Goal: Task Accomplishment & Management: Complete application form

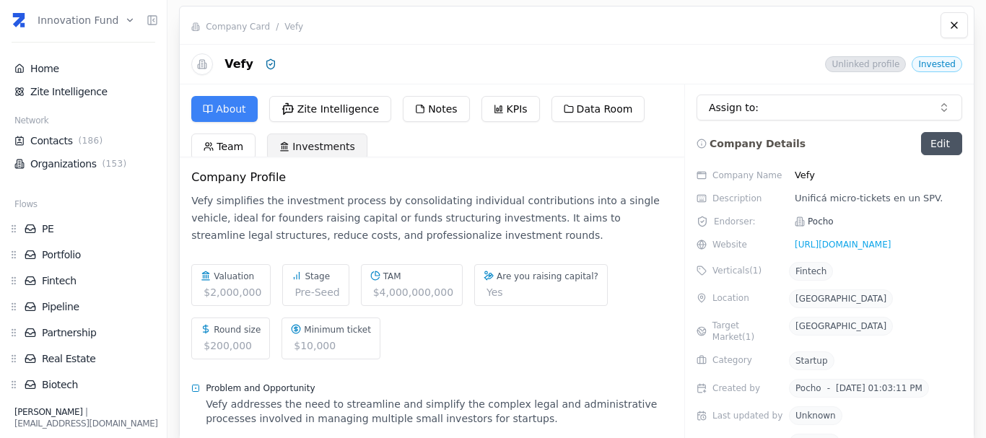
click at [323, 141] on button "Investments" at bounding box center [317, 146] width 100 height 26
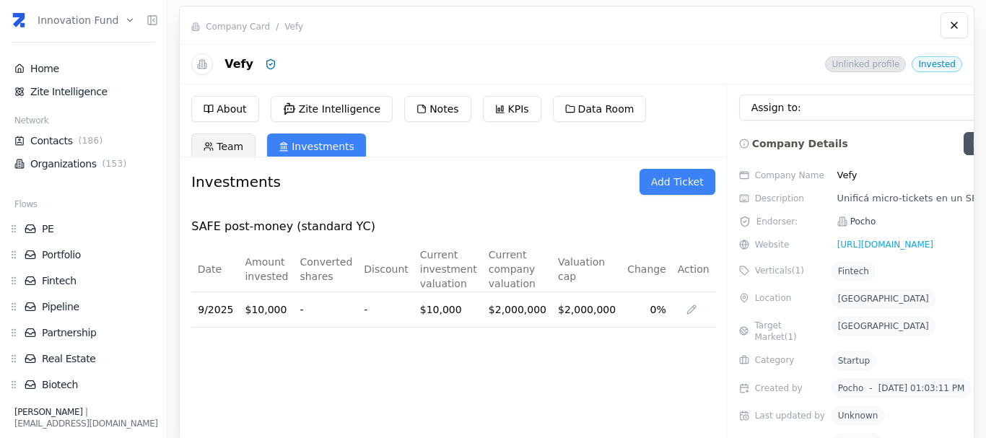
click at [227, 147] on button "Team" at bounding box center [223, 146] width 64 height 26
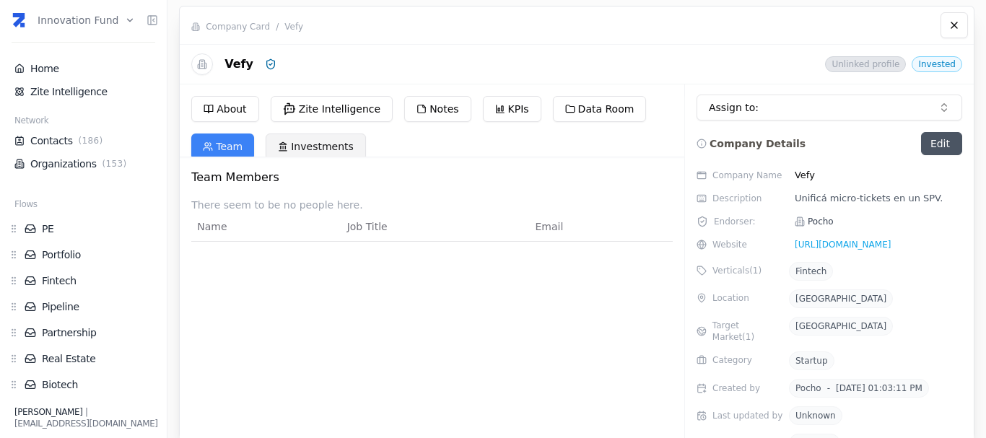
click at [281, 146] on line at bounding box center [281, 147] width 0 height 3
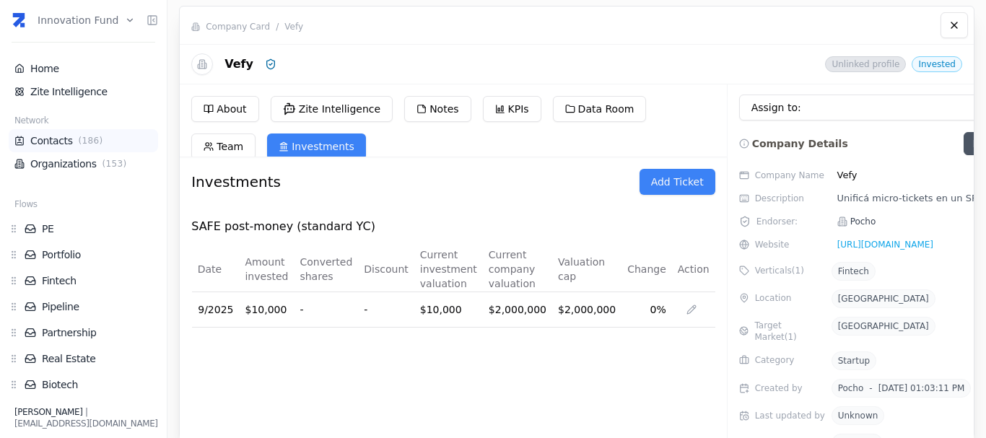
click at [59, 141] on link "Contacts ( 186 )" at bounding box center [83, 140] width 138 height 14
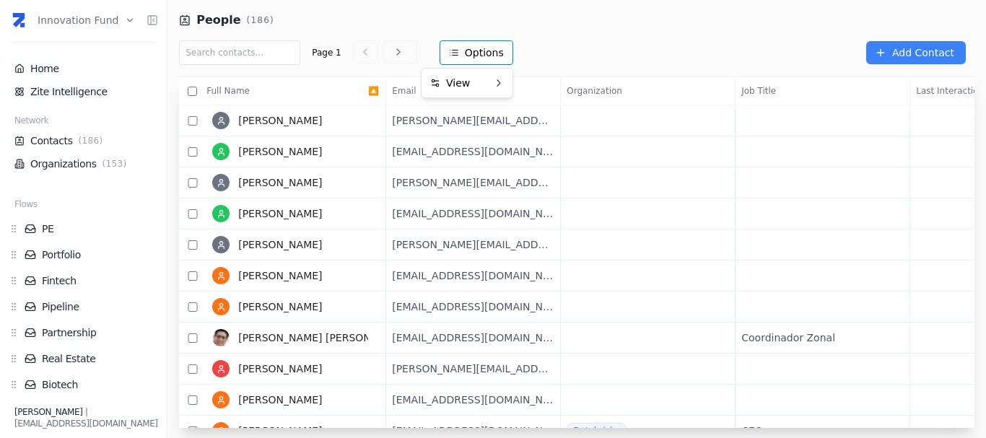
click at [481, 59] on html "Innovation Fund Home Zite Intelligence Network Contacts ( 186 ) Organizations (…" at bounding box center [493, 219] width 986 height 438
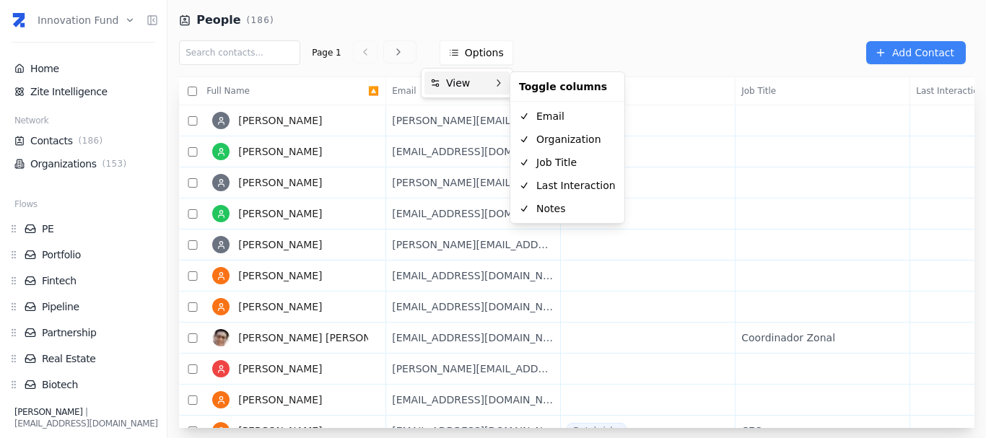
click at [479, 84] on div "View" at bounding box center [466, 82] width 85 height 23
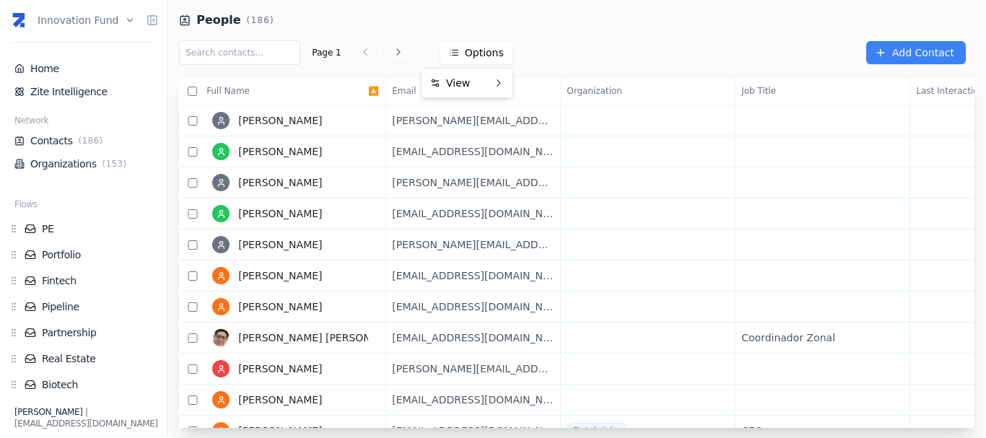
click at [307, 120] on html "Innovation Fund Home Zite Intelligence Network Contacts ( 186 ) Organizations (…" at bounding box center [493, 219] width 986 height 438
click at [893, 49] on link "Add Contact" at bounding box center [916, 52] width 100 height 23
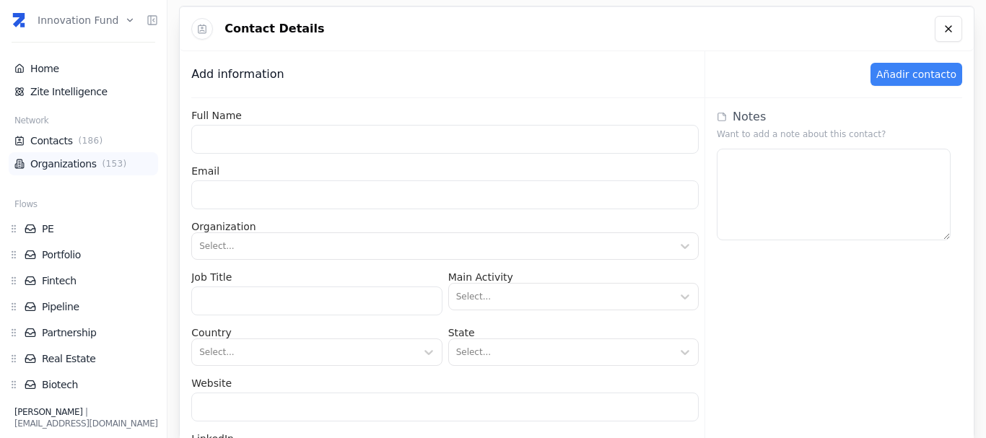
click at [52, 162] on link "Organizations ( 153 )" at bounding box center [83, 164] width 138 height 14
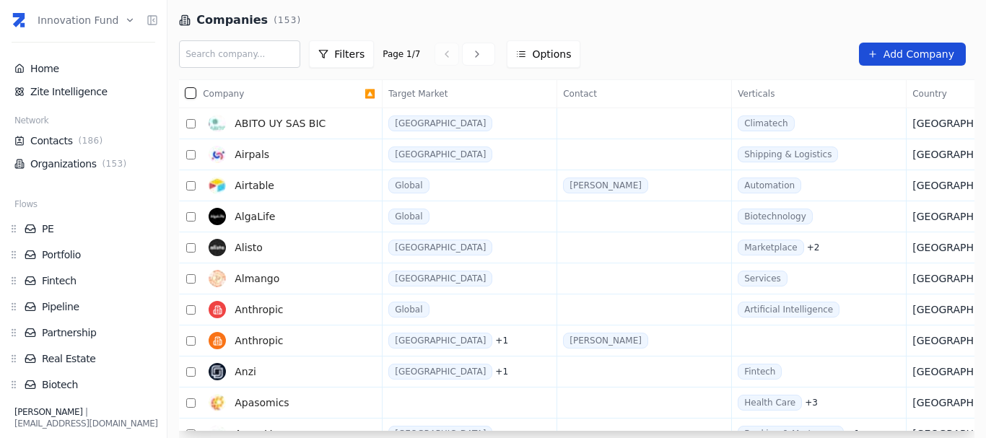
click at [901, 47] on span "Add Company" at bounding box center [918, 54] width 71 height 14
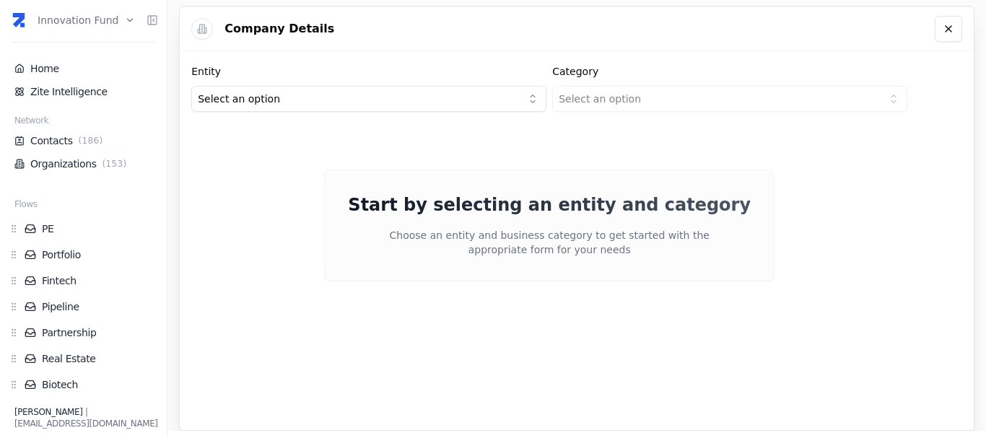
click at [380, 110] on html "Innovation Fund Home Zite Intelligence Network Contacts ( 186 ) Organizations (…" at bounding box center [493, 219] width 986 height 438
click at [593, 104] on html "Innovation Fund Home Zite Intelligence Network Contacts ( 186 ) Organizations (…" at bounding box center [493, 219] width 986 height 438
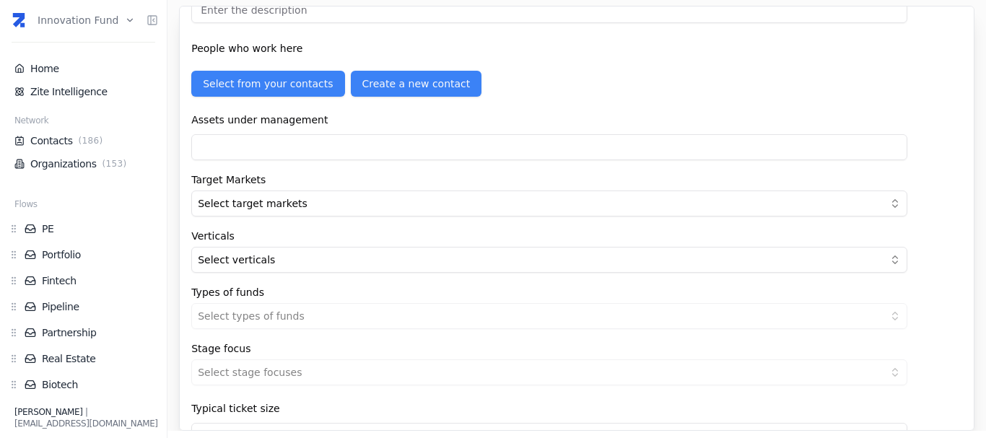
scroll to position [493, 0]
click at [330, 150] on input "text" at bounding box center [549, 147] width 716 height 26
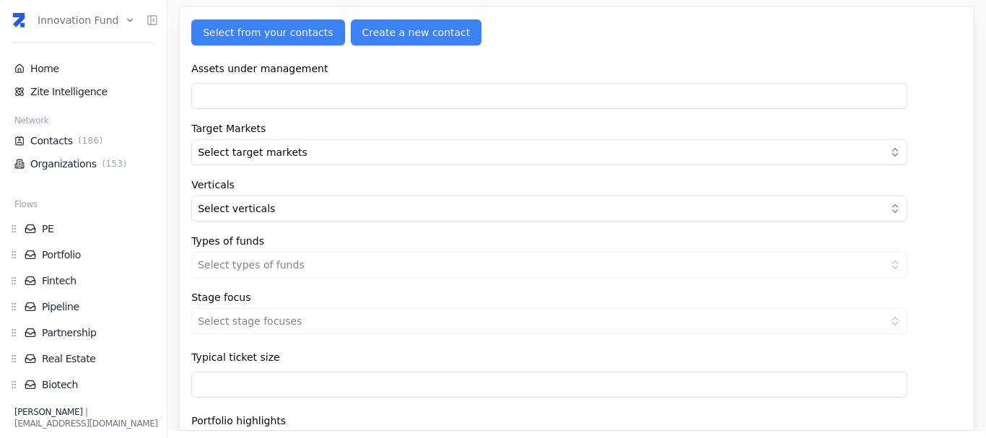
scroll to position [563, 0]
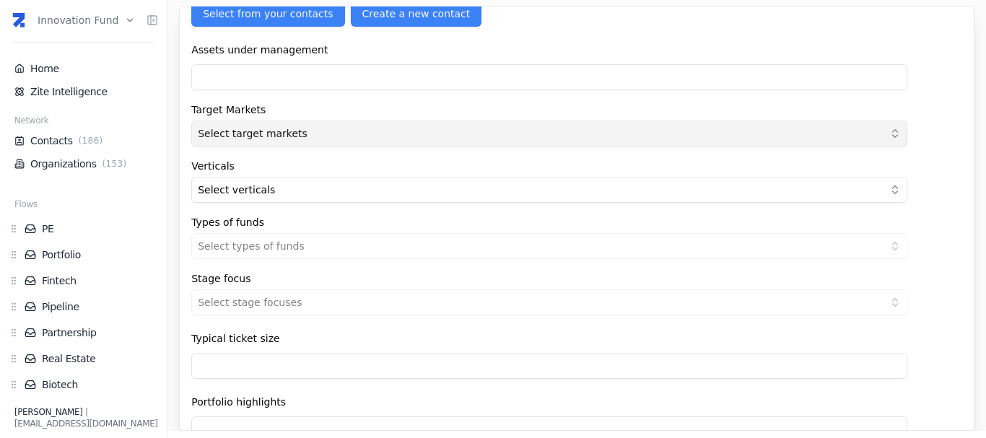
click at [341, 133] on button "Select target markets" at bounding box center [549, 134] width 716 height 26
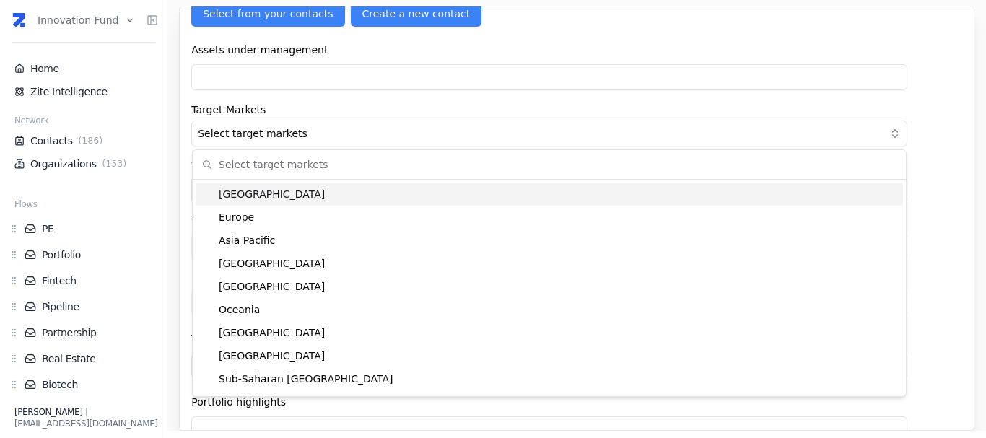
click at [331, 113] on label "Target Markets" at bounding box center [549, 110] width 716 height 10
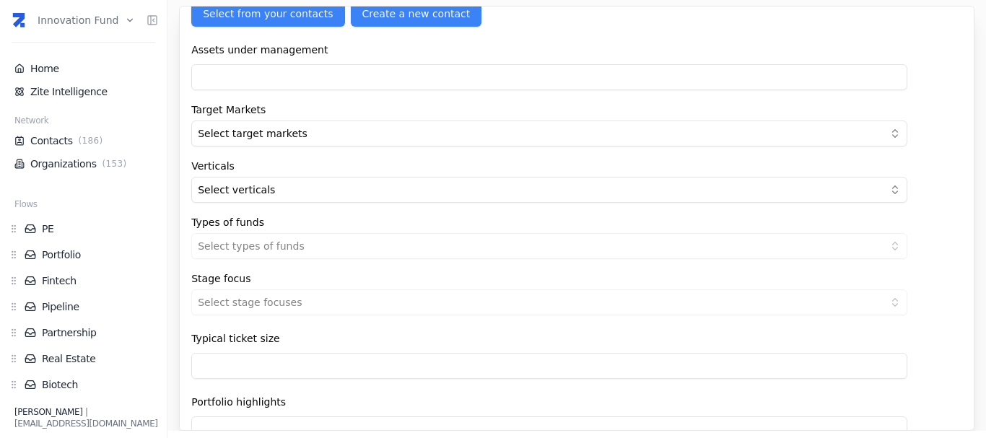
scroll to position [595, 0]
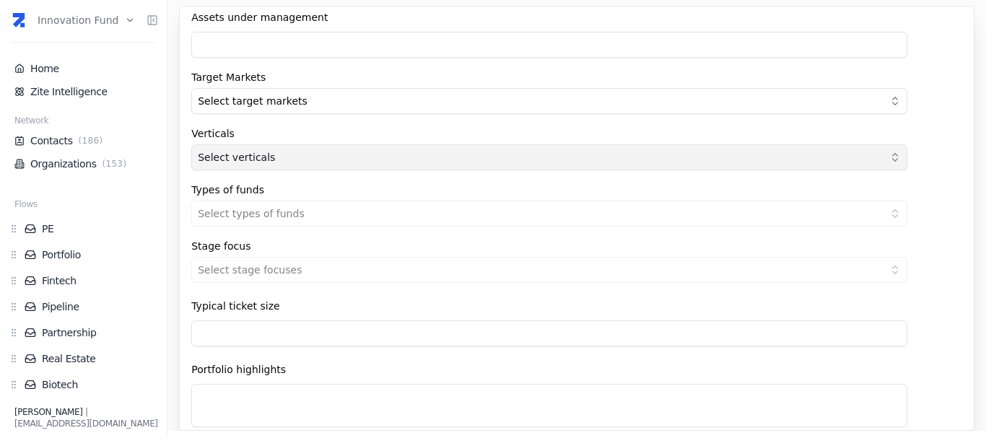
click at [343, 147] on button "Select verticals" at bounding box center [549, 157] width 716 height 26
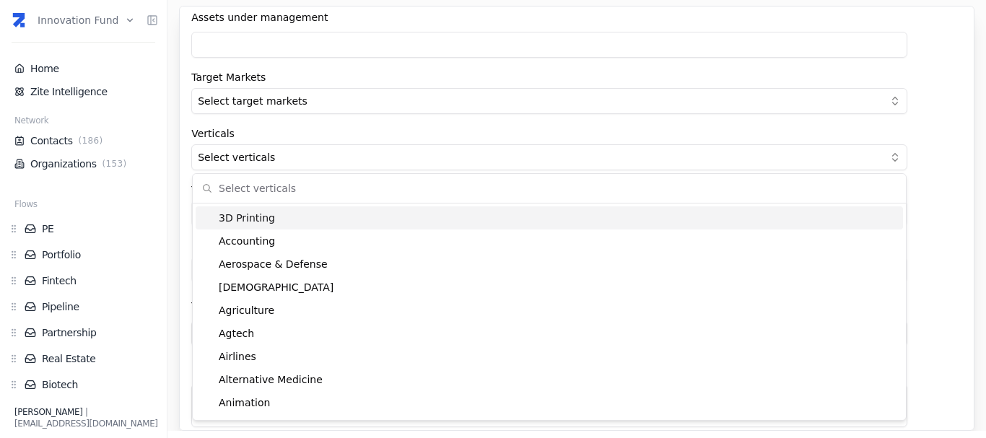
click at [329, 133] on label "Verticals" at bounding box center [549, 133] width 716 height 10
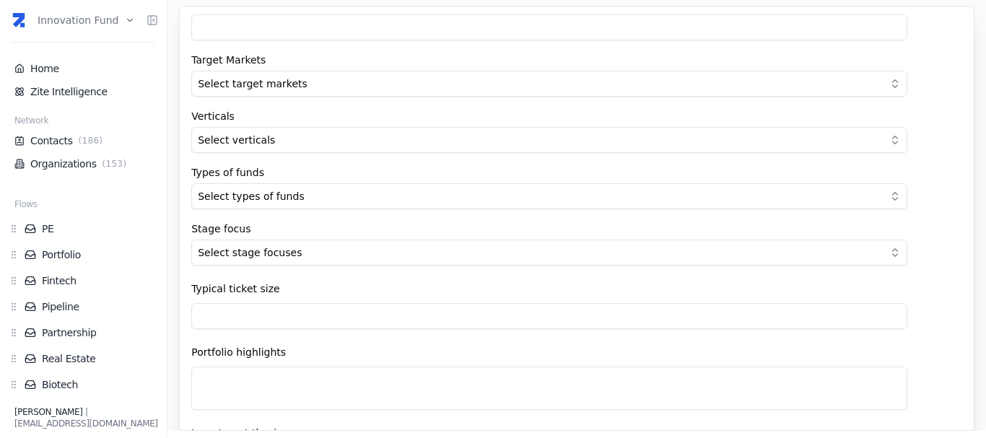
scroll to position [647, 0]
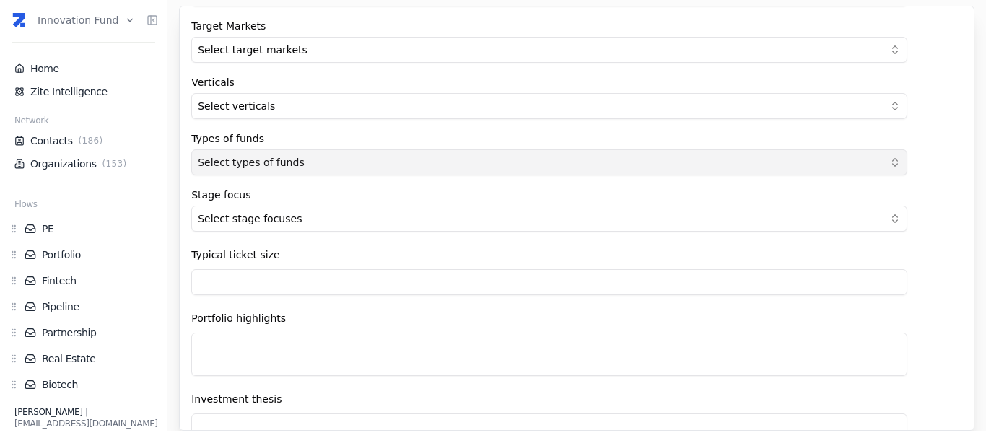
click at [384, 163] on button "Select types of funds" at bounding box center [549, 162] width 716 height 26
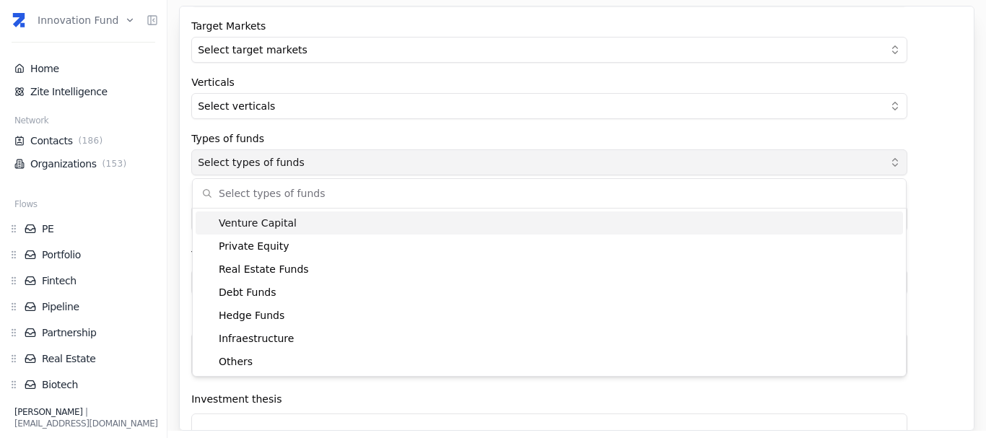
click at [384, 163] on button "Select types of funds" at bounding box center [549, 162] width 716 height 26
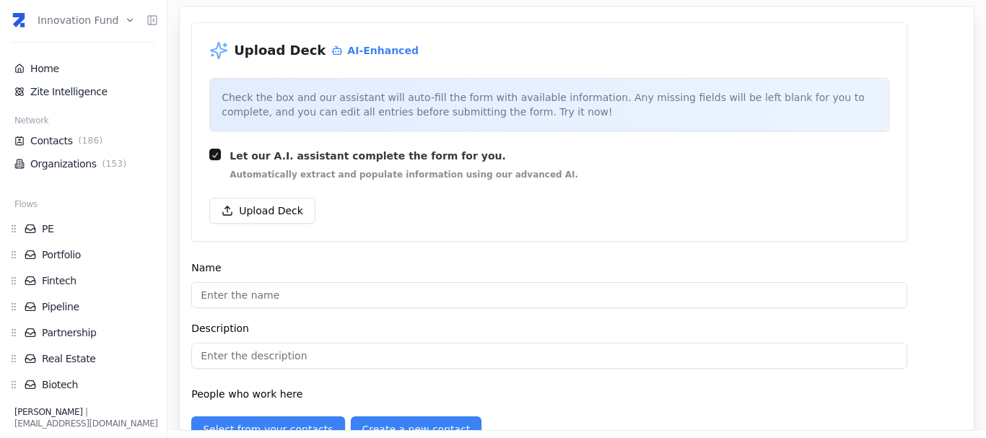
scroll to position [0, 0]
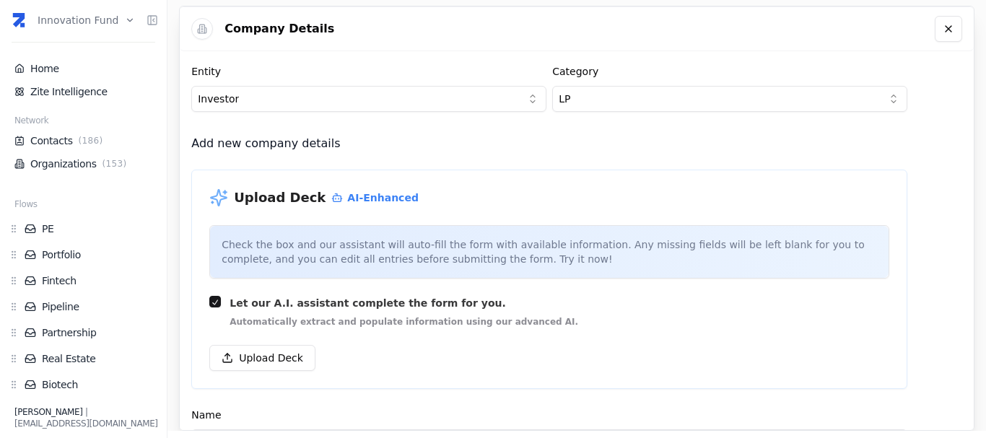
click at [582, 108] on html "Innovation Fund Home Zite Intelligence Network Contacts ( 186 ) Organizations (…" at bounding box center [493, 219] width 986 height 438
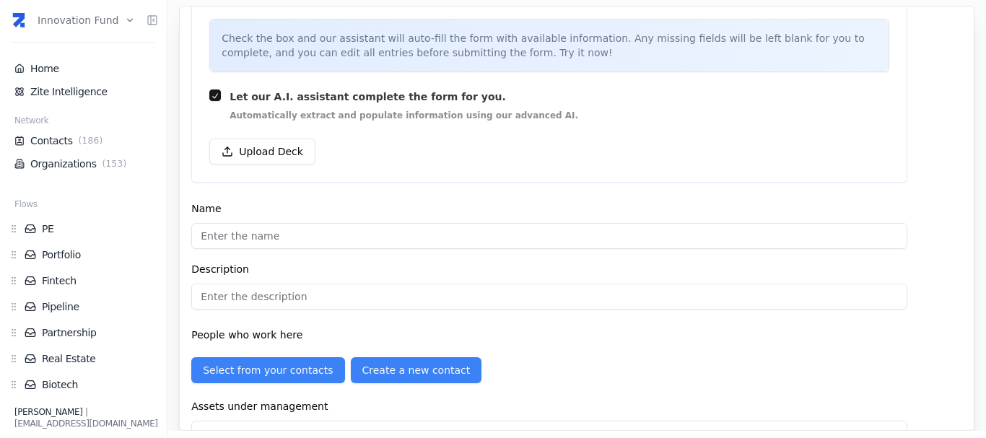
scroll to position [64, 0]
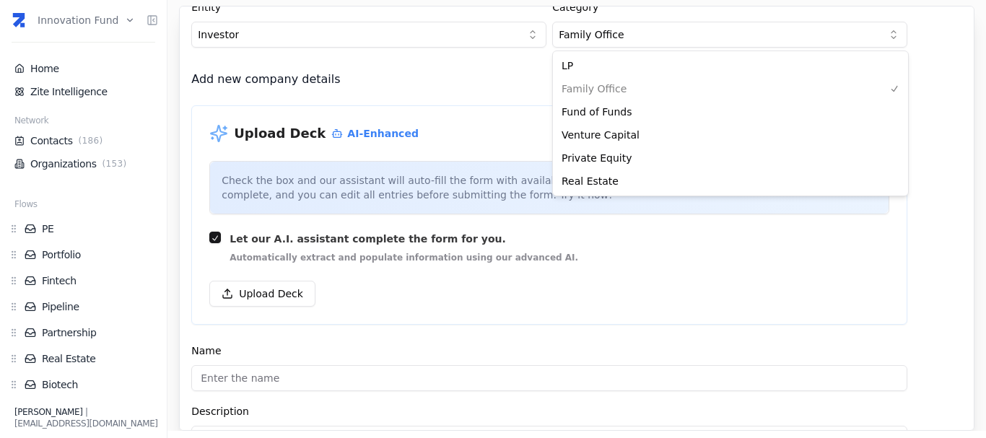
click at [636, 40] on html "Innovation Fund Home Zite Intelligence Network Contacts ( 186 ) Organizations (…" at bounding box center [493, 219] width 986 height 438
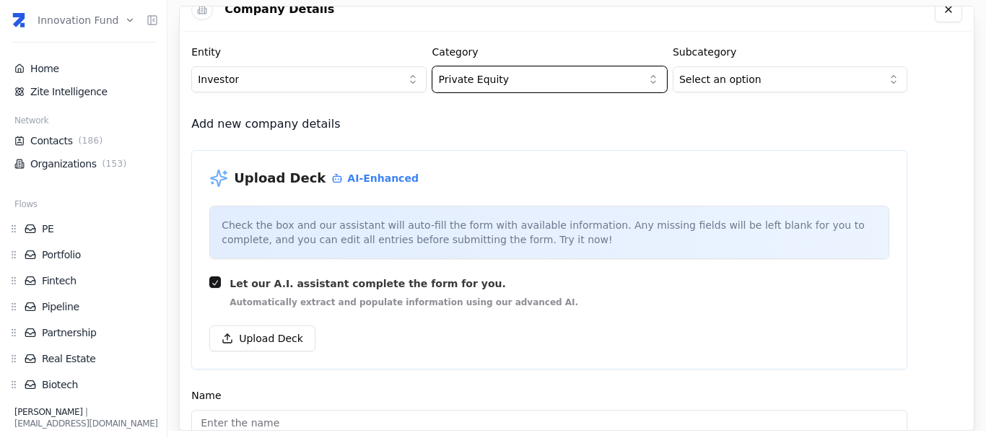
scroll to position [0, 0]
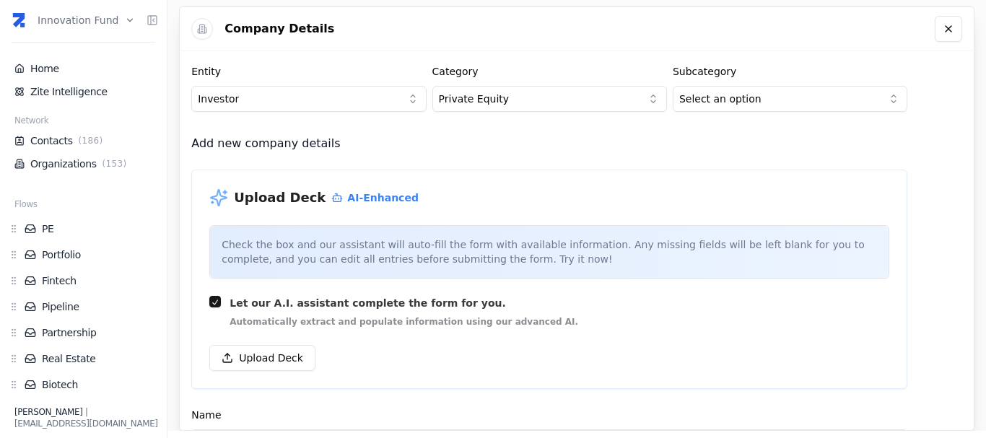
click at [702, 105] on html "Innovation Fund Home Zite Intelligence Network Contacts ( 186 ) Organizations (…" at bounding box center [493, 219] width 986 height 438
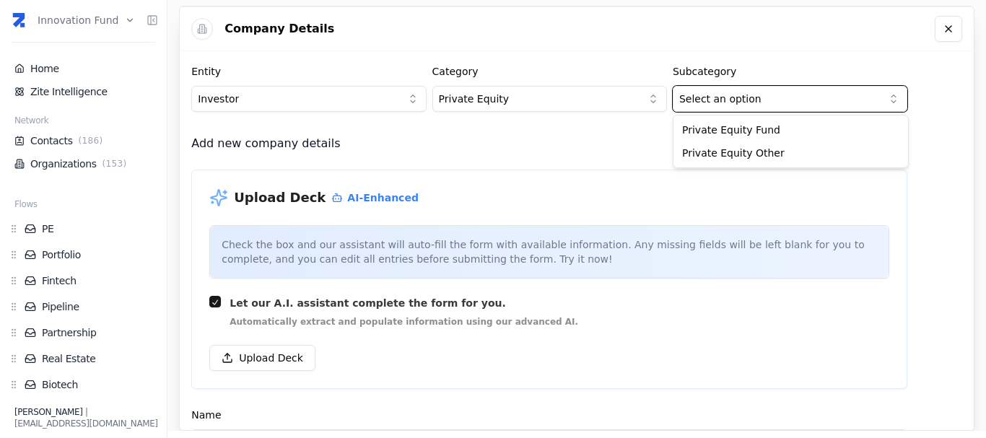
click at [618, 89] on html "Innovation Fund Home Zite Intelligence Network Contacts ( 186 ) Organizations (…" at bounding box center [493, 219] width 986 height 438
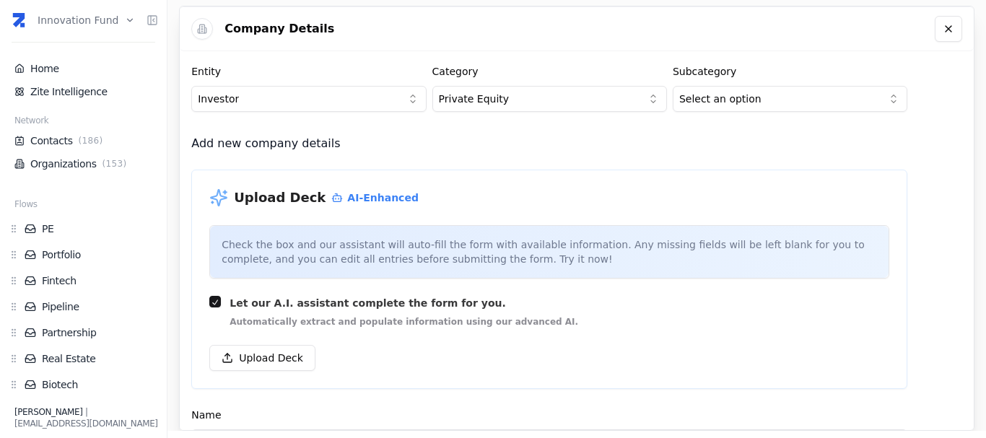
click at [618, 89] on html "Innovation Fund Home Zite Intelligence Network Contacts ( 186 ) Organizations (…" at bounding box center [493, 219] width 986 height 438
click at [720, 109] on html "Innovation Fund Home Zite Intelligence Network Contacts ( 186 ) Organizations (…" at bounding box center [493, 219] width 986 height 438
click at [498, 100] on html "Innovation Fund Home Zite Intelligence Network Contacts ( 186 ) Organizations (…" at bounding box center [493, 219] width 986 height 438
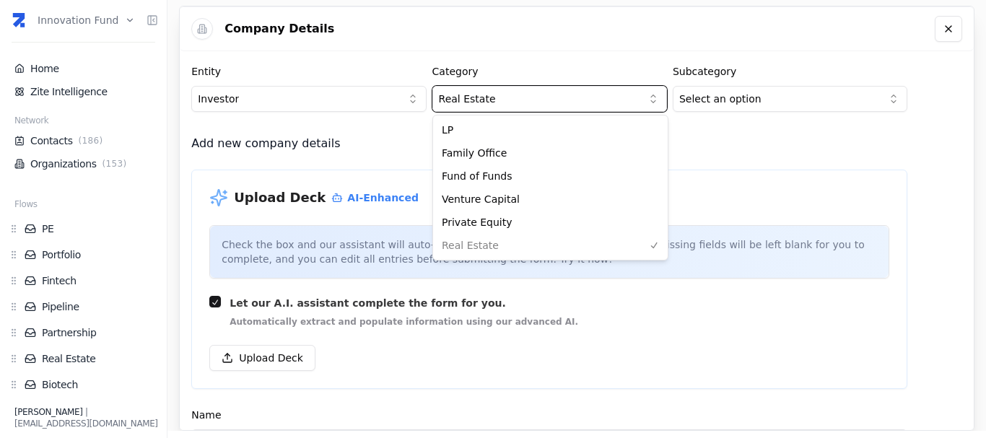
click at [294, 354] on html "Innovation Fund Home Zite Intelligence Network Contacts ( 186 ) Organizations (…" at bounding box center [493, 219] width 986 height 438
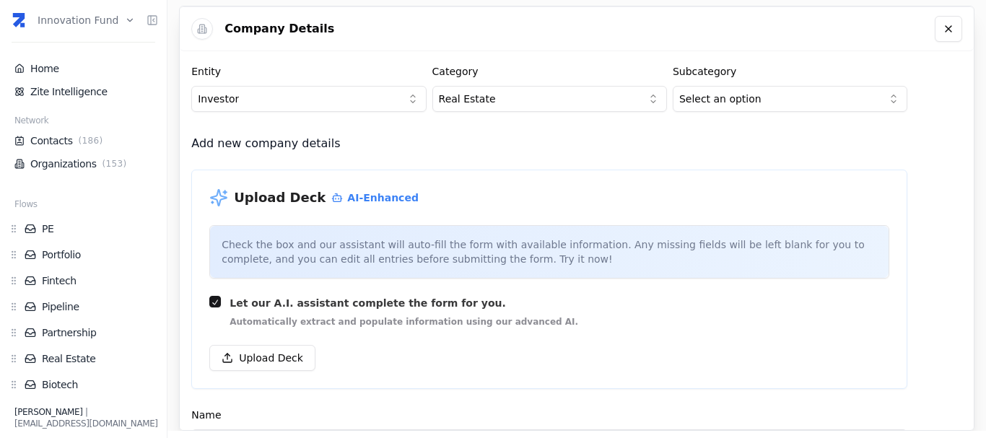
click at [294, 354] on button "Upload Deck" at bounding box center [262, 358] width 106 height 26
click at [483, 91] on html "Innovation Fund Home Zite Intelligence Network Contacts ( 186 ) Organizations (…" at bounding box center [493, 219] width 986 height 438
click at [735, 105] on html "Innovation Fund Home Zite Intelligence Network Contacts ( 186 ) Organizations (…" at bounding box center [493, 219] width 986 height 438
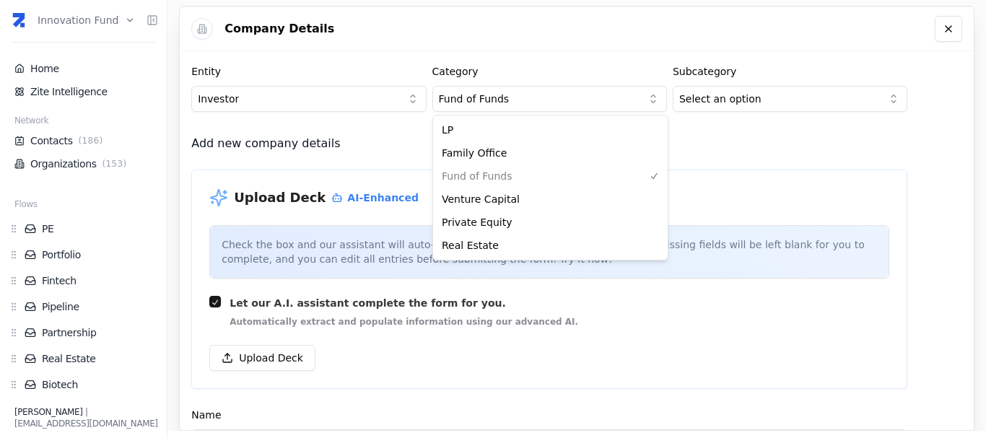
click at [478, 109] on html "Innovation Fund Home Zite Intelligence Network Contacts ( 186 ) Organizations (…" at bounding box center [493, 219] width 986 height 438
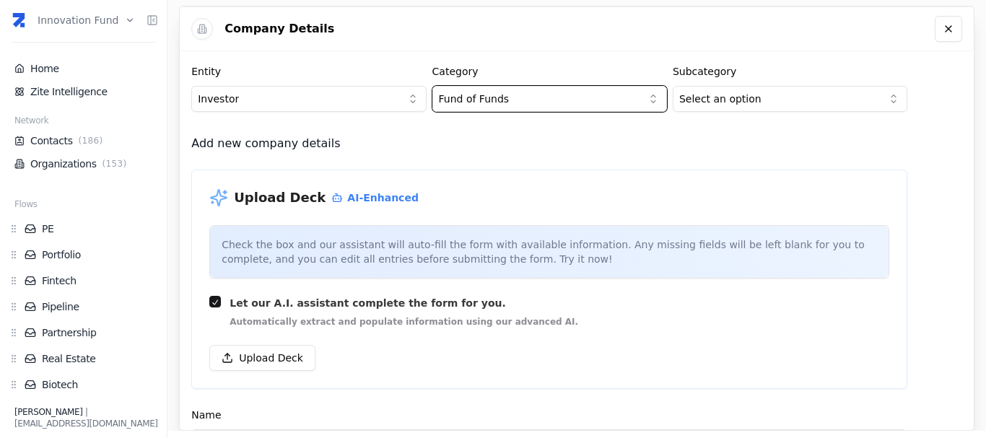
click at [462, 105] on html "Innovation Fund Home Zite Intelligence Network Contacts ( 186 ) Organizations (…" at bounding box center [493, 219] width 986 height 438
click at [364, 95] on html "Innovation Fund Home Zite Intelligence Network Contacts ( 186 ) Organizations (…" at bounding box center [493, 219] width 986 height 438
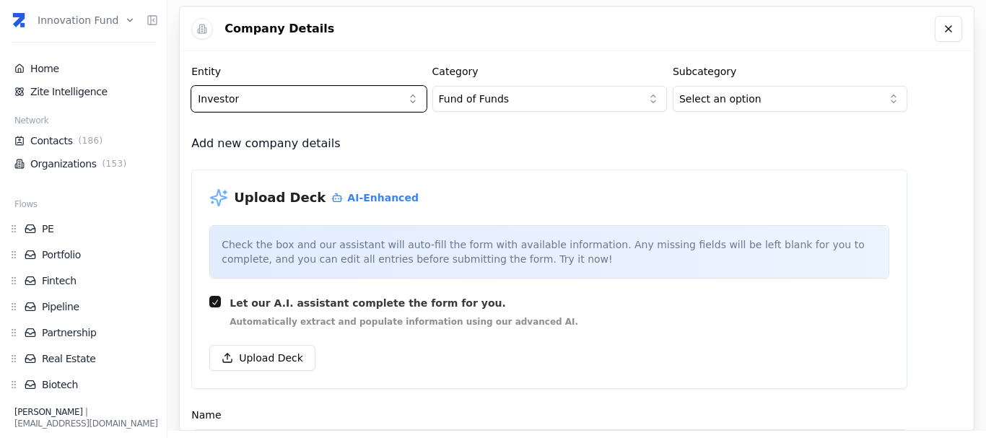
click at [364, 95] on html "Innovation Fund Home Zite Intelligence Network Contacts ( 186 ) Organizations (…" at bounding box center [493, 219] width 986 height 438
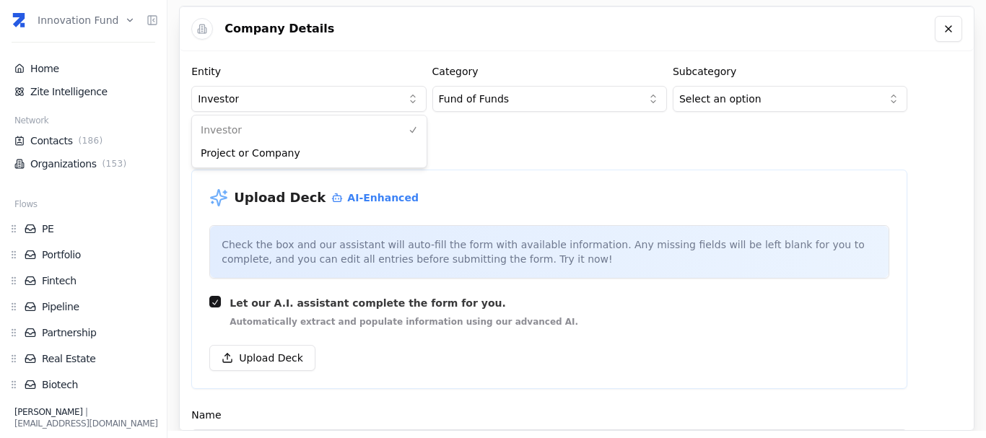
click at [408, 95] on html "Innovation Fund Home Zite Intelligence Network Contacts ( 186 ) Organizations (…" at bounding box center [493, 219] width 986 height 438
click at [480, 101] on html "Innovation Fund Home Zite Intelligence Network Contacts ( 186 ) Organizations (…" at bounding box center [493, 219] width 986 height 438
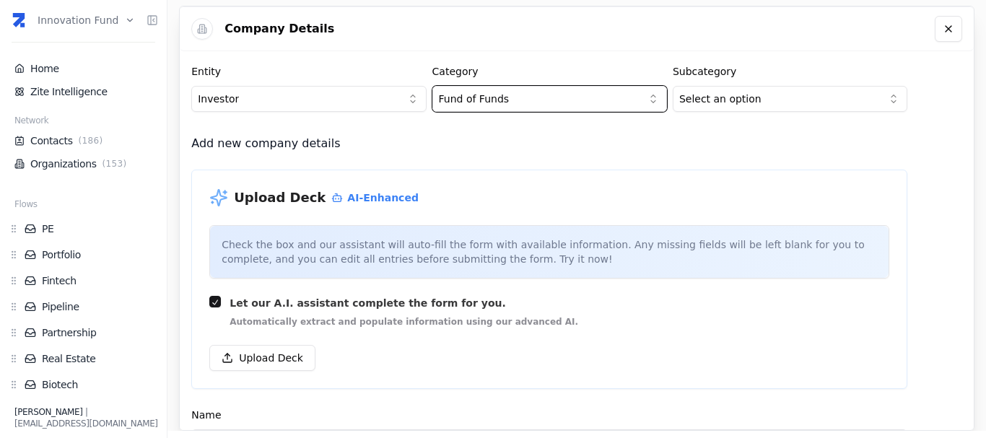
click at [509, 56] on html "Innovation Fund Home Zite Intelligence Network Contacts ( 186 ) Organizations (…" at bounding box center [493, 219] width 986 height 438
click at [341, 100] on html "Innovation Fund Home Zite Intelligence Network Contacts ( 186 ) Organizations (…" at bounding box center [493, 219] width 986 height 438
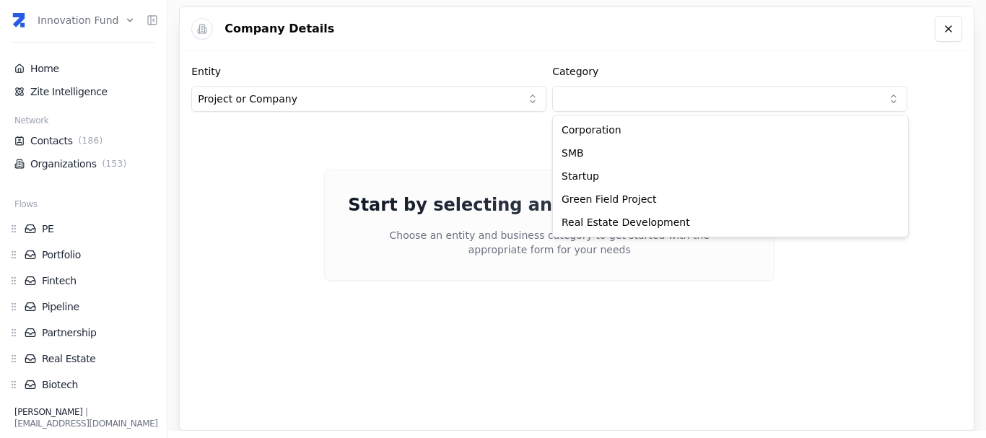
click at [603, 107] on html "Innovation Fund Home Zite Intelligence Network Contacts ( 186 ) Organizations (…" at bounding box center [493, 219] width 986 height 438
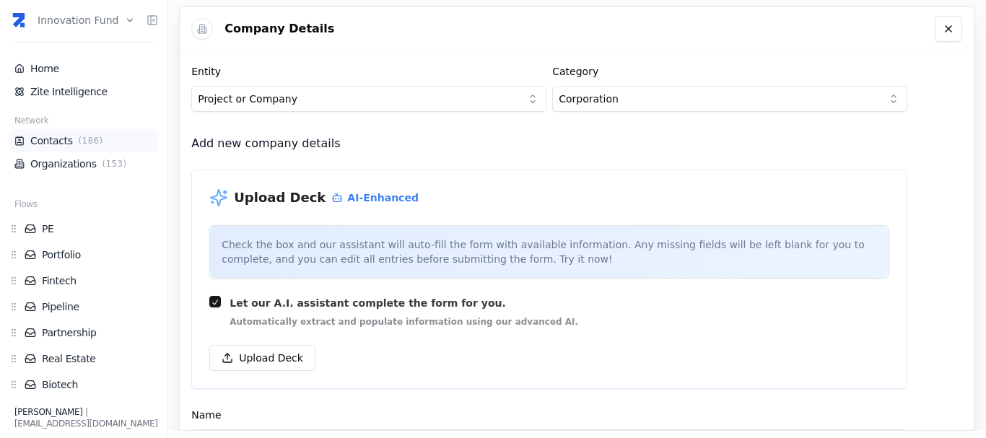
click at [61, 132] on li "Contacts ( 186 )" at bounding box center [83, 140] width 149 height 23
click at [60, 158] on link "Organizations ( 153 )" at bounding box center [83, 164] width 138 height 14
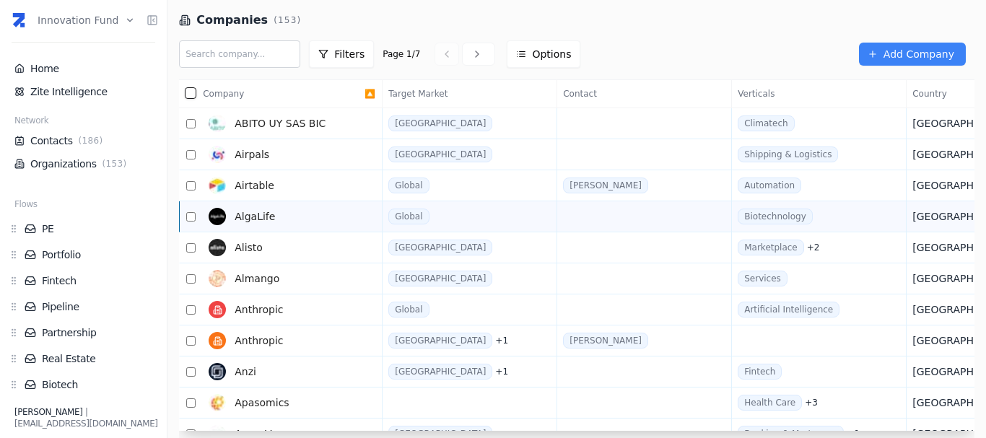
click at [267, 214] on span "AlgaLife" at bounding box center [255, 216] width 40 height 14
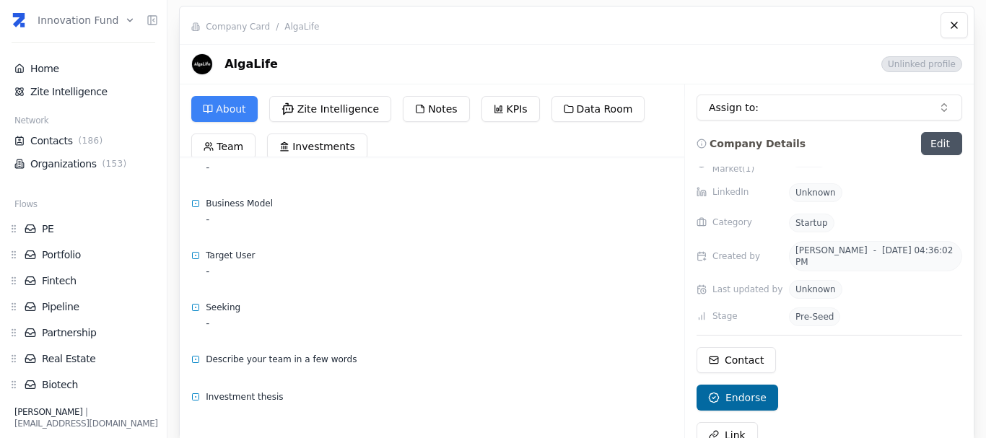
scroll to position [177, 0]
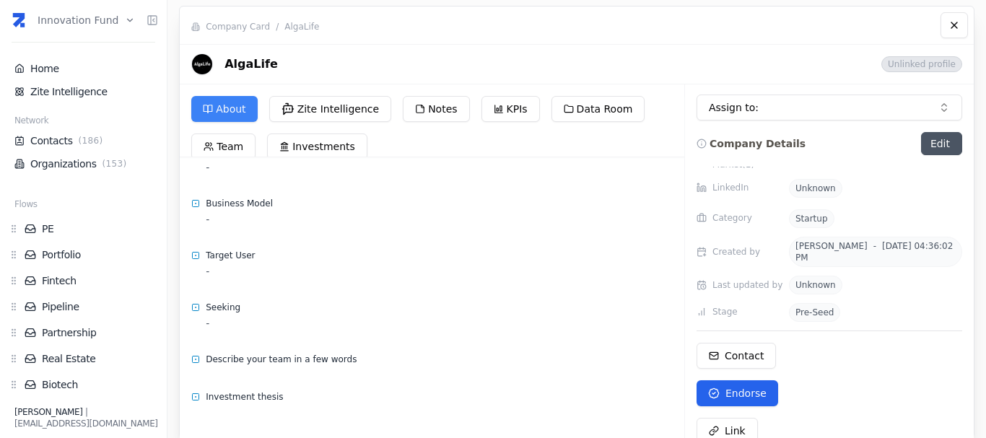
click at [756, 386] on p "Endorse" at bounding box center [745, 393] width 41 height 14
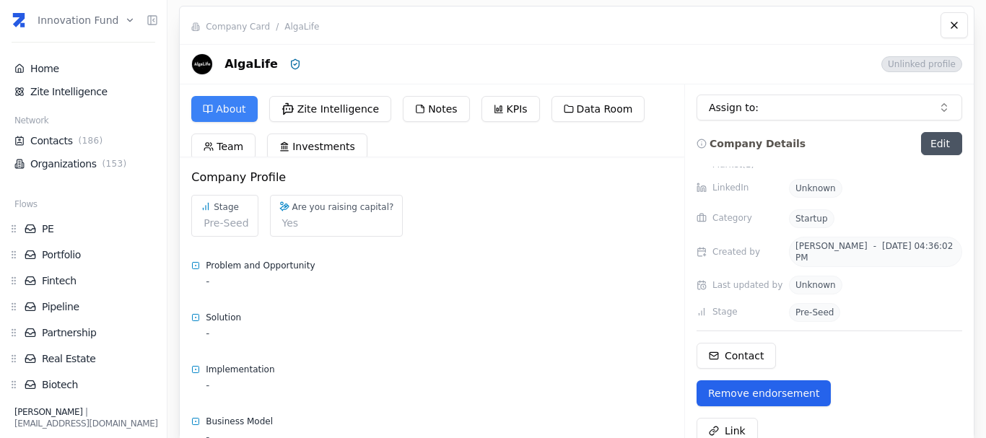
click at [754, 386] on p "Remove endorsement" at bounding box center [763, 393] width 111 height 14
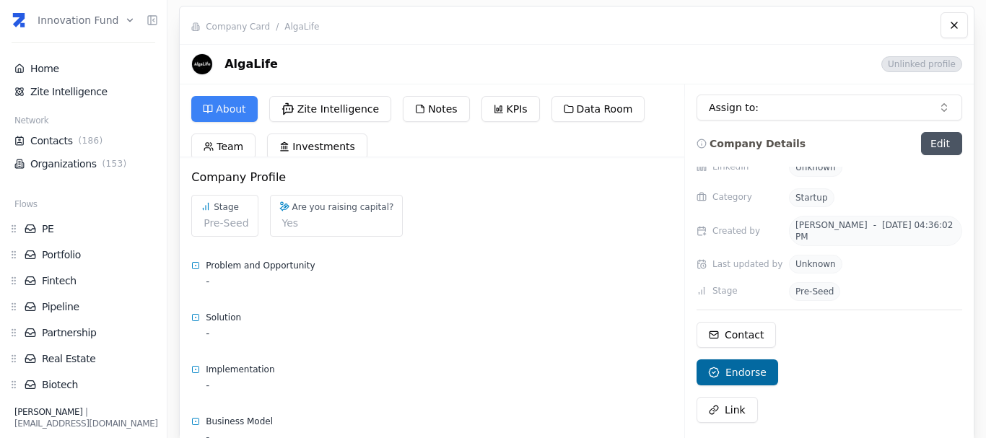
scroll to position [177, 0]
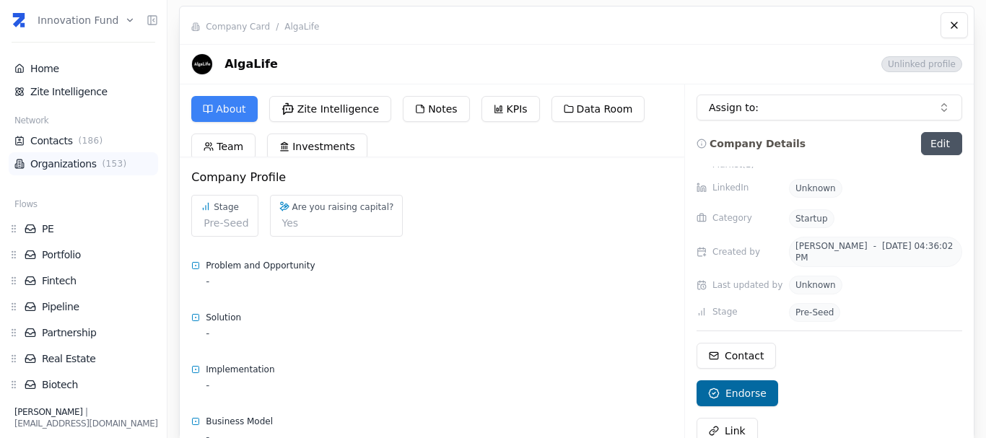
click at [38, 163] on link "Organizations ( 153 )" at bounding box center [83, 164] width 138 height 14
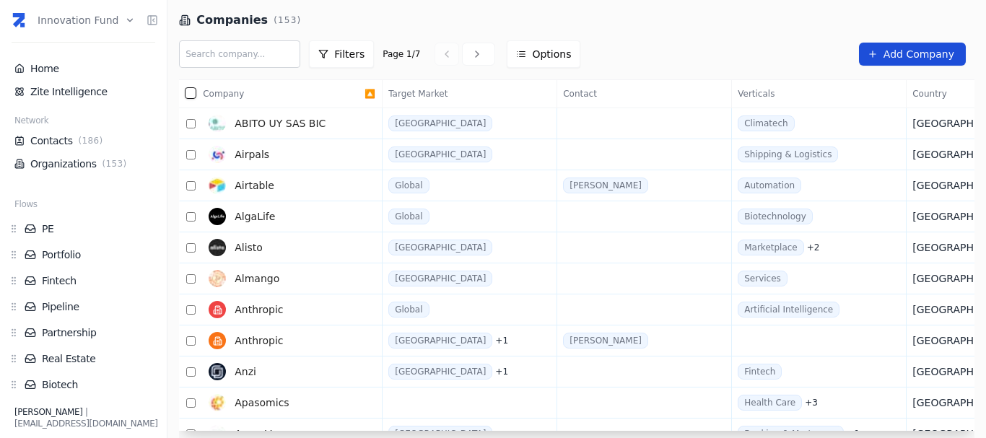
click at [895, 54] on span "Add Company" at bounding box center [918, 54] width 71 height 14
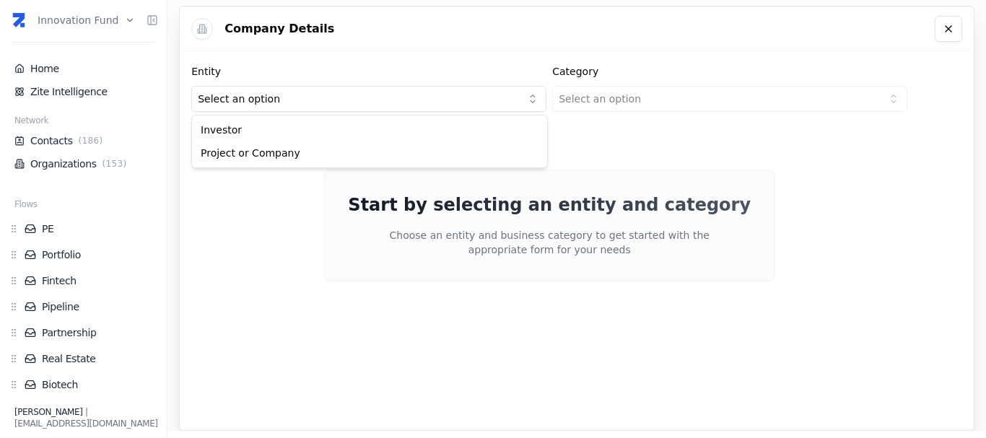
click at [366, 88] on html "Innovation Fund Home Zite Intelligence Network Contacts ( 186 ) Organizations (…" at bounding box center [493, 219] width 986 height 438
click at [613, 106] on html "Innovation Fund Home Zite Intelligence Network Contacts ( 186 ) Organizations (…" at bounding box center [493, 219] width 986 height 438
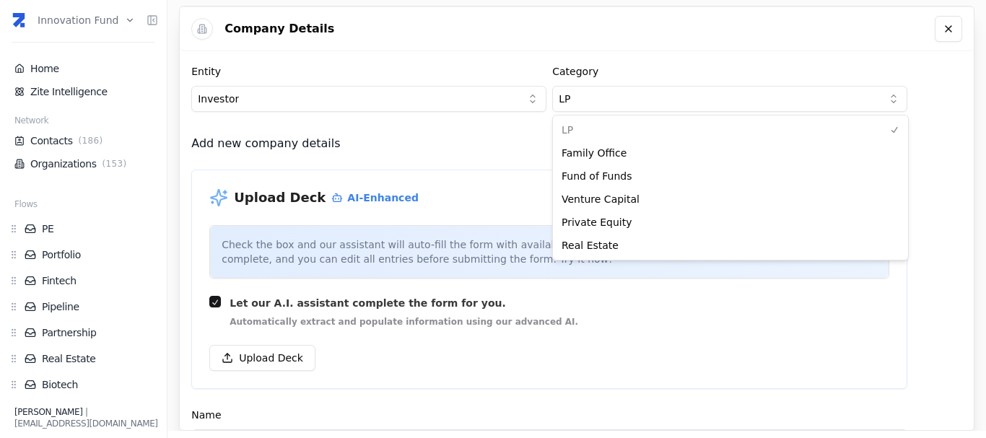
click at [600, 100] on html "Innovation Fund Home Zite Intelligence Network Contacts ( 186 ) Organizations (…" at bounding box center [493, 219] width 986 height 438
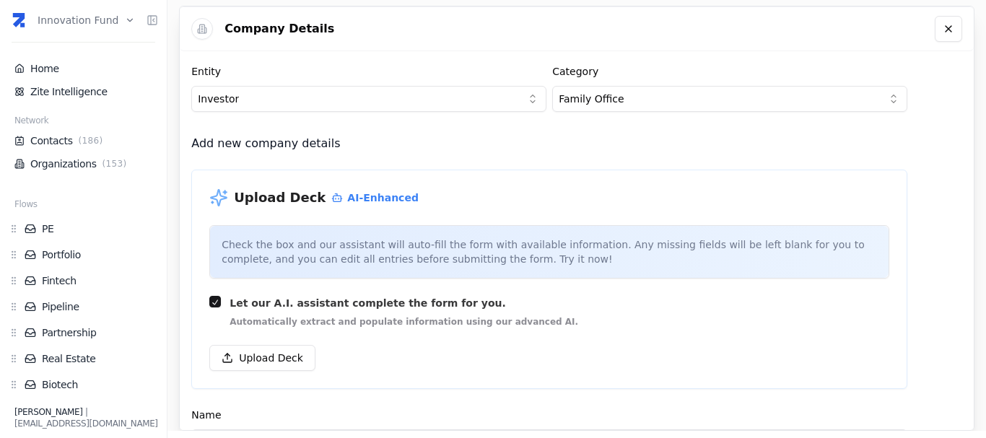
click at [600, 99] on html "Innovation Fund Home Zite Intelligence Network Contacts ( 186 ) Organizations (…" at bounding box center [493, 219] width 986 height 438
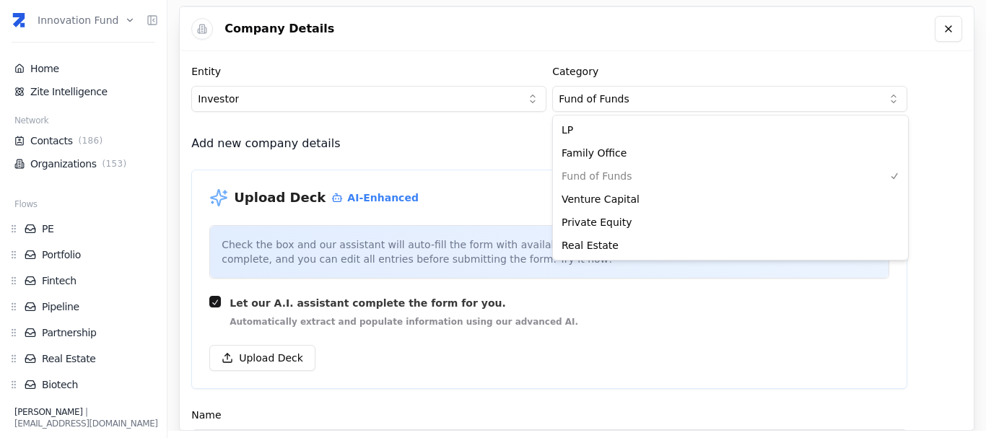
click at [610, 106] on html "Innovation Fund Home Zite Intelligence Network Contacts ( 186 ) Organizations (…" at bounding box center [493, 219] width 986 height 438
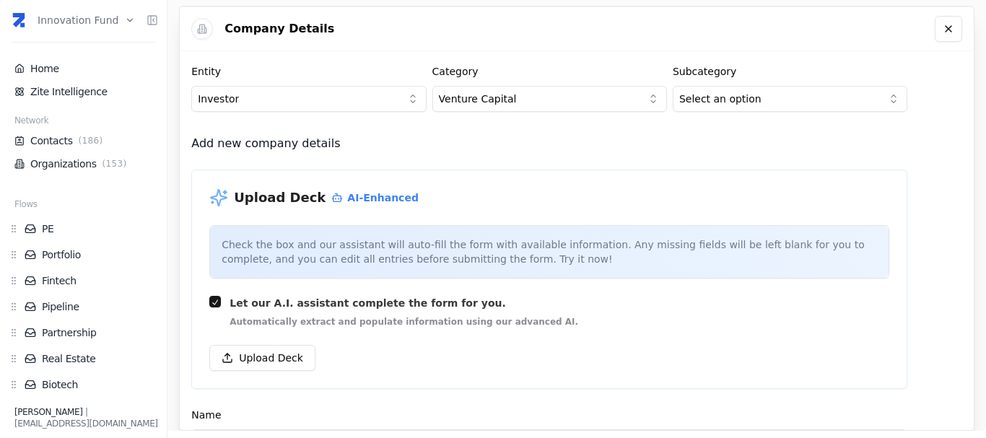
click at [551, 99] on html "Innovation Fund Home Zite Intelligence Network Contacts ( 186 ) Organizations (…" at bounding box center [493, 219] width 986 height 438
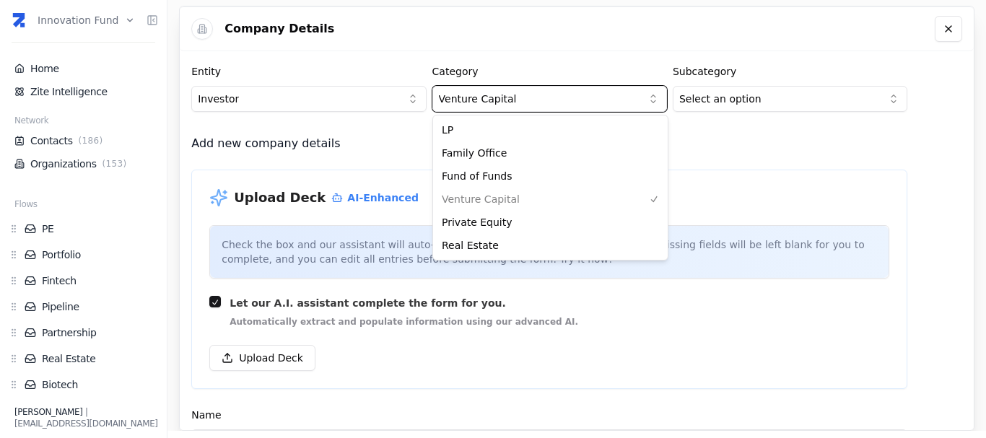
click at [703, 105] on html "Innovation Fund Home Zite Intelligence Network Contacts ( 186 ) Organizations (…" at bounding box center [493, 219] width 986 height 438
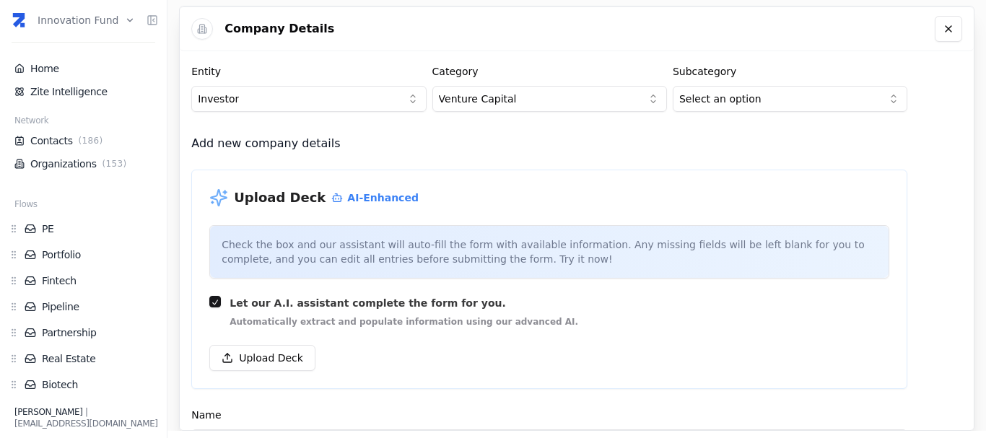
click at [703, 105] on html "Innovation Fund Home Zite Intelligence Network Contacts ( 186 ) Organizations (…" at bounding box center [493, 219] width 986 height 438
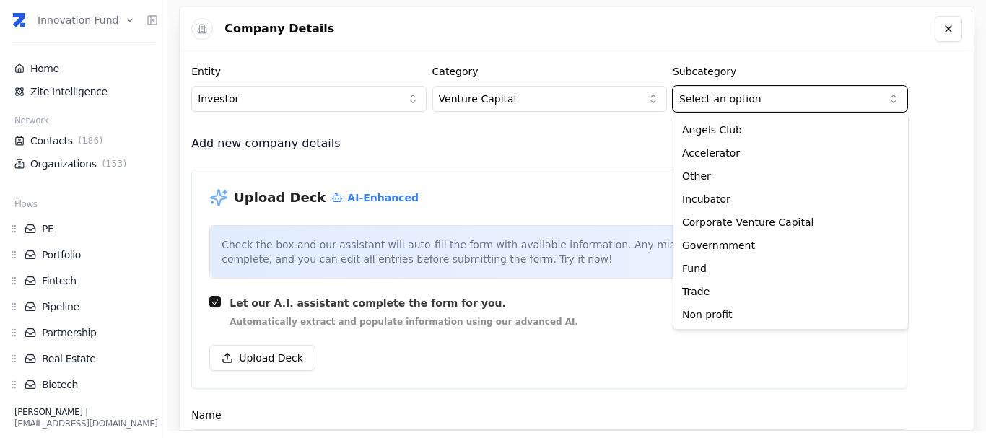
click at [474, 167] on html "Innovation Fund Home Zite Intelligence Network Contacts ( 186 ) Organizations (…" at bounding box center [493, 219] width 986 height 438
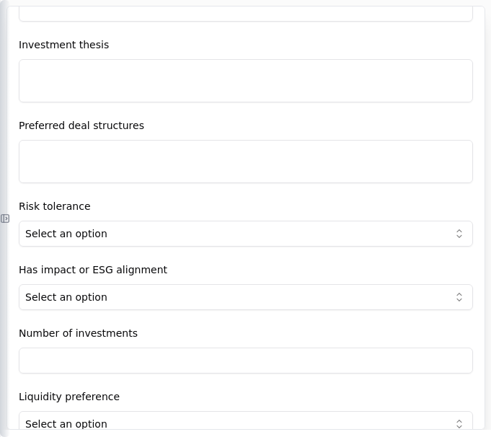
scroll to position [1016, 0]
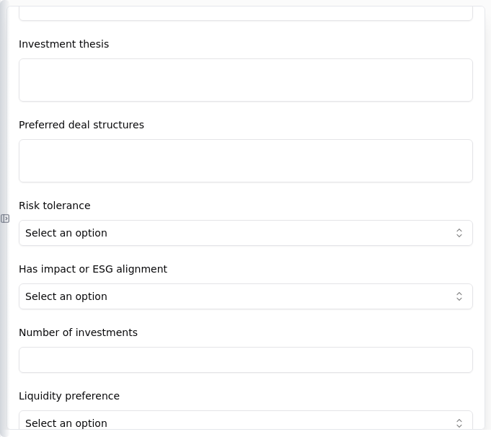
click at [132, 234] on html "Innovation Fund Home Zite Intelligence Network Contacts ( 186 ) Organizations (…" at bounding box center [245, 218] width 491 height 437
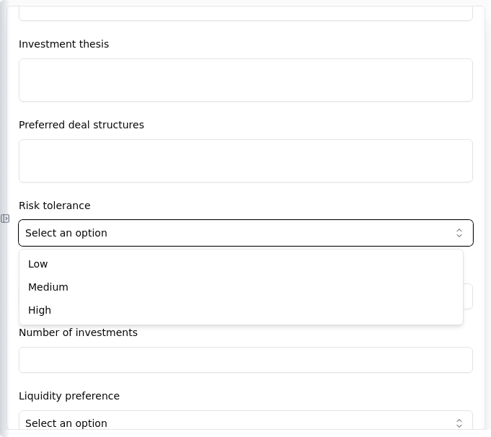
click at [132, 234] on html "Innovation Fund Home Zite Intelligence Network Contacts ( 186 ) Organizations (…" at bounding box center [245, 218] width 491 height 437
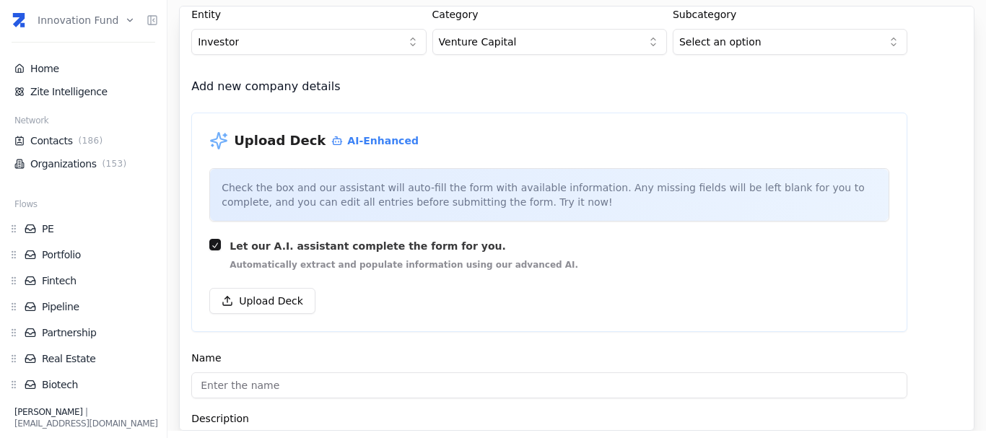
scroll to position [0, 0]
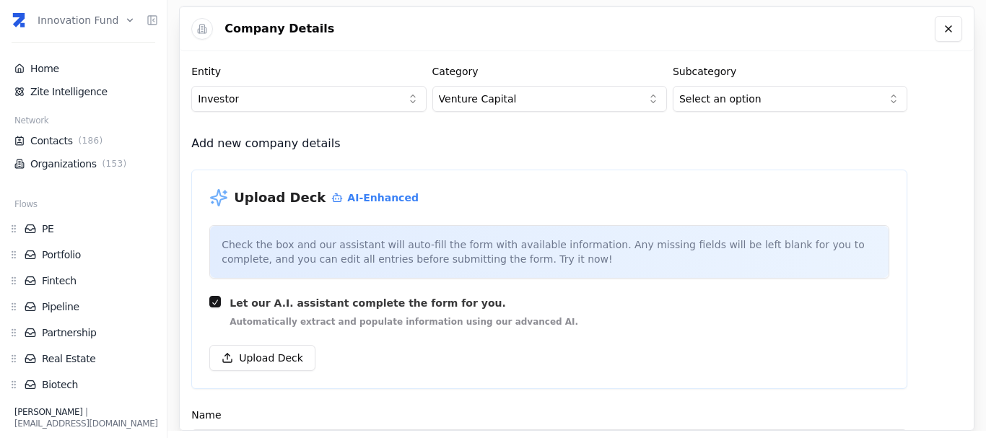
click at [206, 30] on icon at bounding box center [202, 29] width 10 height 10
click at [64, 167] on link "Organizations ( 153 )" at bounding box center [83, 164] width 138 height 14
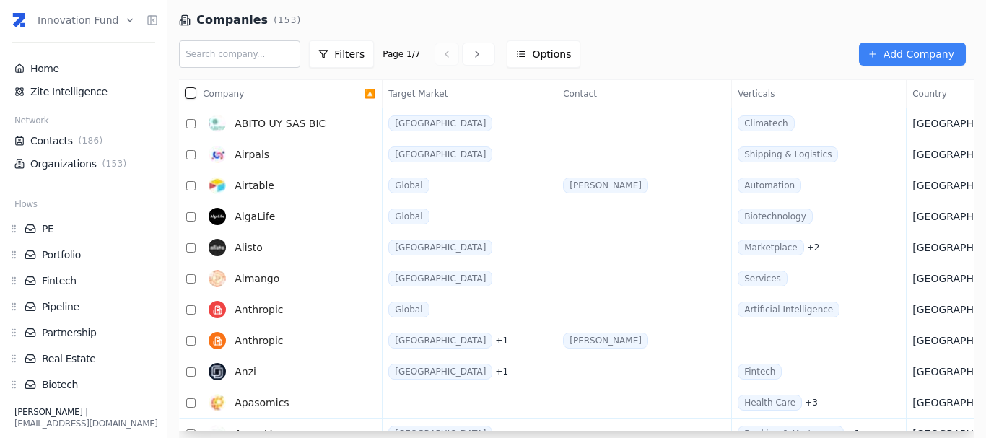
click at [237, 61] on input "text" at bounding box center [239, 53] width 121 height 27
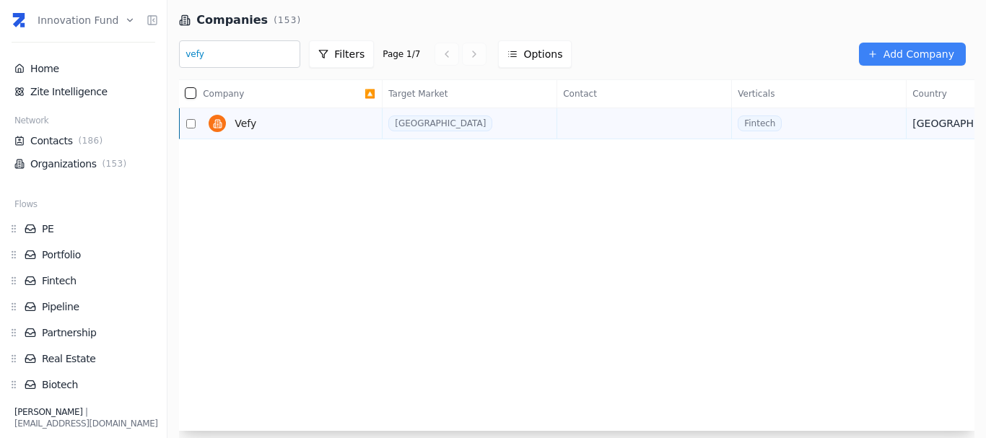
type input "vefy"
click at [248, 123] on span "Vefy" at bounding box center [246, 123] width 22 height 14
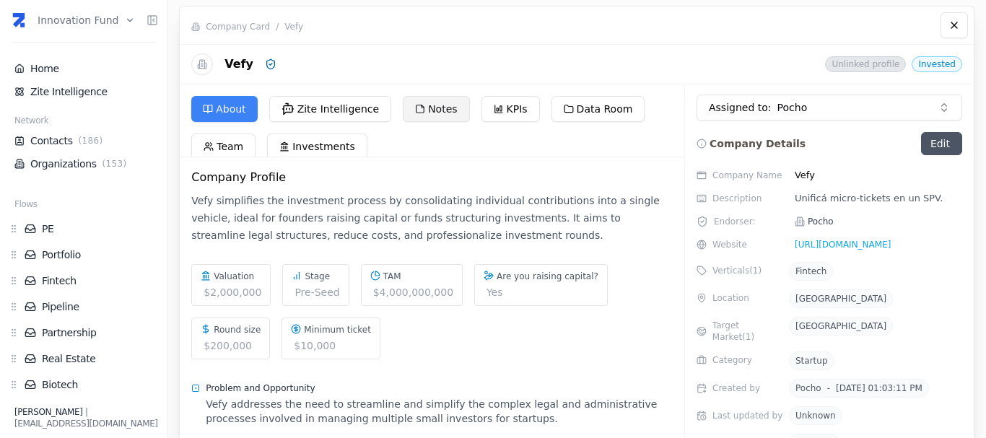
click at [416, 112] on icon at bounding box center [420, 109] width 8 height 8
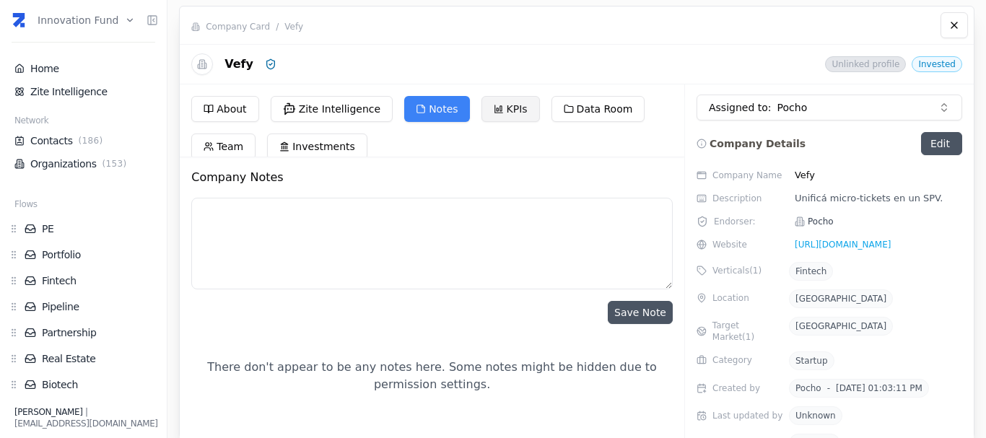
click at [499, 110] on button "KPIs" at bounding box center [510, 109] width 58 height 26
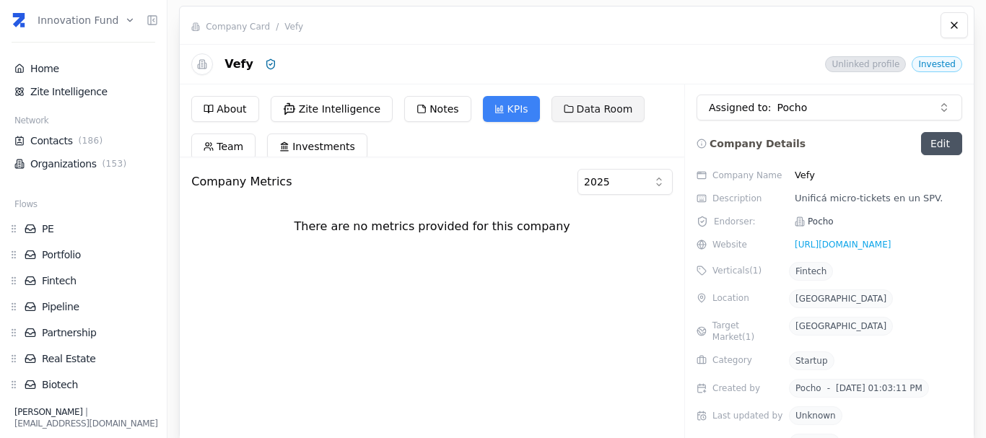
click at [576, 113] on button "Data Room" at bounding box center [598, 109] width 94 height 26
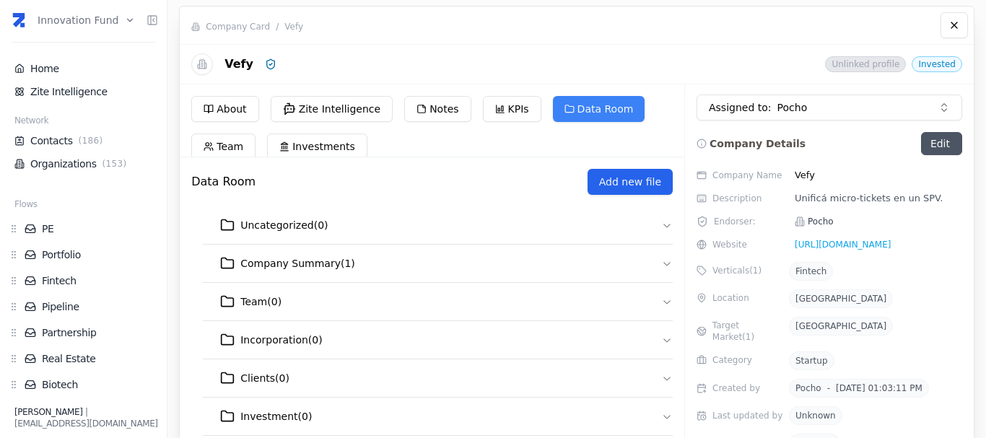
click at [619, 192] on button "Add new file" at bounding box center [629, 182] width 85 height 26
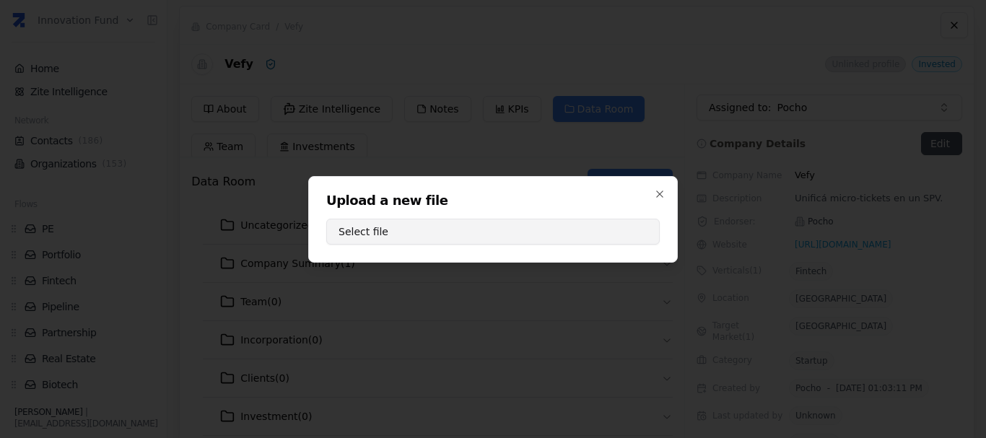
click at [585, 232] on button "Select file" at bounding box center [492, 232] width 333 height 26
click at [659, 192] on icon "button" at bounding box center [660, 194] width 12 height 12
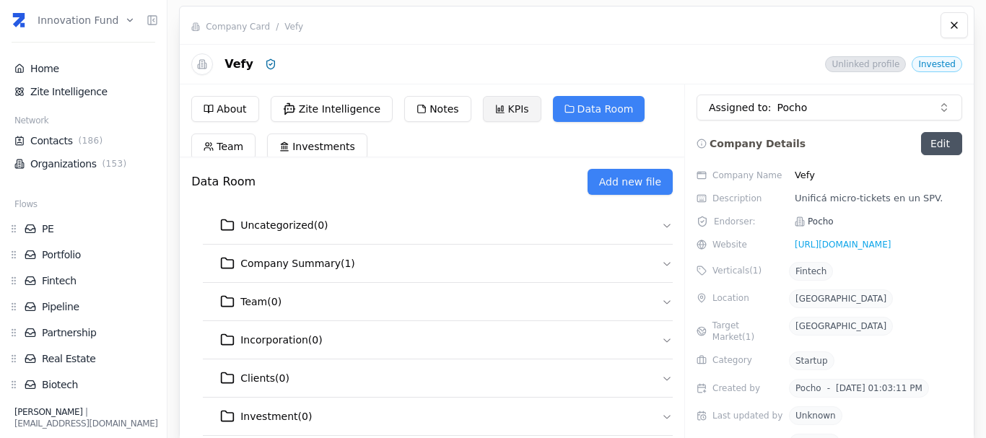
click at [483, 113] on button "KPIs" at bounding box center [512, 109] width 58 height 26
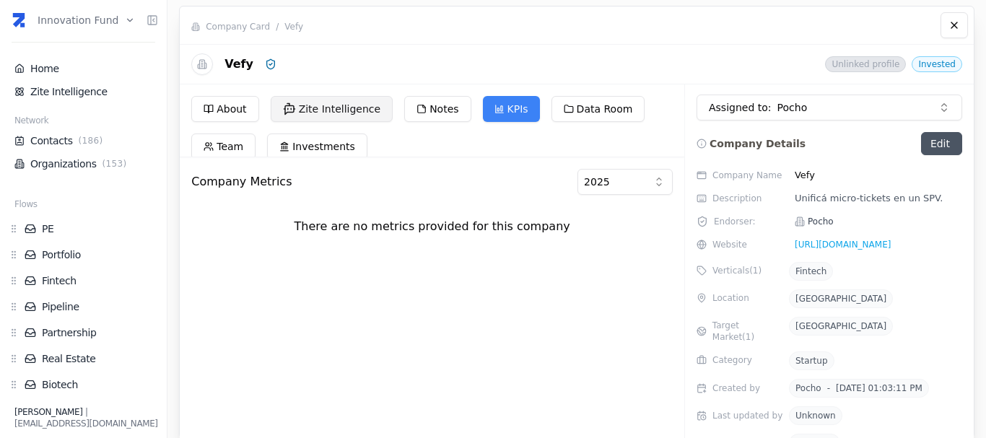
click at [336, 111] on button "Zite Intelligence" at bounding box center [332, 109] width 123 height 26
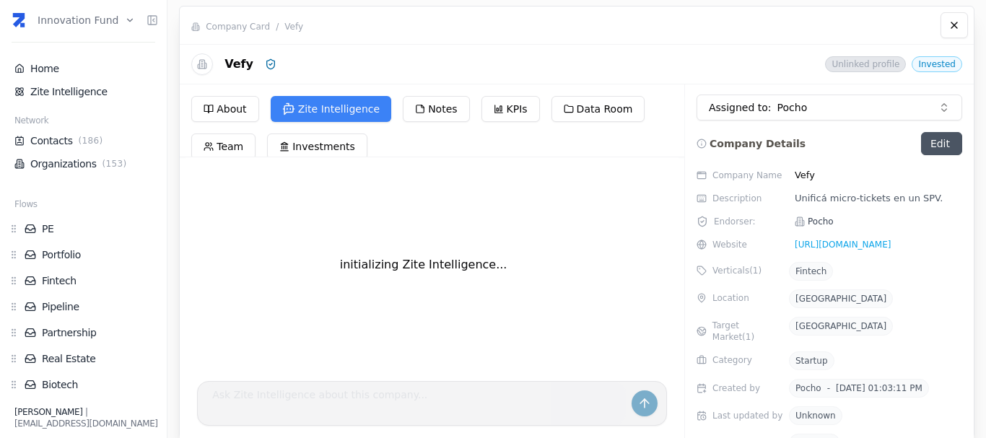
click at [310, 158] on div "initializing Zite Intelligence..." at bounding box center [432, 264] width 470 height 215
click at [302, 154] on button "Investments" at bounding box center [317, 146] width 100 height 26
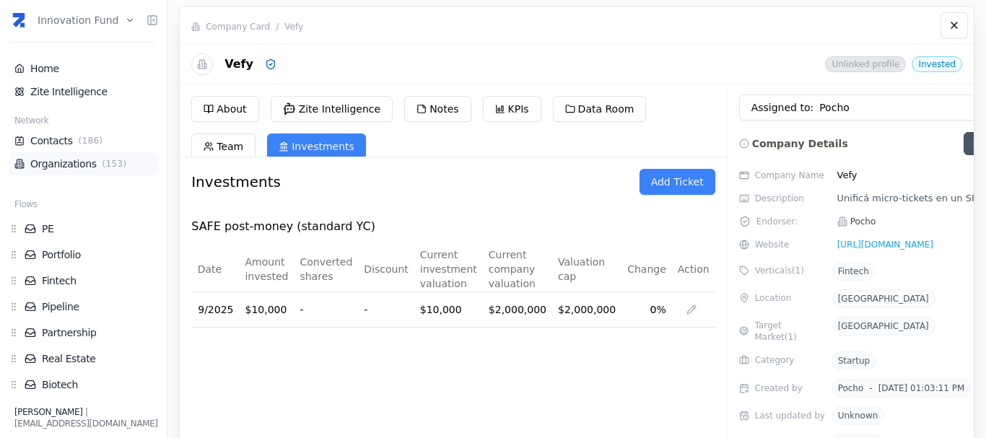
click at [56, 160] on link "Organizations ( 153 )" at bounding box center [83, 164] width 138 height 14
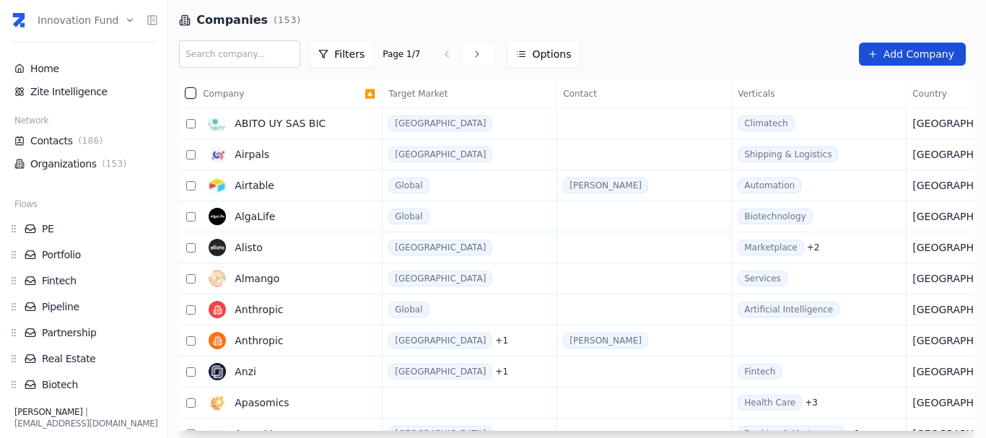
click at [919, 55] on span "Add Company" at bounding box center [918, 54] width 71 height 14
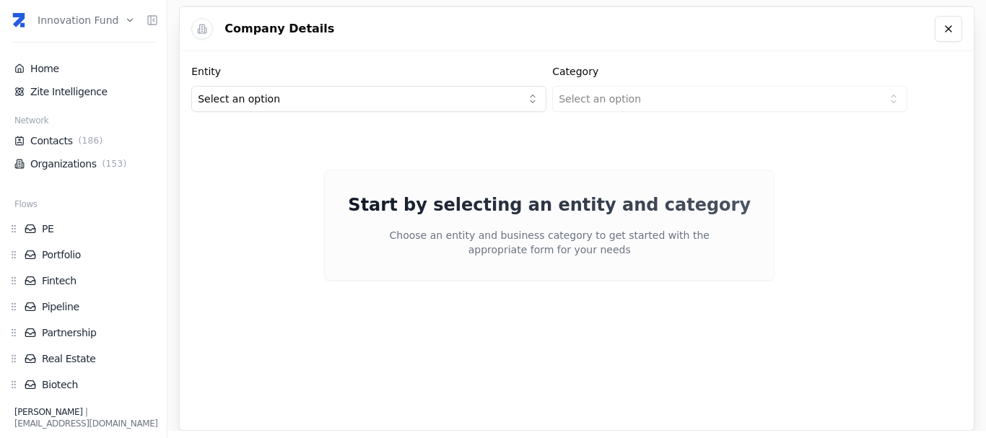
click at [320, 106] on html "Innovation Fund Home Zite Intelligence Network Contacts ( 186 ) Organizations (…" at bounding box center [493, 219] width 986 height 438
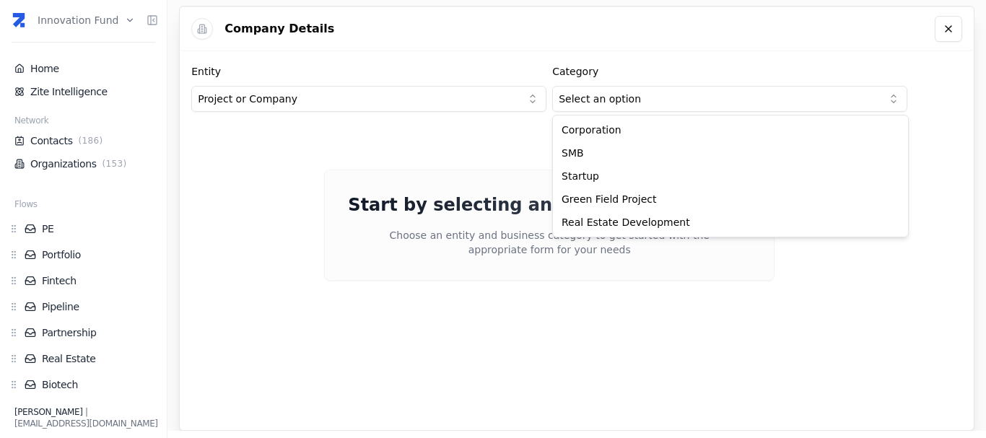
click at [658, 91] on html "Innovation Fund Home Zite Intelligence Network Contacts ( 186 ) Organizations (…" at bounding box center [493, 219] width 986 height 438
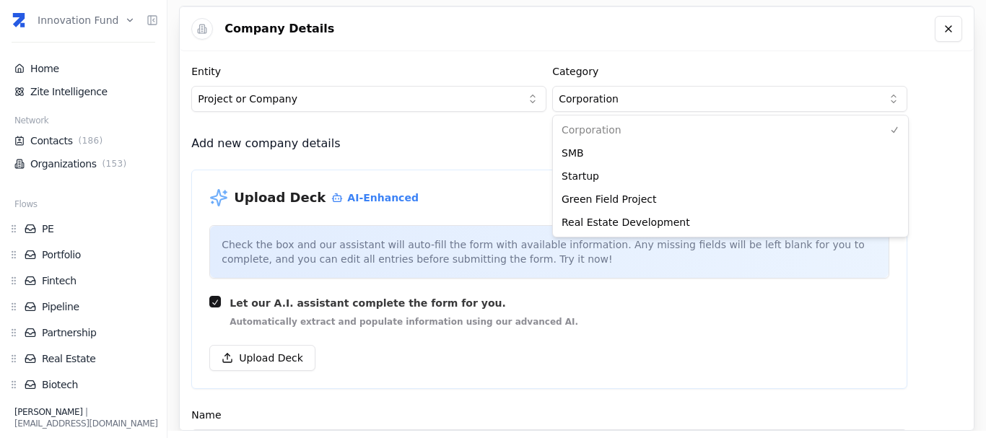
click at [635, 103] on html "Innovation Fund Home Zite Intelligence Network Contacts ( 186 ) Organizations (…" at bounding box center [493, 219] width 986 height 438
click at [617, 92] on html "Innovation Fund Home Zite Intelligence Network Contacts ( 186 ) Organizations (…" at bounding box center [493, 219] width 986 height 438
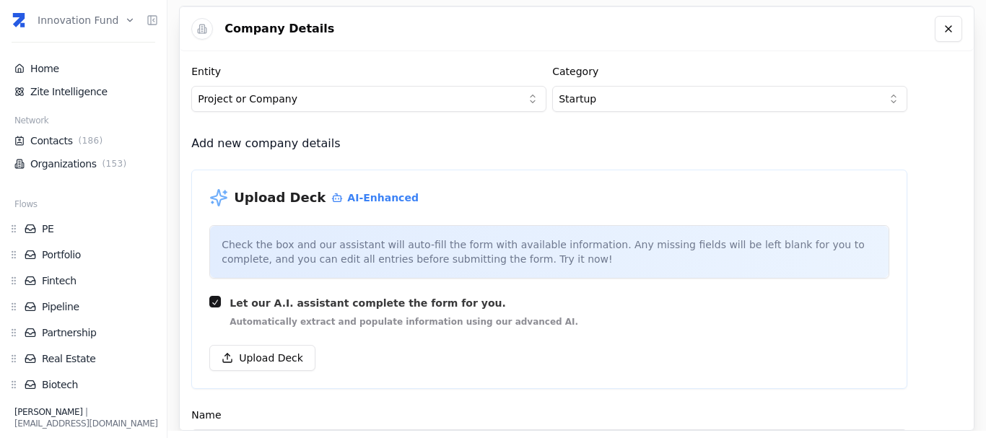
click at [613, 110] on html "Innovation Fund Home Zite Intelligence Network Contacts ( 186 ) Organizations (…" at bounding box center [493, 219] width 986 height 438
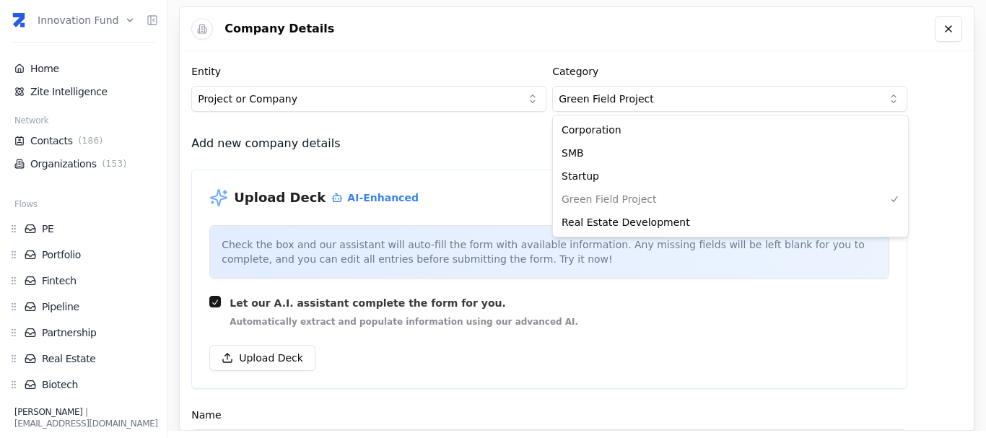
click at [614, 109] on html "Innovation Fund Home Zite Intelligence Network Contacts ( 186 ) Organizations (…" at bounding box center [493, 219] width 986 height 438
click at [611, 99] on html "Innovation Fund Home Zite Intelligence Network Contacts ( 186 ) Organizations (…" at bounding box center [493, 219] width 986 height 438
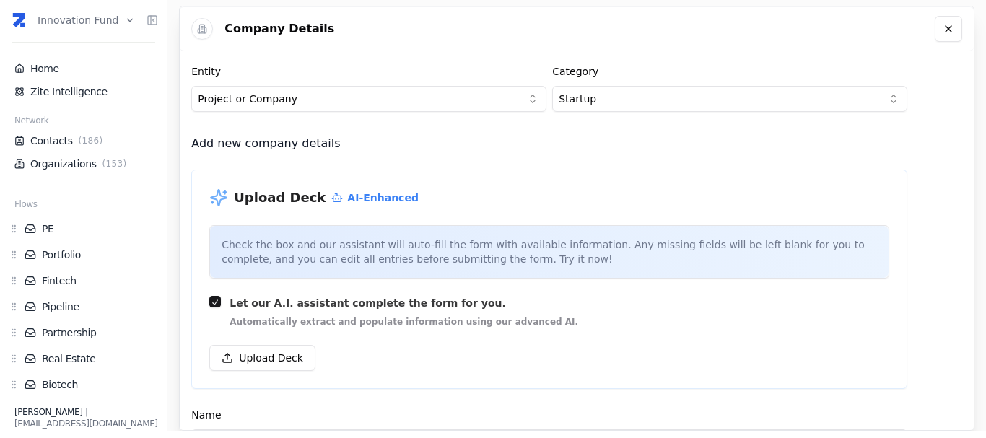
drag, startPoint x: 598, startPoint y: 177, endPoint x: 594, endPoint y: 146, distance: 30.6
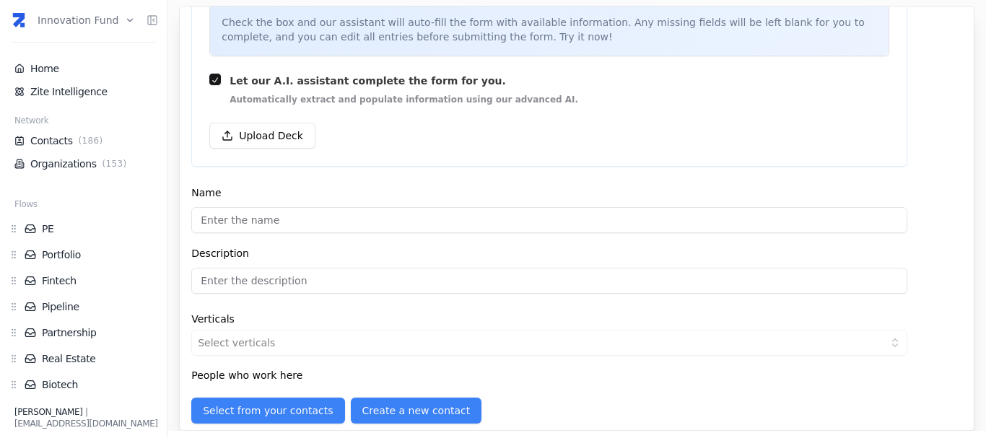
drag, startPoint x: 594, startPoint y: 146, endPoint x: 509, endPoint y: 184, distance: 93.1
click at [509, 184] on div "Name" at bounding box center [549, 208] width 716 height 49
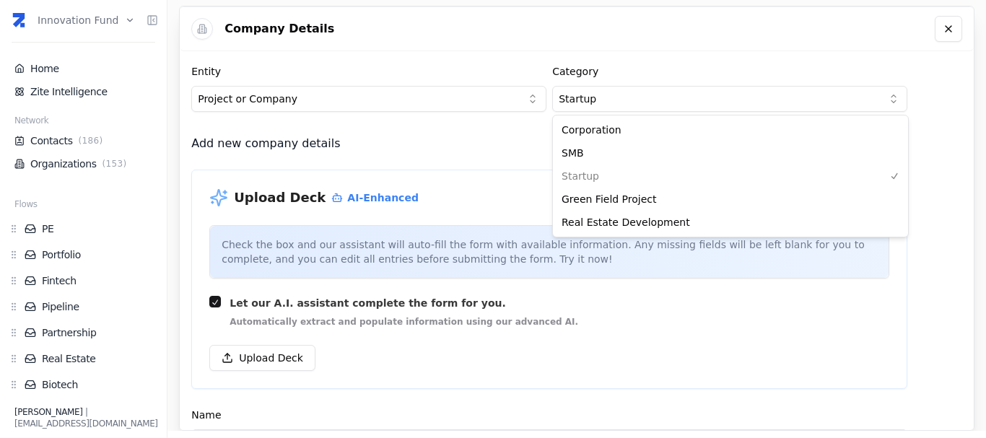
click at [605, 100] on html "Innovation Fund Home Zite Intelligence Network Contacts ( 186 ) Organizations (…" at bounding box center [493, 219] width 986 height 438
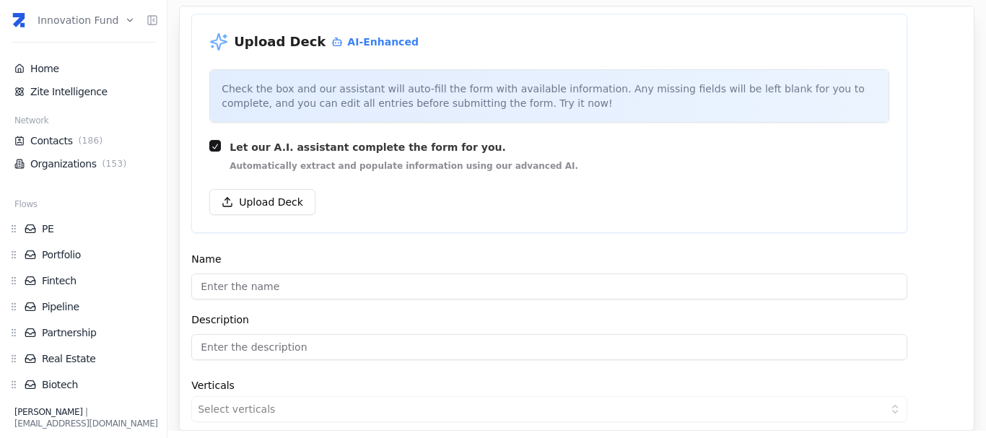
drag, startPoint x: 596, startPoint y: 141, endPoint x: 546, endPoint y: 164, distance: 55.5
click at [546, 164] on div "Let our A.I. assistant complete the form for you. Automatically extract and pop…" at bounding box center [549, 156] width 680 height 32
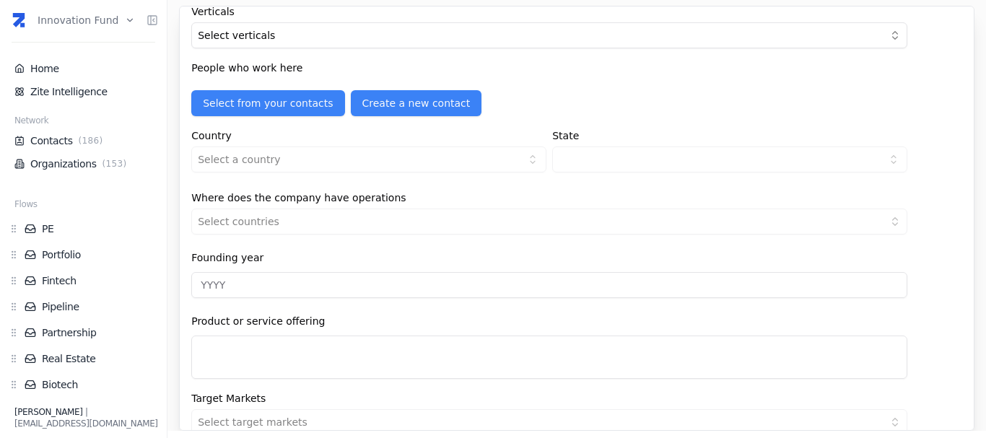
drag, startPoint x: 546, startPoint y: 164, endPoint x: 521, endPoint y: 183, distance: 30.9
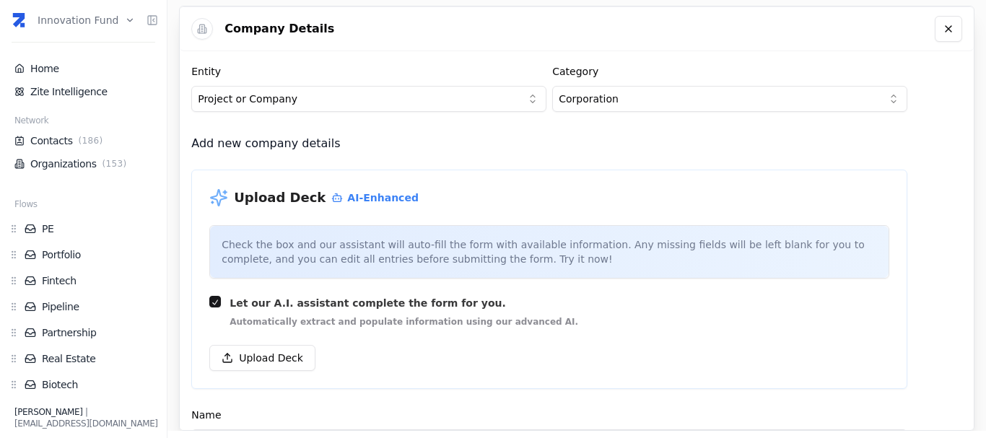
click at [639, 101] on html "Innovation Fund Home Zite Intelligence Network Contacts ( 186 ) Organizations (…" at bounding box center [493, 219] width 986 height 438
click at [610, 105] on html "Innovation Fund Home Zite Intelligence Network Contacts ( 186 ) Organizations (…" at bounding box center [493, 219] width 986 height 438
click at [606, 101] on html "Innovation Fund Home Zite Intelligence Network Contacts ( 186 ) Organizations (…" at bounding box center [493, 219] width 986 height 438
click at [621, 102] on html "Innovation Fund Home Zite Intelligence Network Contacts ( 186 ) Organizations (…" at bounding box center [493, 219] width 986 height 438
click at [53, 159] on link "Organizations ( 153 )" at bounding box center [83, 164] width 138 height 14
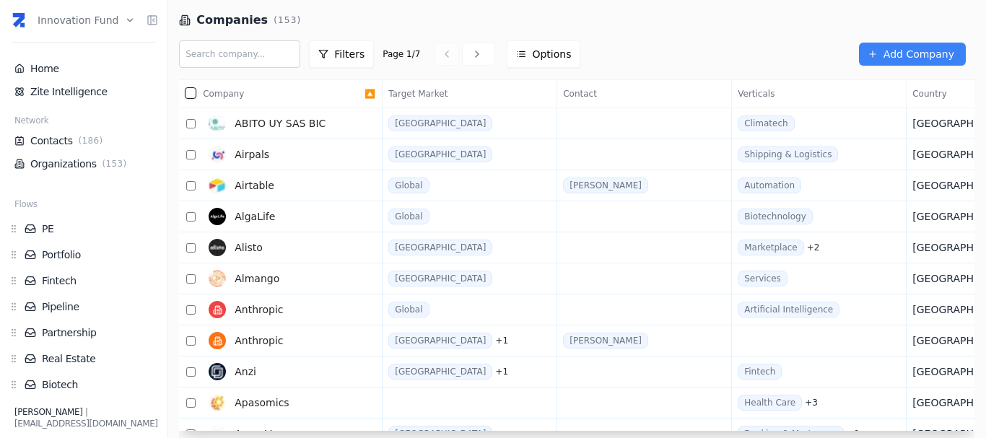
click at [112, 14] on html "Innovation Fund Home Zite Intelligence Network Contacts ( 186 ) Organizations (…" at bounding box center [493, 219] width 986 height 438
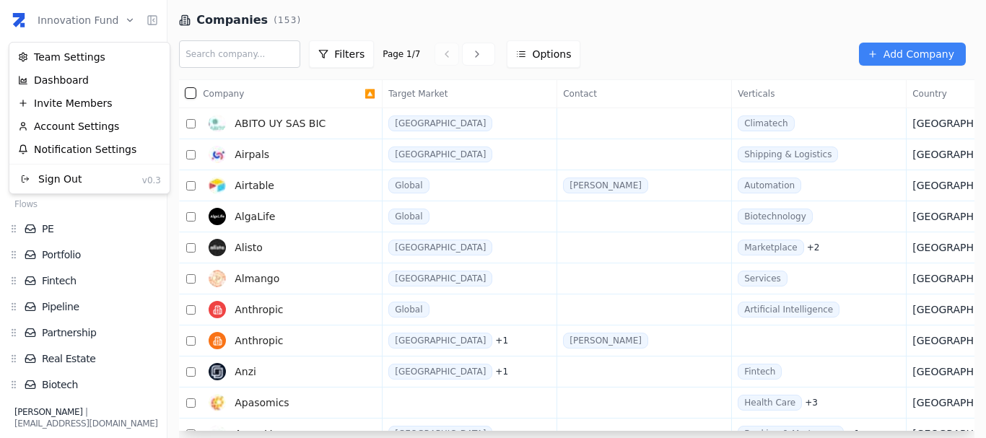
click at [96, 19] on html "Innovation Fund Home Zite Intelligence Network Contacts ( 186 ) Organizations (…" at bounding box center [493, 219] width 986 height 438
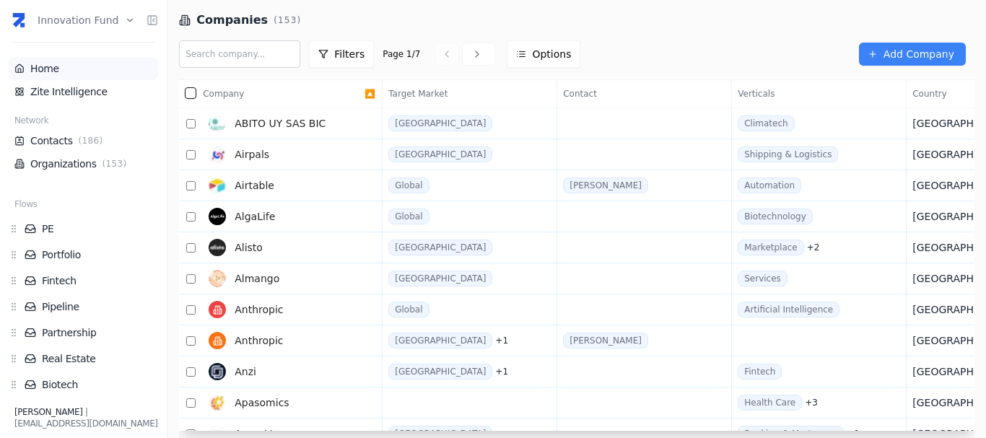
click at [44, 58] on li "Home" at bounding box center [83, 68] width 149 height 23
click at [71, 165] on link "Organizations ( 153 )" at bounding box center [83, 164] width 138 height 14
click at [42, 73] on link "Home" at bounding box center [83, 68] width 138 height 14
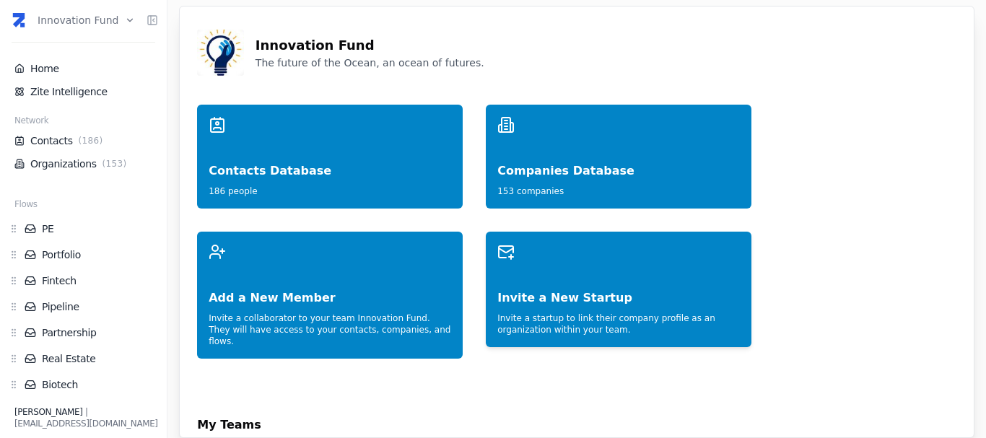
click at [578, 304] on div "Invite a New Startup" at bounding box center [618, 283] width 242 height 46
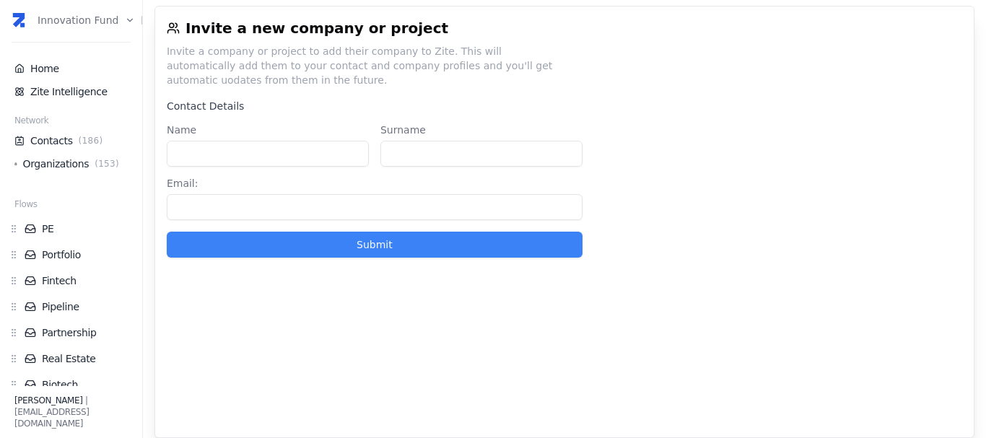
click at [281, 141] on input "Name" at bounding box center [268, 154] width 202 height 26
click at [317, 125] on label "Name" at bounding box center [268, 130] width 202 height 10
click at [317, 141] on input "Name" at bounding box center [268, 154] width 202 height 26
drag, startPoint x: 318, startPoint y: 111, endPoint x: 300, endPoint y: 110, distance: 17.3
click at [300, 125] on label "Name" at bounding box center [268, 130] width 202 height 10
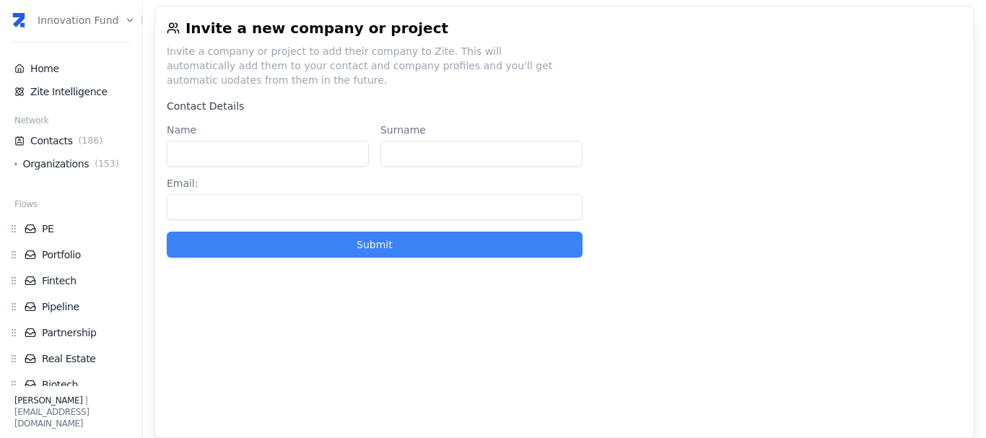
click at [300, 141] on input "Name" at bounding box center [268, 154] width 202 height 26
type input "Genaro"
type input "Malpeli"
type input "genamalpeli@gmail.com"
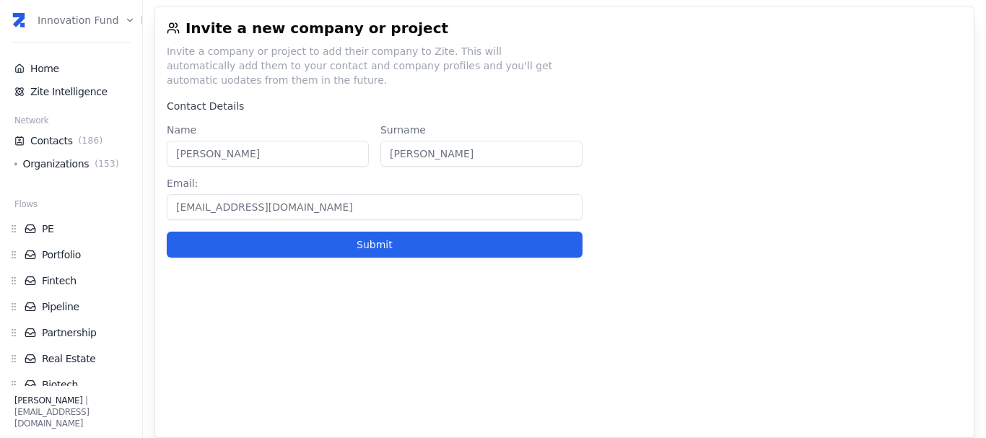
click at [317, 236] on button "Submit" at bounding box center [375, 245] width 416 height 26
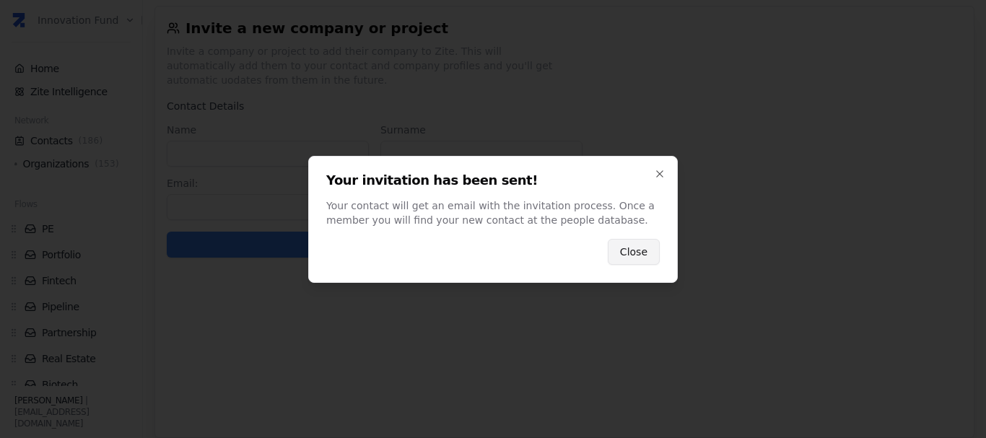
click at [633, 245] on button "Close" at bounding box center [634, 252] width 52 height 26
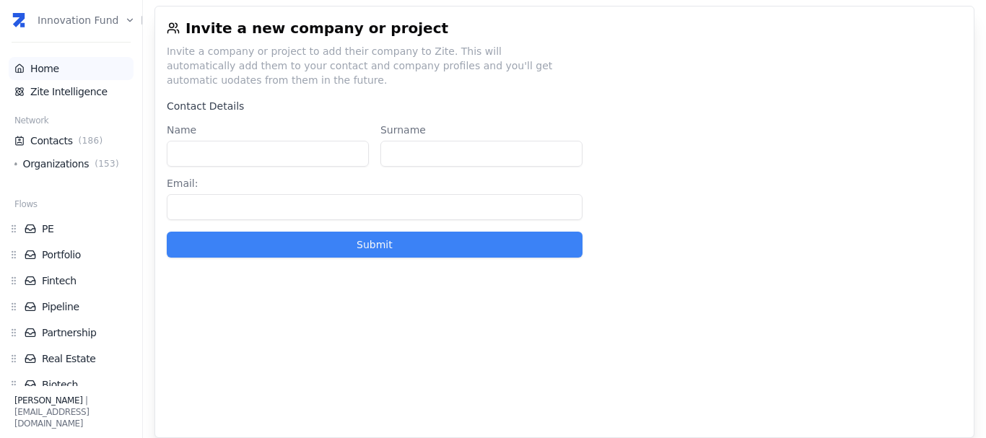
click at [53, 65] on link "Home" at bounding box center [70, 68] width 113 height 14
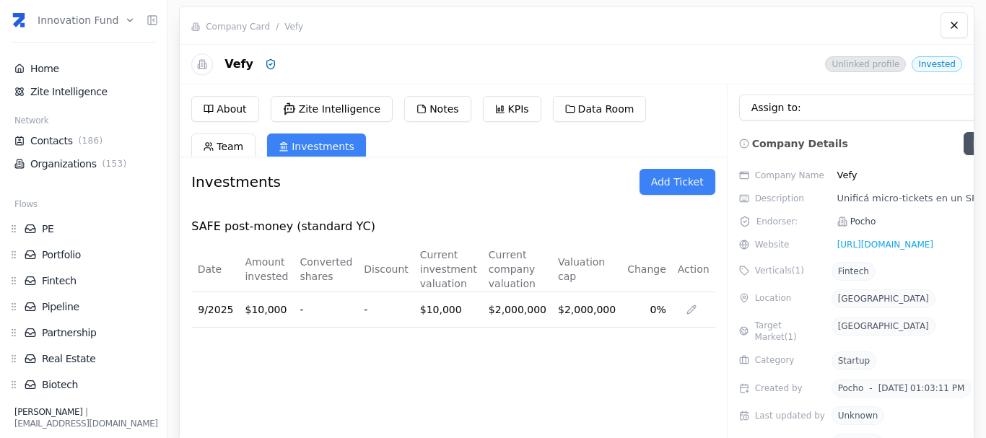
scroll to position [1, 0]
click at [647, 310] on html "Innovation Fund Home Zite Intelligence Network Contacts ( 186 ) Organizations (…" at bounding box center [493, 219] width 986 height 438
click at [609, 336] on div "Edit" at bounding box center [609, 339] width 92 height 23
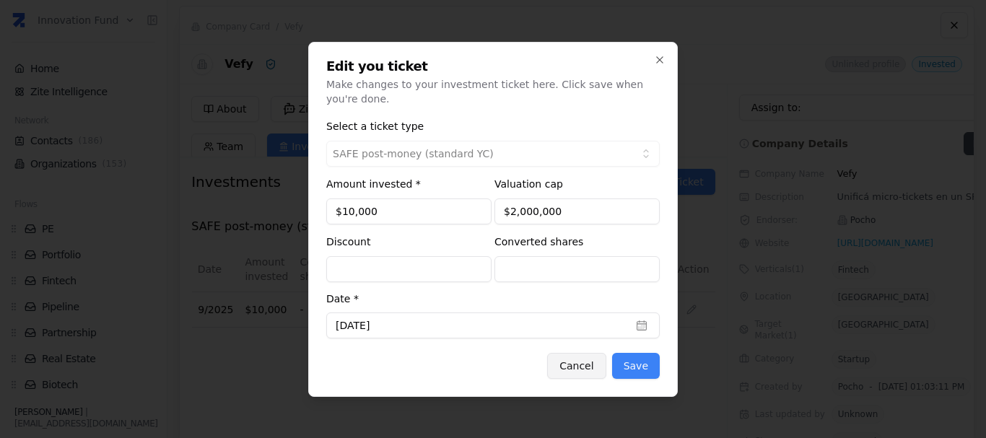
click at [579, 364] on button "Cancel" at bounding box center [576, 366] width 58 height 26
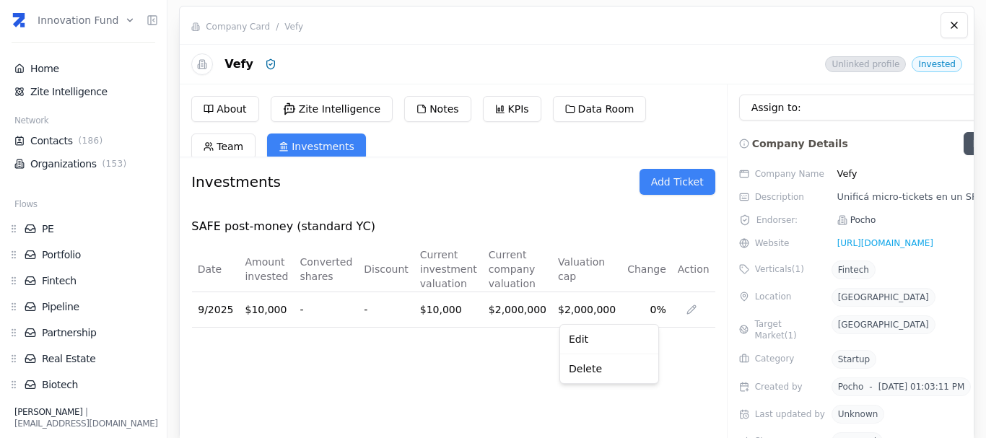
click at [516, 356] on html "Innovation Fund Home Zite Intelligence Network Contacts ( 186 ) Organizations (…" at bounding box center [493, 219] width 986 height 438
click at [639, 193] on button "Add Ticket" at bounding box center [677, 182] width 76 height 26
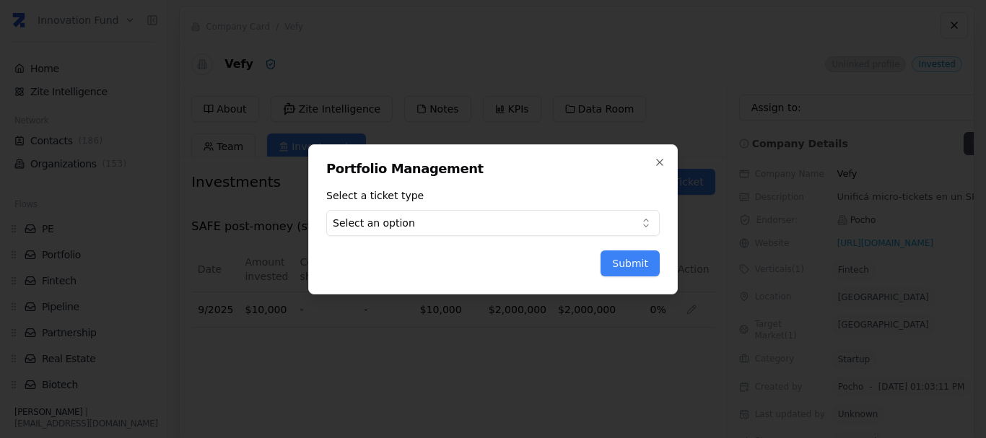
click at [516, 230] on body "Innovation Fund Home Zite Intelligence Network Contacts ( 186 ) Organizations (…" at bounding box center [493, 219] width 986 height 438
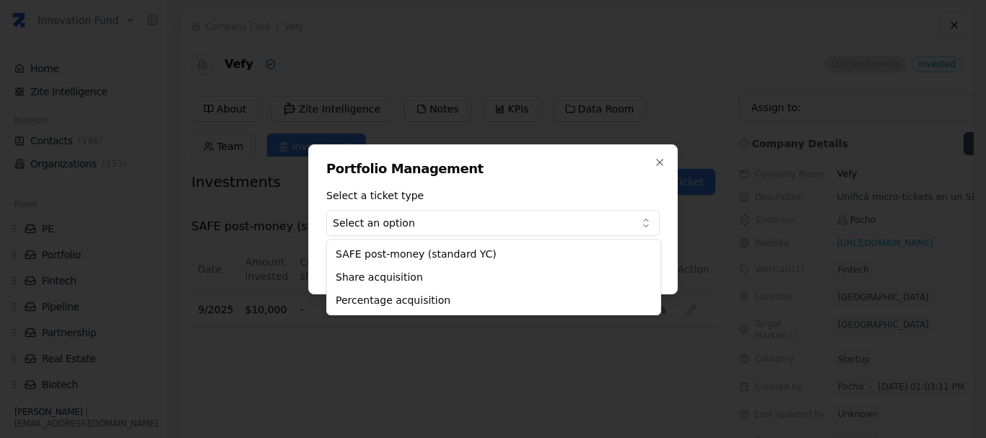
select select "share_acquisition"
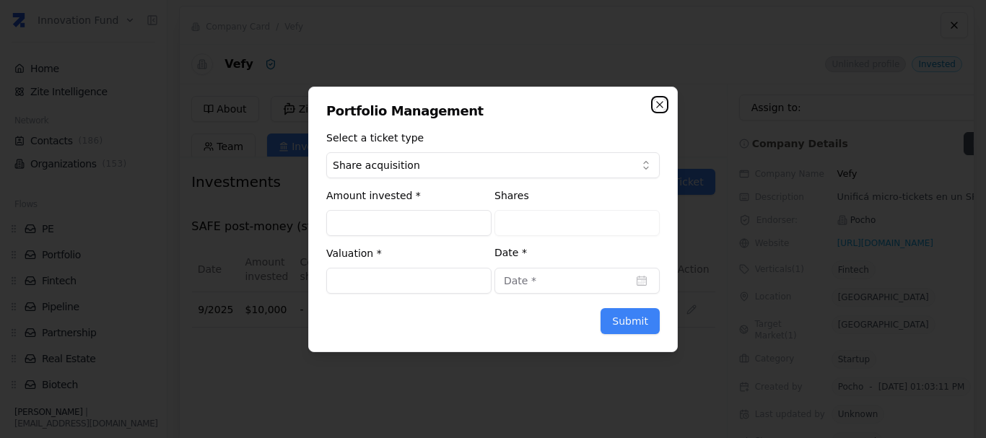
click at [658, 108] on icon "button" at bounding box center [660, 105] width 12 height 12
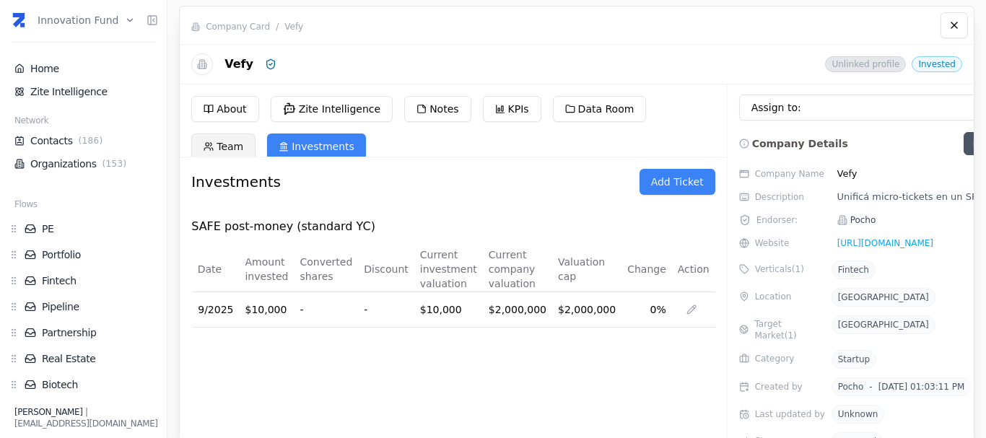
click at [209, 149] on icon at bounding box center [208, 146] width 10 height 10
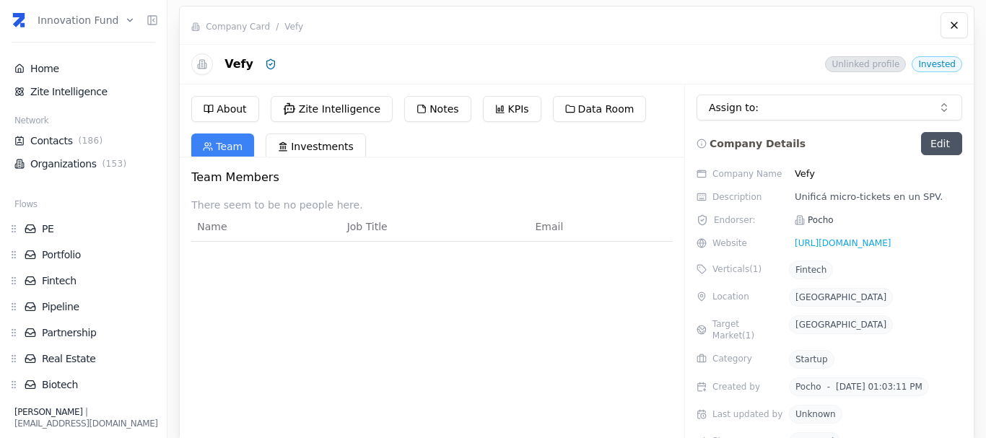
click at [239, 92] on div "About Zite Intelligence Notes KPIs Data Room Team Investments Team Members Ther…" at bounding box center [432, 299] width 504 height 431
click at [237, 102] on button "About" at bounding box center [224, 109] width 67 height 26
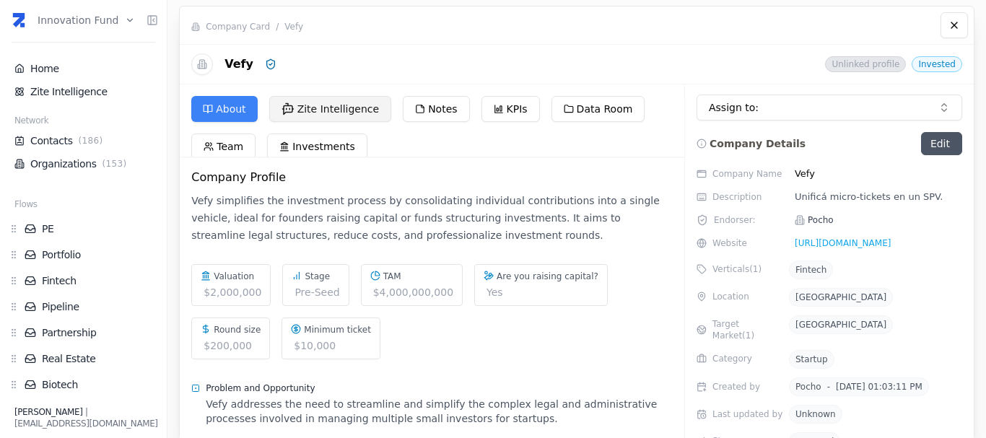
click at [307, 110] on button "Zite Intelligence" at bounding box center [330, 109] width 123 height 26
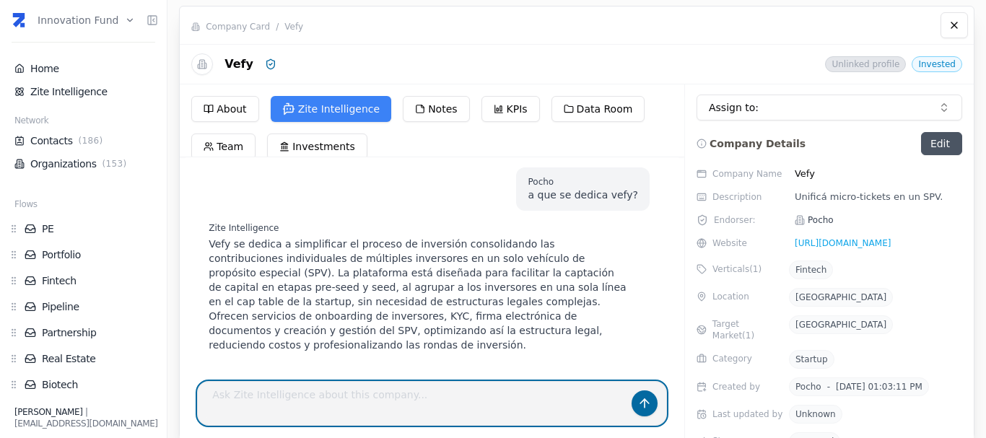
scroll to position [218, 0]
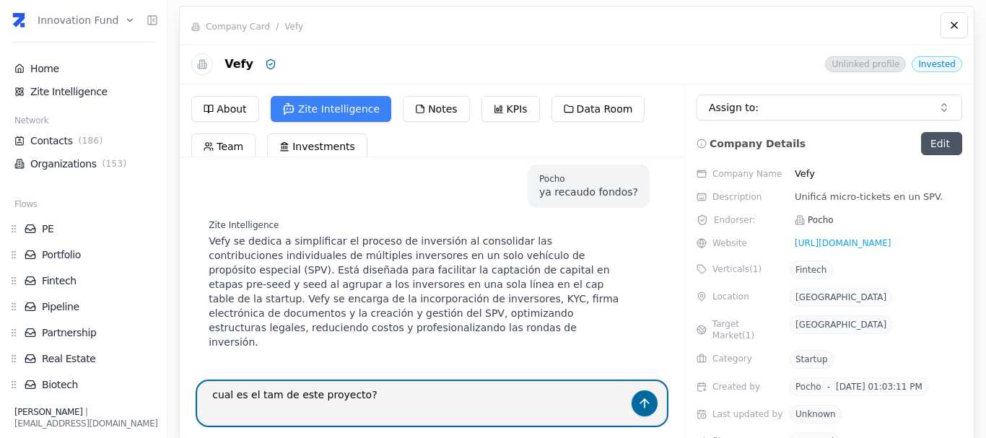
type textarea "cual es el tam de este proyecto?"
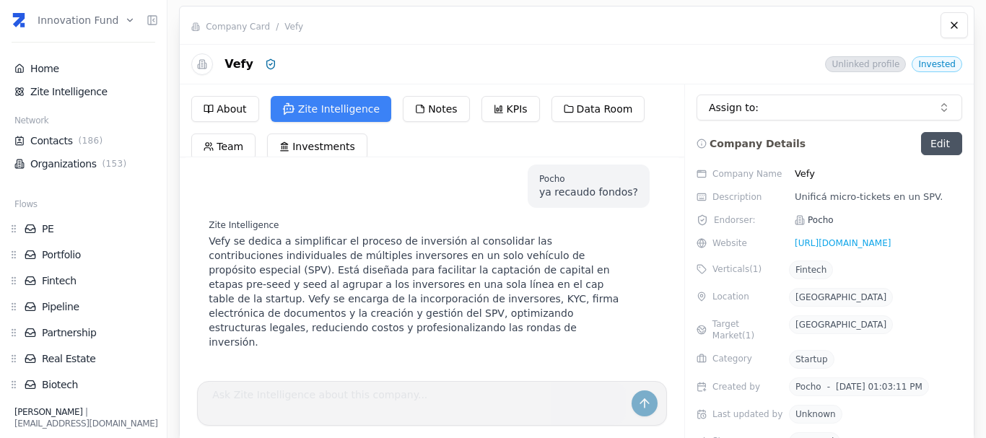
scroll to position [330, 0]
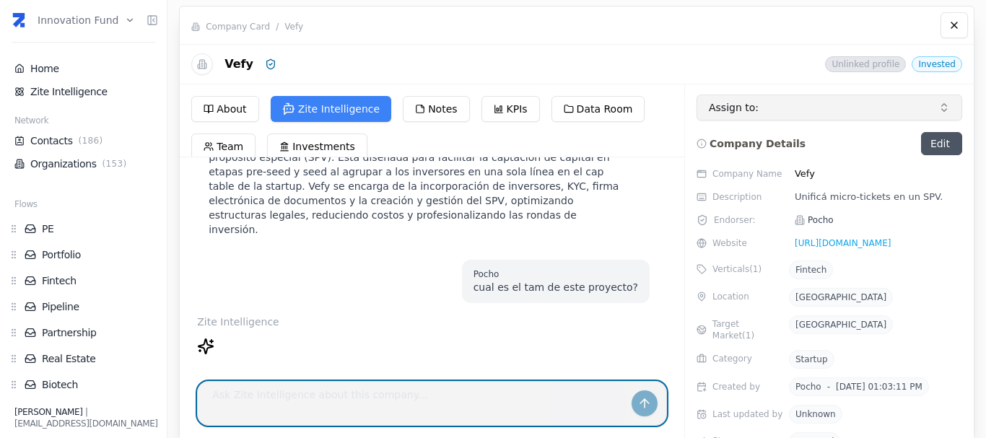
click at [866, 109] on div "Assign to:" at bounding box center [821, 107] width 224 height 14
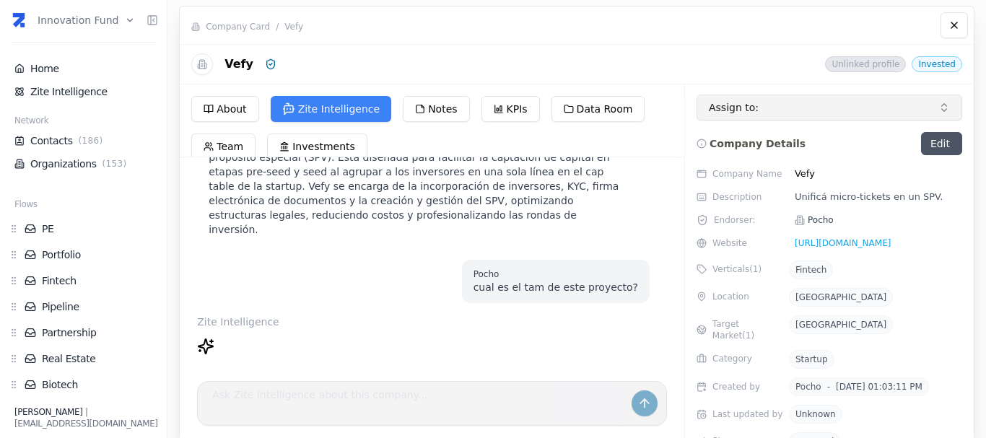
scroll to position [1322, 0]
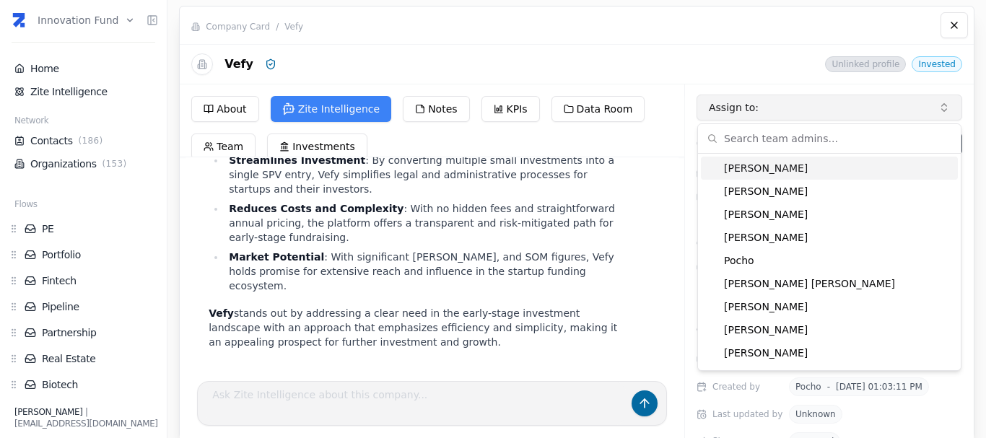
click at [866, 109] on div "Assign to:" at bounding box center [821, 107] width 224 height 14
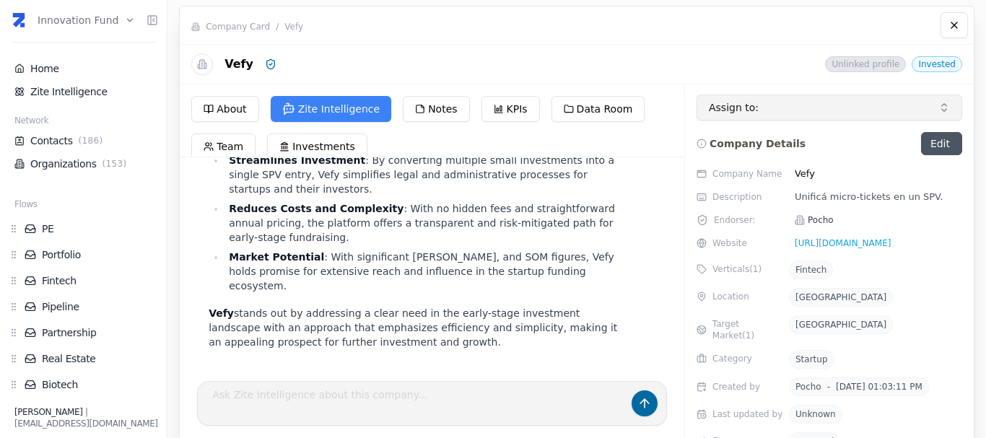
click at [829, 118] on button "Assign to:" at bounding box center [829, 108] width 266 height 26
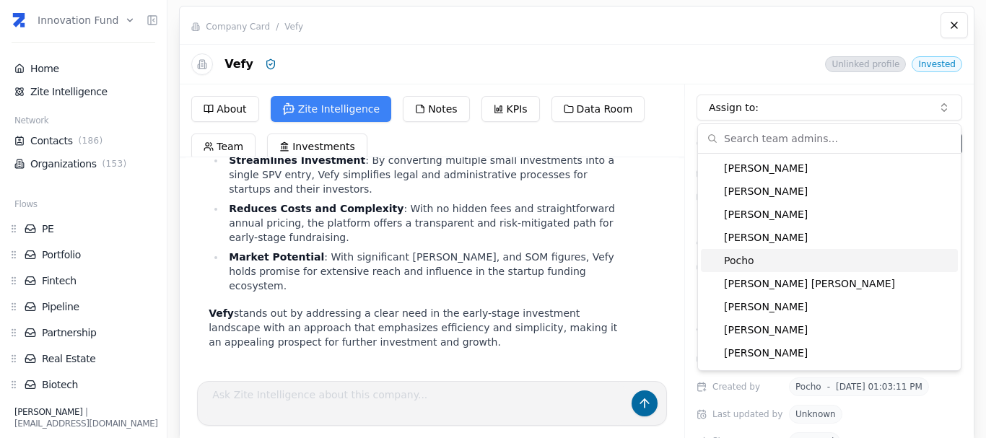
click at [807, 257] on div "Pocho" at bounding box center [829, 260] width 257 height 23
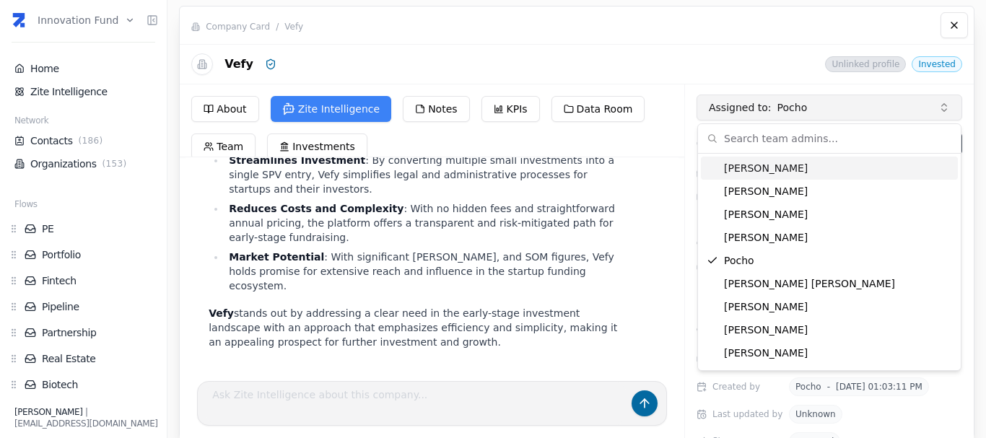
click at [730, 97] on button "Assigned to : Pocho" at bounding box center [829, 108] width 266 height 26
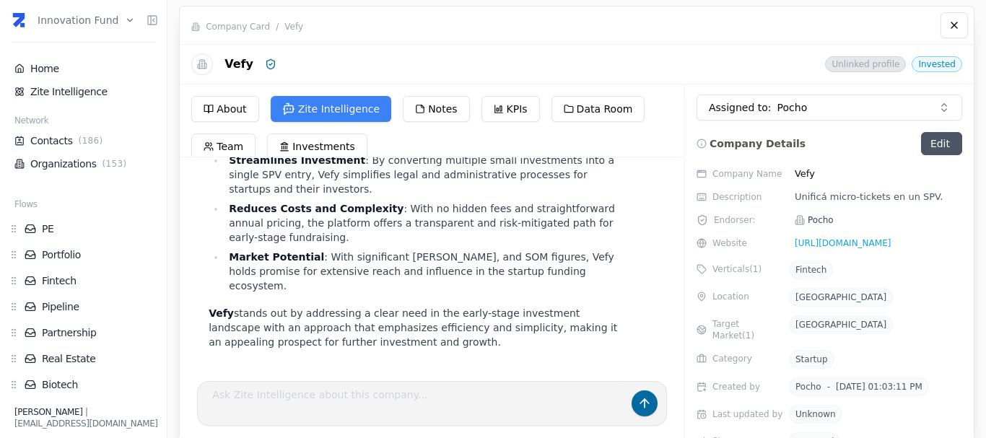
scroll to position [144, 0]
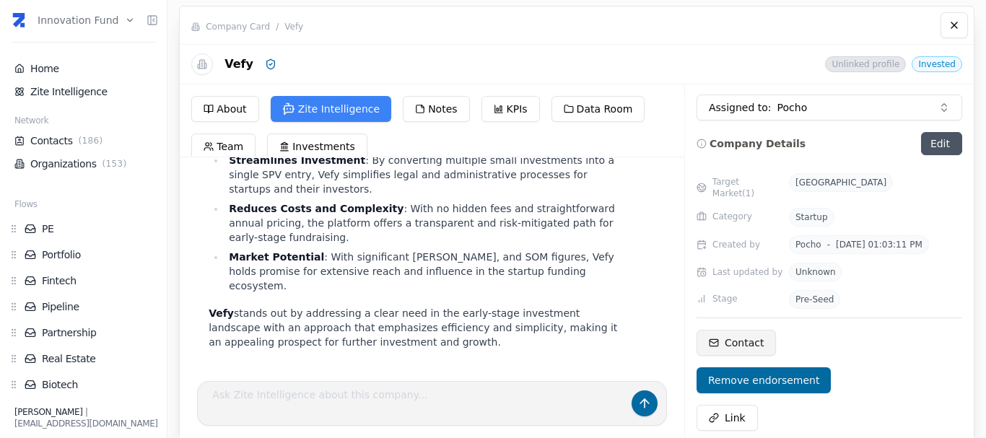
click at [739, 337] on span "Contact" at bounding box center [743, 343] width 39 height 14
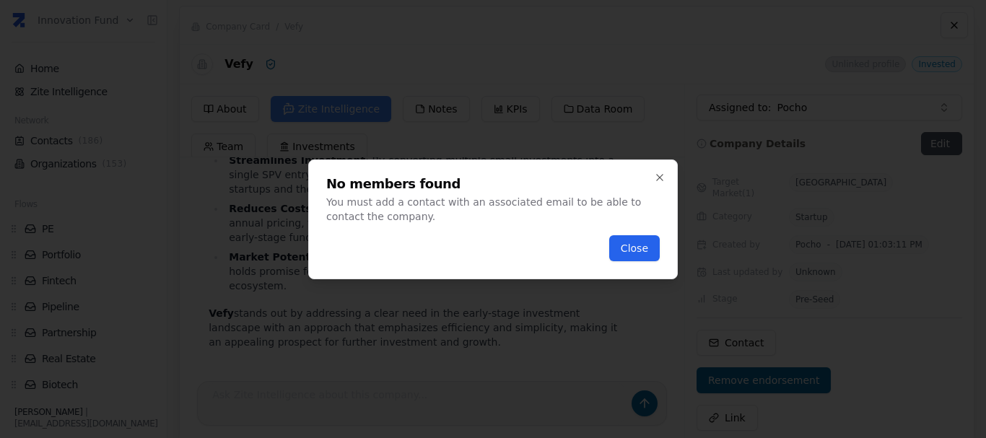
click at [639, 248] on button "Close" at bounding box center [634, 248] width 51 height 26
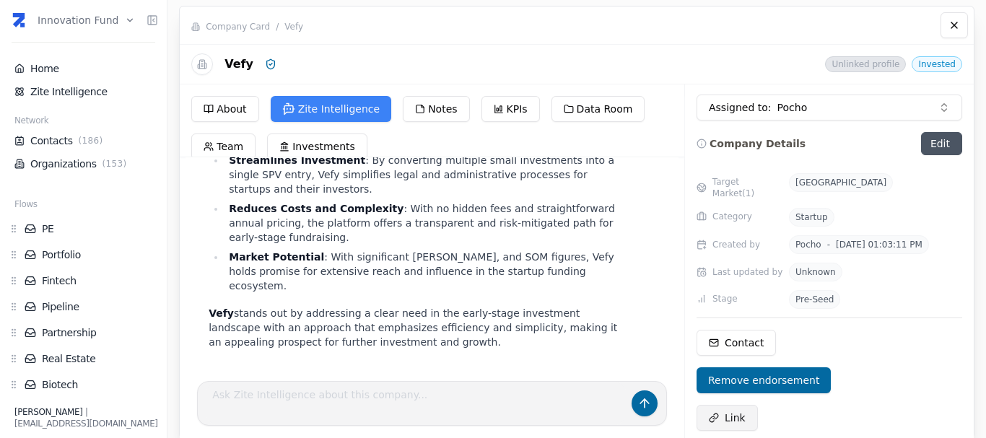
click at [718, 405] on button "Link" at bounding box center [726, 418] width 61 height 26
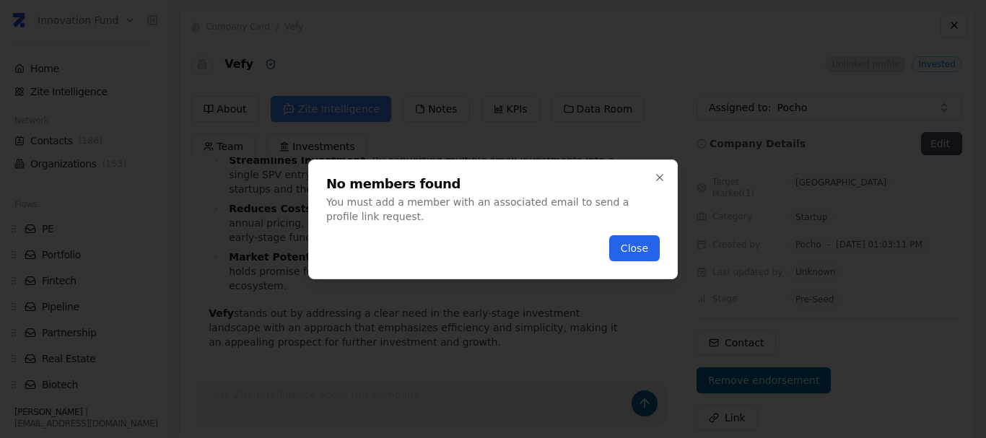
click at [636, 260] on button "Close" at bounding box center [634, 248] width 51 height 26
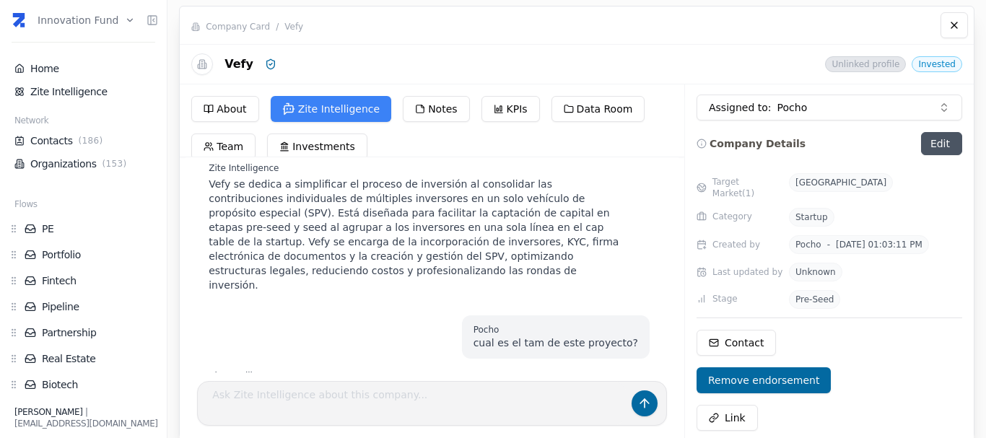
scroll to position [202, 0]
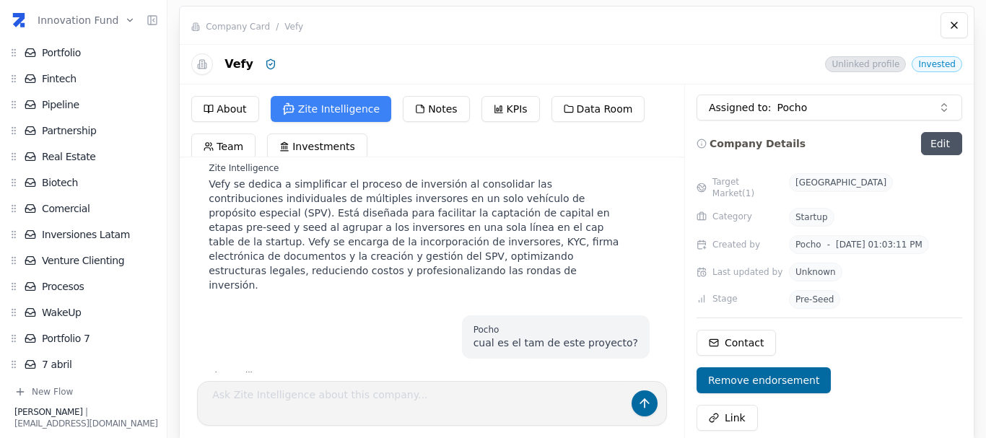
click at [71, 401] on div "Genaro Malpeli | genamalpeli@gmail.com" at bounding box center [79, 418] width 158 height 40
click at [65, 395] on button "New Flow" at bounding box center [83, 392] width 149 height 12
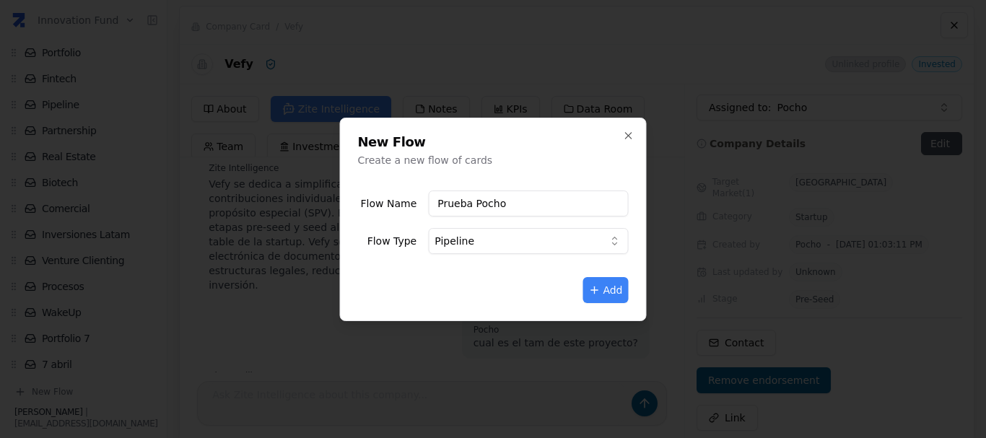
type input "Prueba Pocho"
click at [472, 253] on body "Innovation Fund Home Zite Intelligence Network Contacts ( 186 ) Organizations (…" at bounding box center [493, 219] width 986 height 438
click at [601, 306] on div "New Flow Create a new flow of cards Flow Name Prueba Pocho Flow Type Pipeline A…" at bounding box center [493, 219] width 307 height 203
click at [607, 294] on button "Add" at bounding box center [604, 290] width 45 height 26
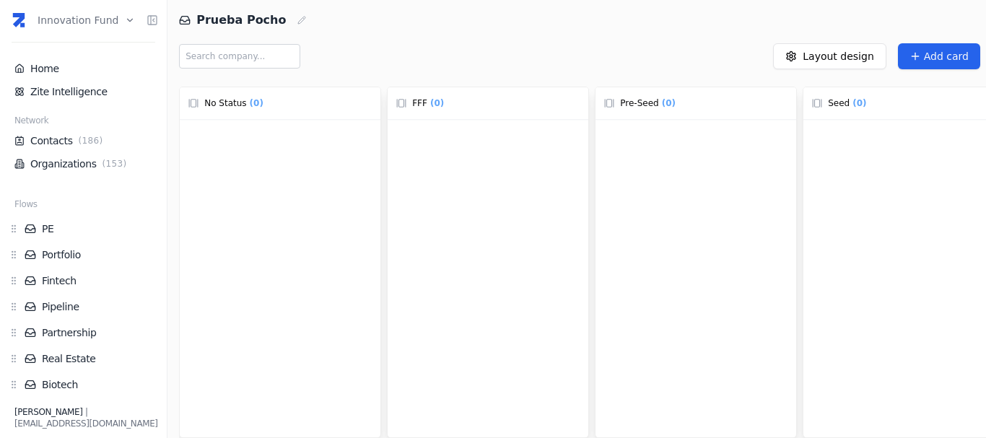
click at [916, 49] on button "Add card" at bounding box center [939, 56] width 82 height 26
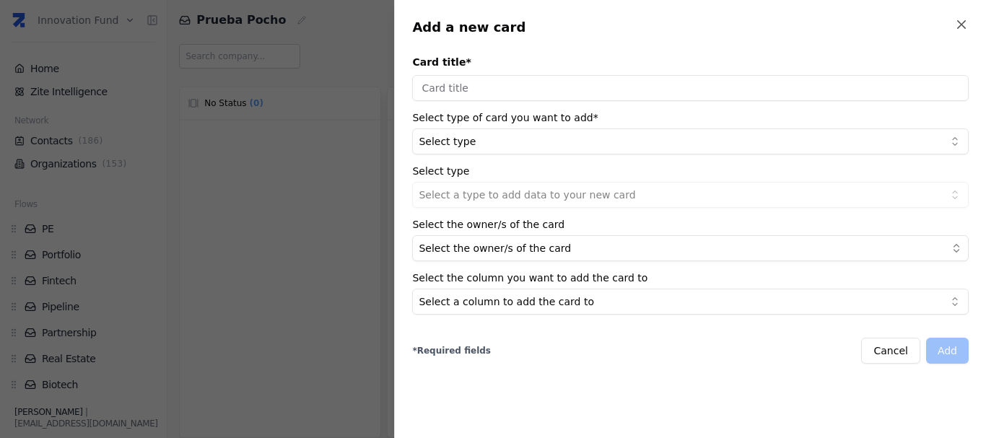
click at [351, 209] on div at bounding box center [493, 219] width 986 height 438
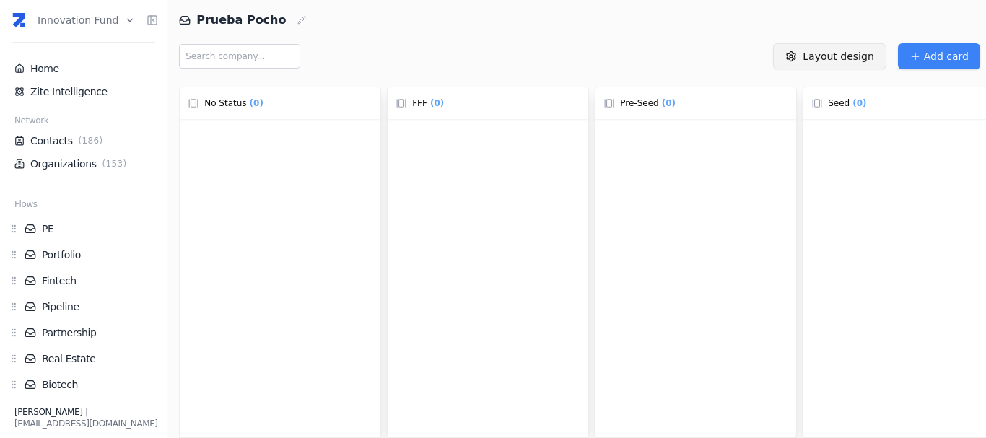
click at [864, 61] on html "Innovation Fund Home Zite Intelligence Network Contacts ( 186 ) Organizations (…" at bounding box center [493, 219] width 986 height 438
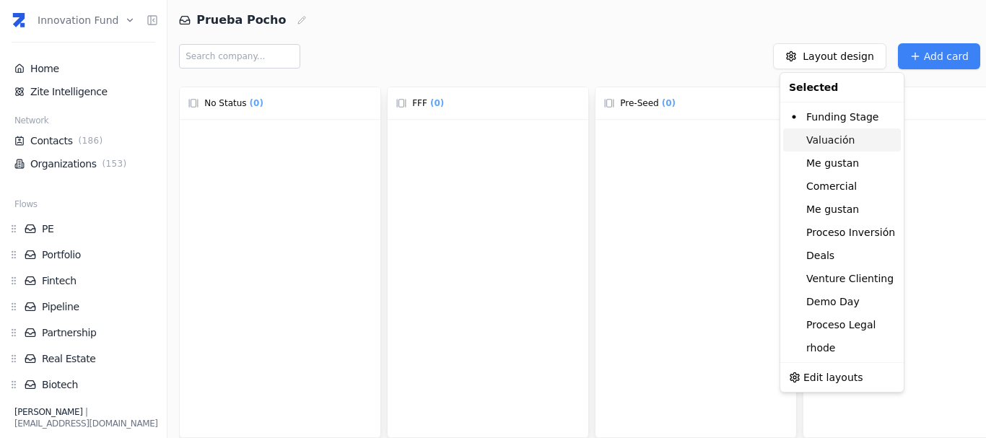
click at [842, 141] on div "Valuación" at bounding box center [842, 139] width 118 height 23
click at [823, 63] on html "Innovation Fund Home Zite Intelligence Network Contacts ( 186 ) Organizations (…" at bounding box center [493, 219] width 986 height 438
click at [841, 162] on div "Me gustan" at bounding box center [842, 163] width 118 height 23
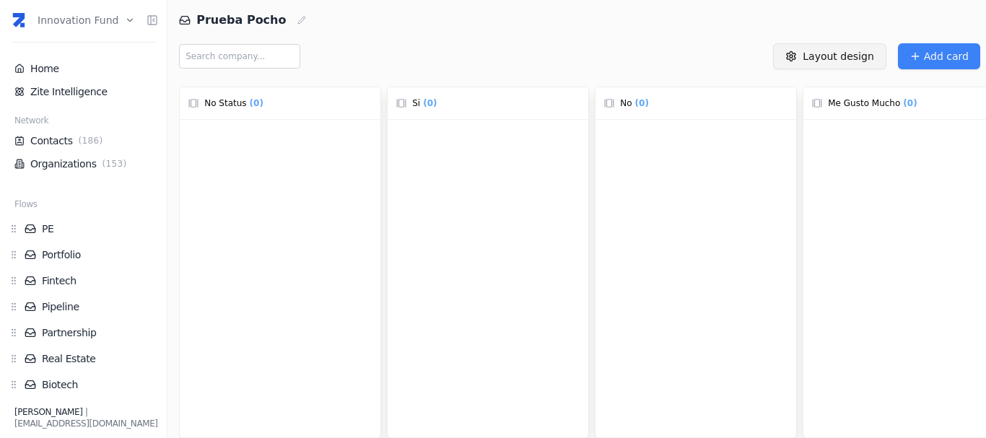
click at [833, 49] on html "Innovation Fund Home Zite Intelligence Network Contacts ( 186 ) Organizations (…" at bounding box center [493, 219] width 986 height 438
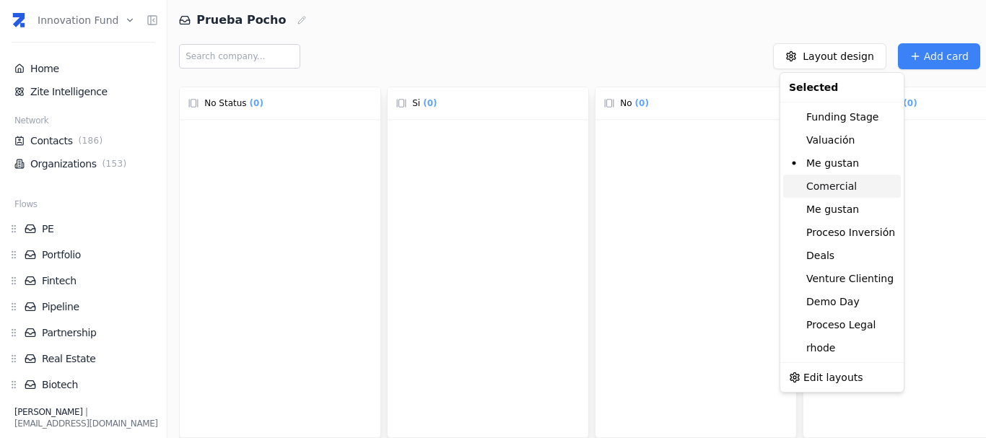
click at [851, 191] on div "Comercial" at bounding box center [842, 186] width 118 height 23
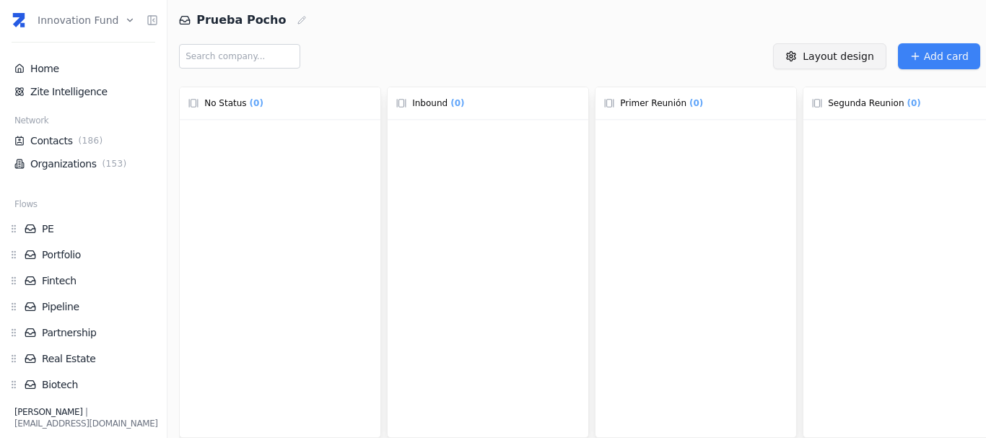
click at [838, 64] on html "Innovation Fund Home Zite Intelligence Network Contacts ( 186 ) Organizations (…" at bounding box center [493, 219] width 986 height 438
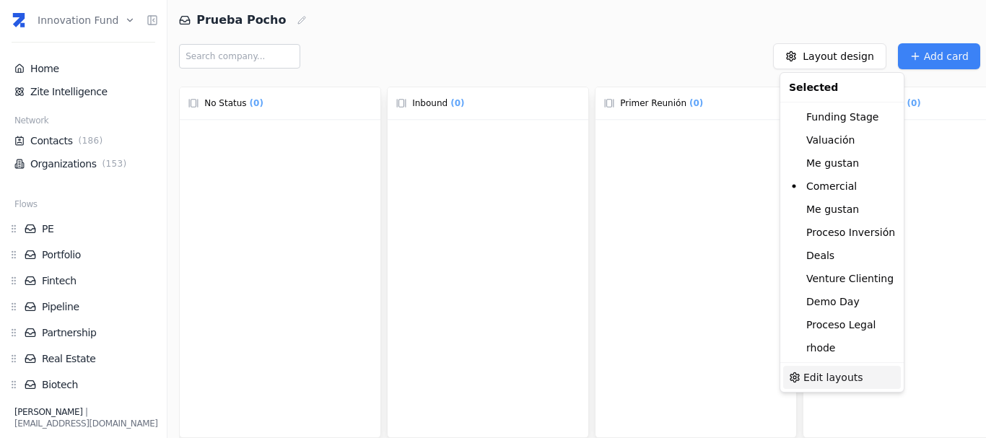
click at [851, 373] on span "Edit layouts" at bounding box center [833, 377] width 60 height 14
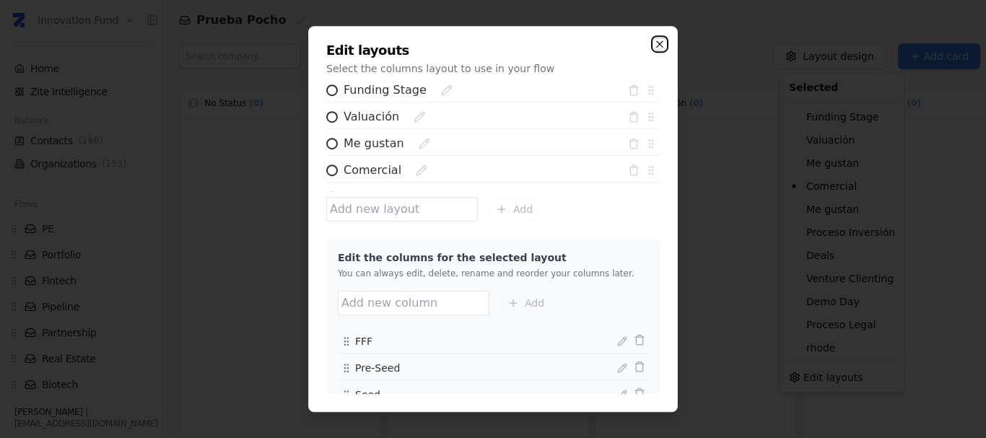
click at [661, 46] on icon "button" at bounding box center [660, 44] width 12 height 12
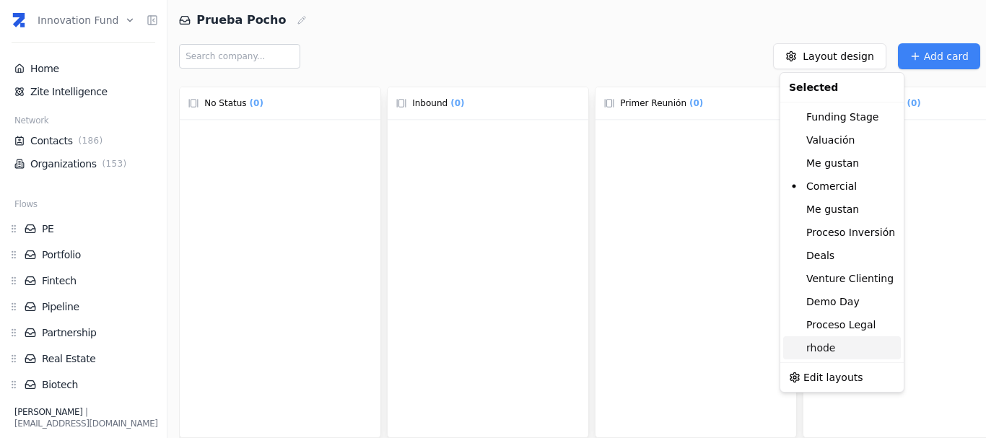
click at [833, 345] on div "rhode" at bounding box center [842, 347] width 118 height 23
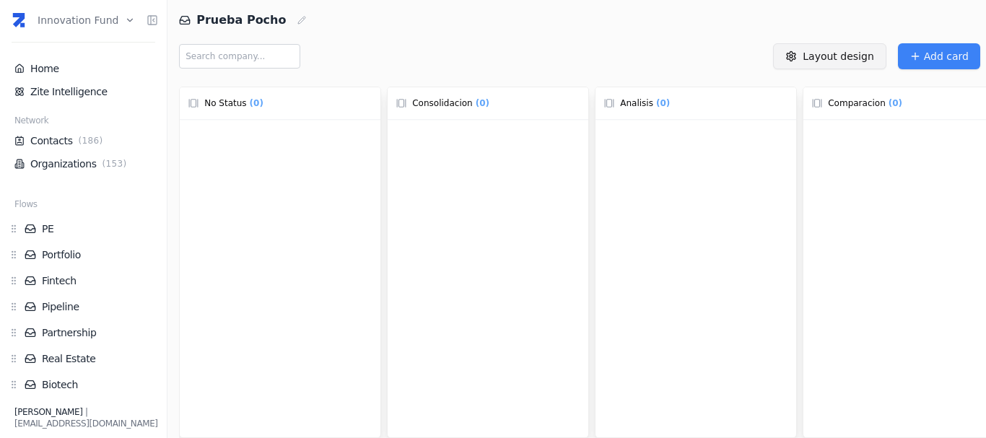
click at [832, 49] on html "Innovation Fund Home Zite Intelligence Network Contacts ( 186 ) Organizations (…" at bounding box center [493, 219] width 986 height 438
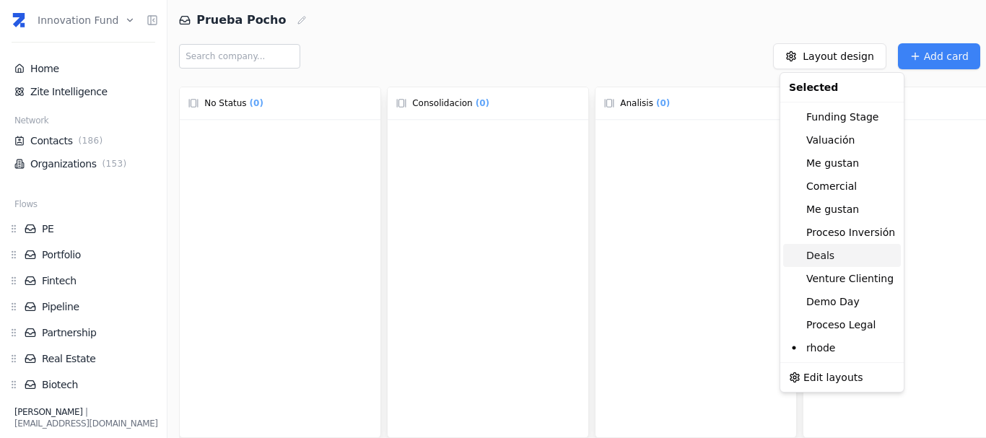
click at [832, 250] on div "Deals" at bounding box center [842, 255] width 118 height 23
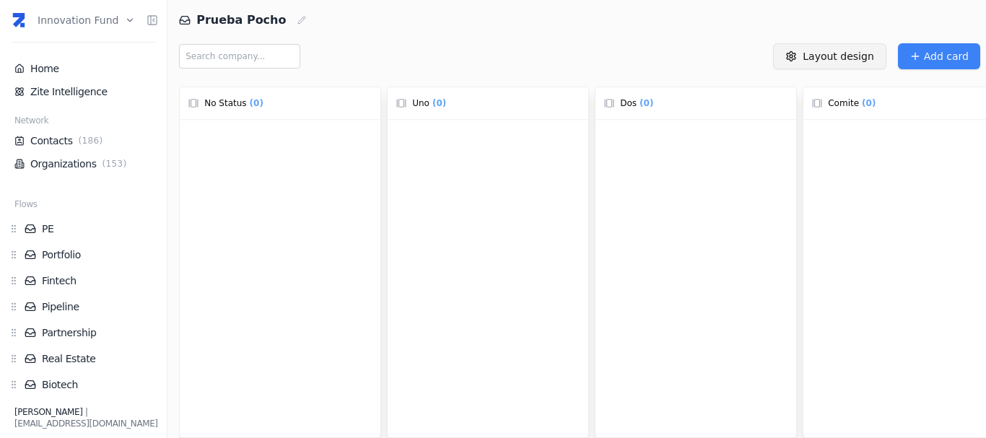
click at [836, 54] on html "Innovation Fund Home Zite Intelligence Network Contacts ( 186 ) Organizations (…" at bounding box center [493, 219] width 986 height 438
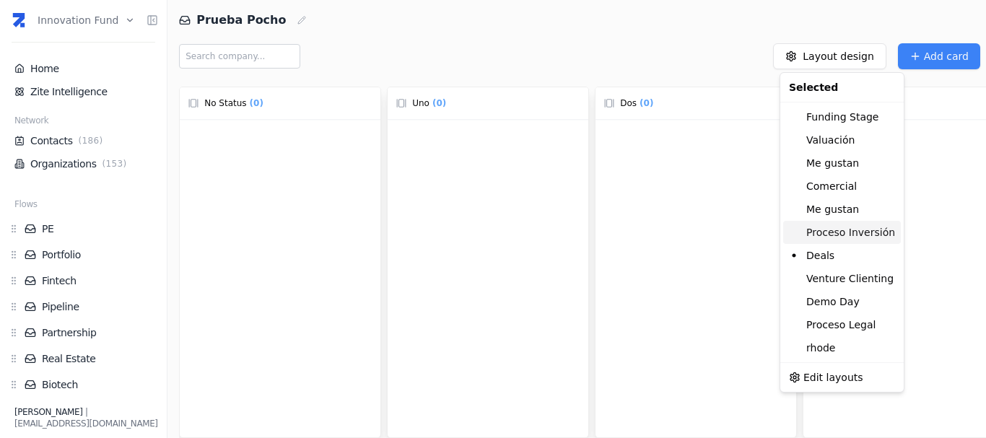
click at [841, 234] on div "Proceso Inversión" at bounding box center [842, 232] width 118 height 23
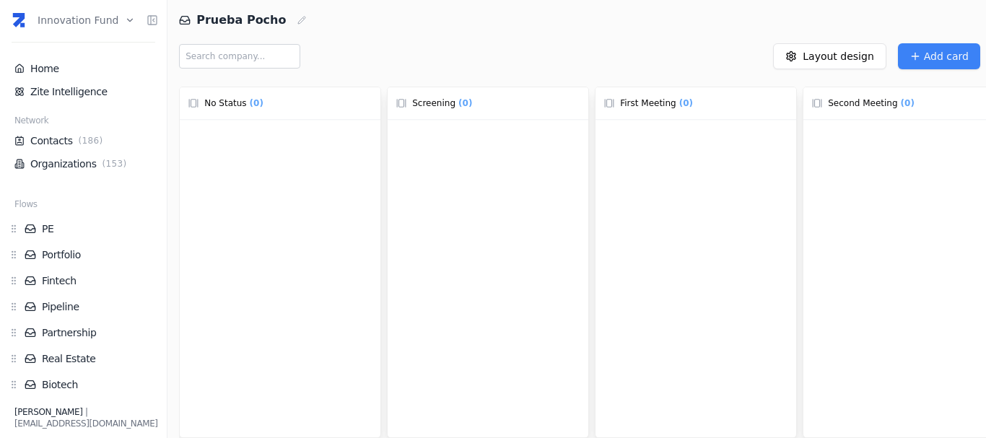
click at [258, 211] on div at bounding box center [280, 295] width 201 height 350
click at [258, 165] on div at bounding box center [280, 295] width 201 height 350
click at [955, 52] on span "Add card" at bounding box center [946, 56] width 45 height 14
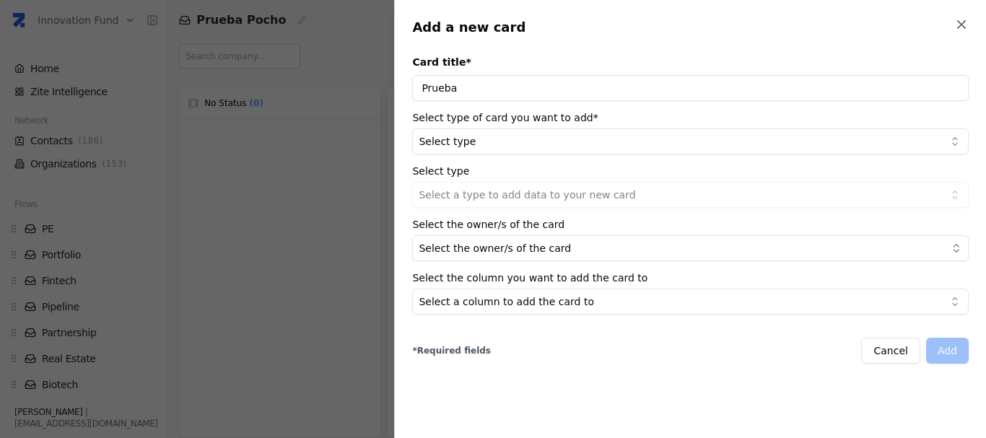
type input "Prueba"
click at [570, 151] on body "Innovation Fund Home Zite Intelligence Network Contacts ( 186 ) Organizations (…" at bounding box center [493, 219] width 986 height 438
click at [520, 196] on body "Innovation Fund Home Zite Intelligence Network Contacts ( 186 ) Organizations (…" at bounding box center [493, 219] width 986 height 438
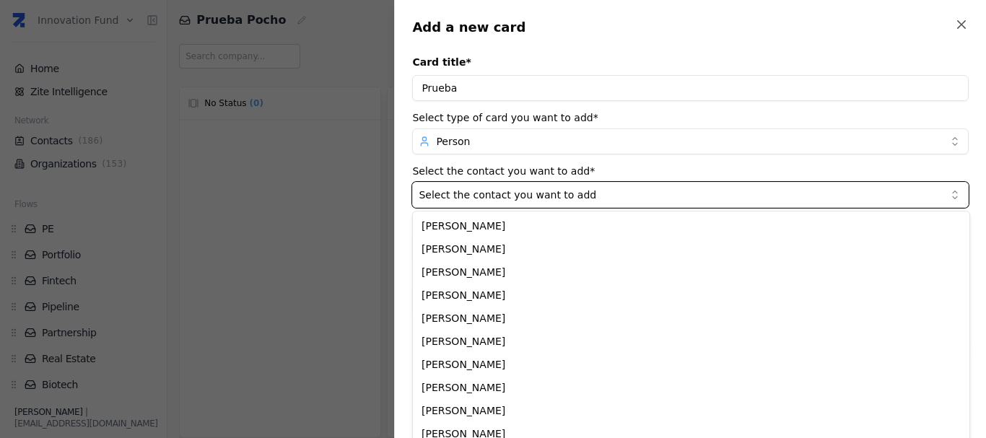
click at [509, 155] on body "Innovation Fund Home Zite Intelligence Network Contacts ( 186 ) Organizations (…" at bounding box center [493, 219] width 986 height 438
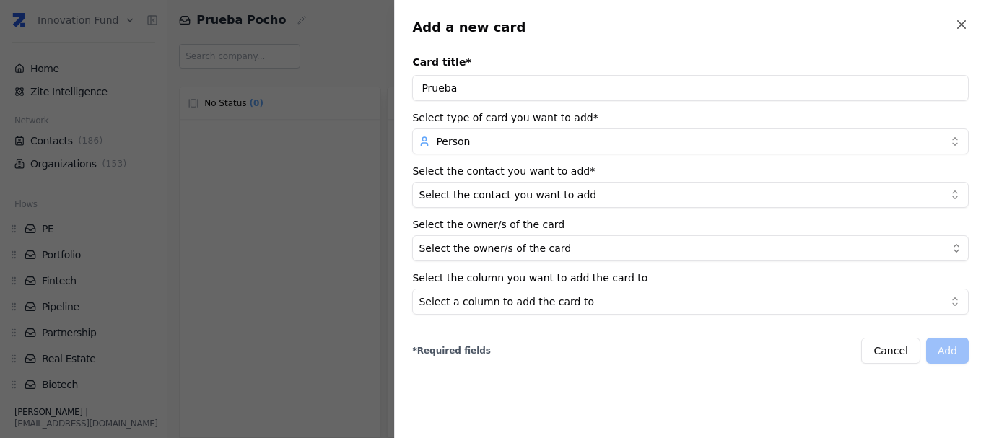
click at [504, 152] on body "Innovation Fund Home Zite Intelligence Network Contacts ( 186 ) Organizations (…" at bounding box center [493, 219] width 986 height 438
click at [497, 193] on body "Innovation Fund Home Zite Intelligence Network Contacts ( 186 ) Organizations (…" at bounding box center [493, 219] width 986 height 438
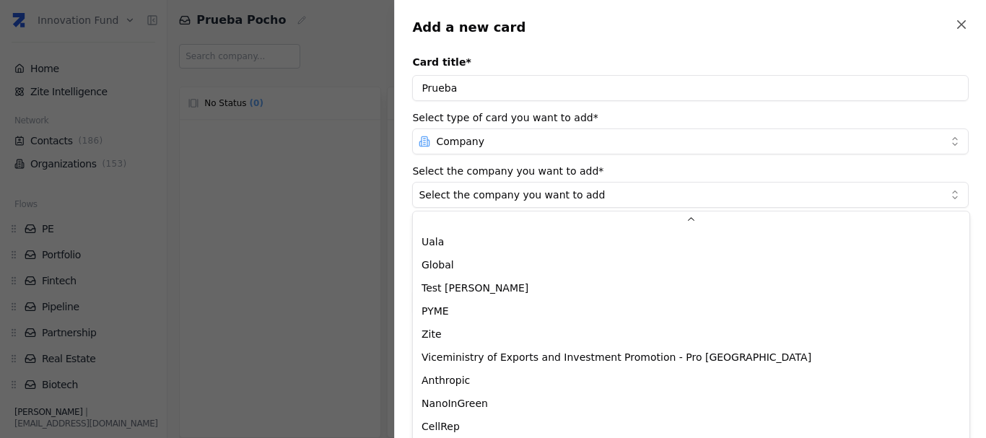
scroll to position [3288, 0]
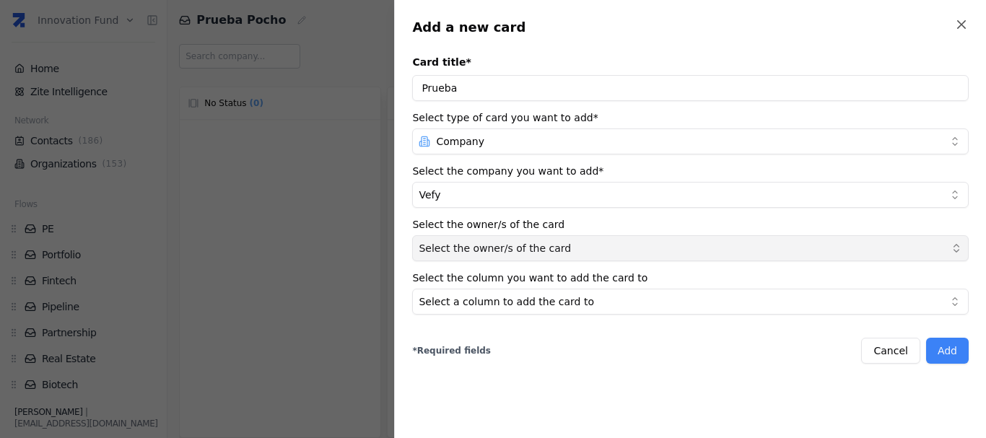
click at [517, 248] on span "Select the owner/s of the card" at bounding box center [495, 248] width 152 height 14
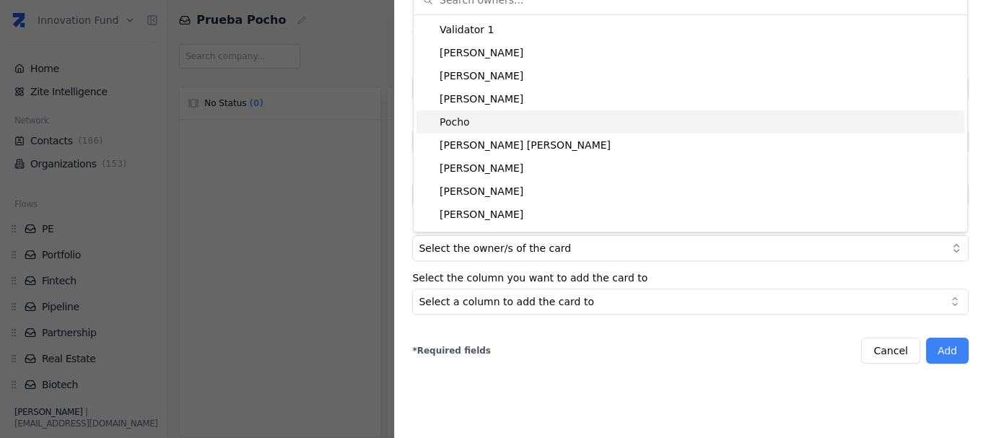
click at [490, 118] on div "Pocho" at bounding box center [690, 121] width 548 height 23
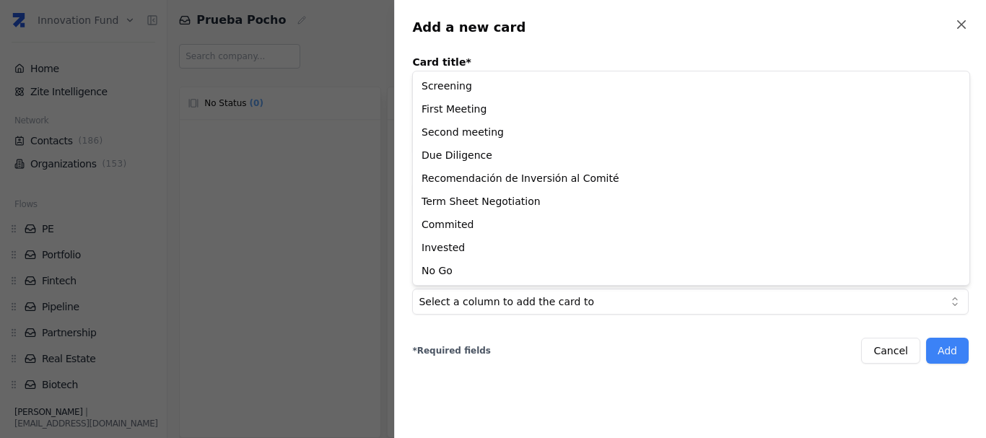
click at [534, 290] on body "Innovation Fund Home Zite Intelligence Network Contacts ( 186 ) Organizations (…" at bounding box center [493, 219] width 986 height 438
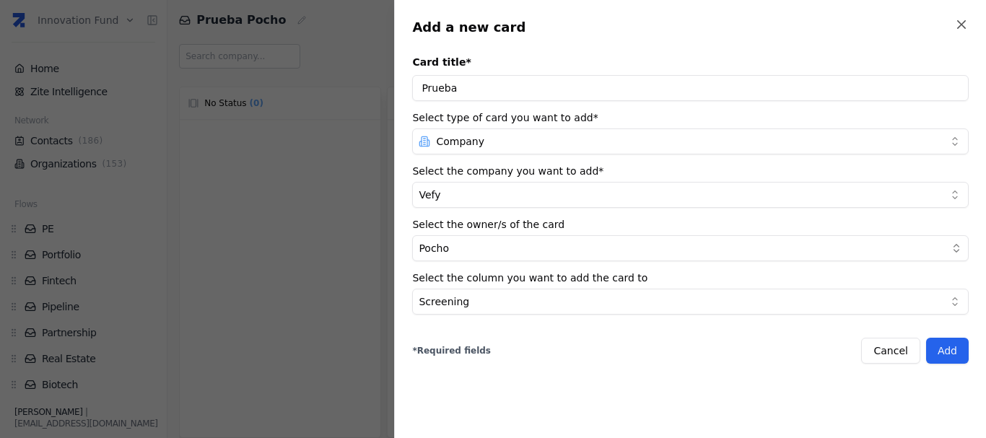
click at [955, 359] on button "Add" at bounding box center [947, 351] width 43 height 26
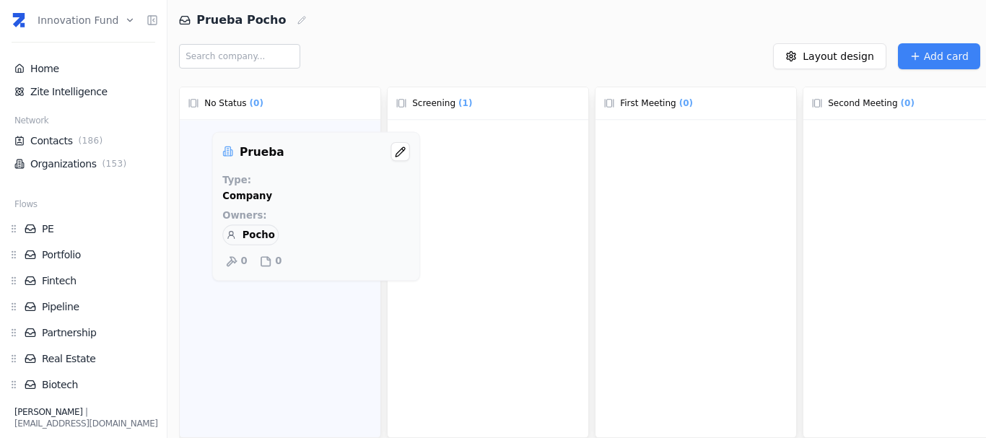
drag, startPoint x: 496, startPoint y: 172, endPoint x: 312, endPoint y: 184, distance: 183.7
click at [312, 184] on div "No Status ( 0 ) Screening ( 1 ) Prueba Type : Company Owners : Pocho 0 0 First …" at bounding box center [582, 259] width 807 height 357
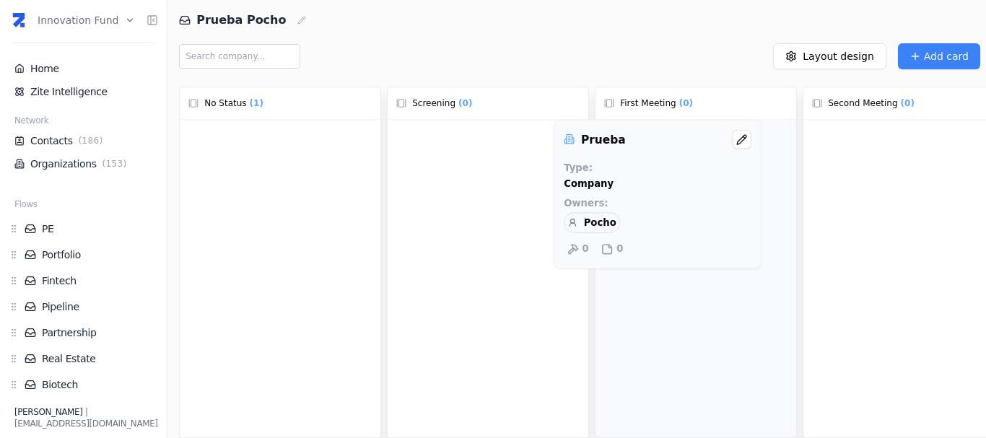
drag, startPoint x: 312, startPoint y: 184, endPoint x: 707, endPoint y: 181, distance: 394.7
click at [707, 181] on div "No Status ( 1 ) Prueba Type : Company Owners : Pocho 0 0 Screening ( 0 ) First …" at bounding box center [582, 259] width 807 height 357
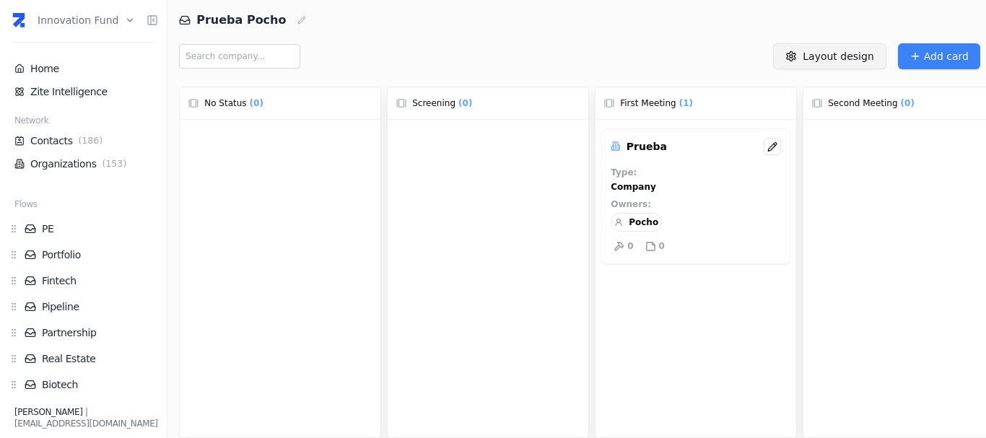
click at [851, 65] on html "Innovation Fund Home Zite Intelligence Network Contacts ( 186 ) Organizations (…" at bounding box center [493, 219] width 986 height 438
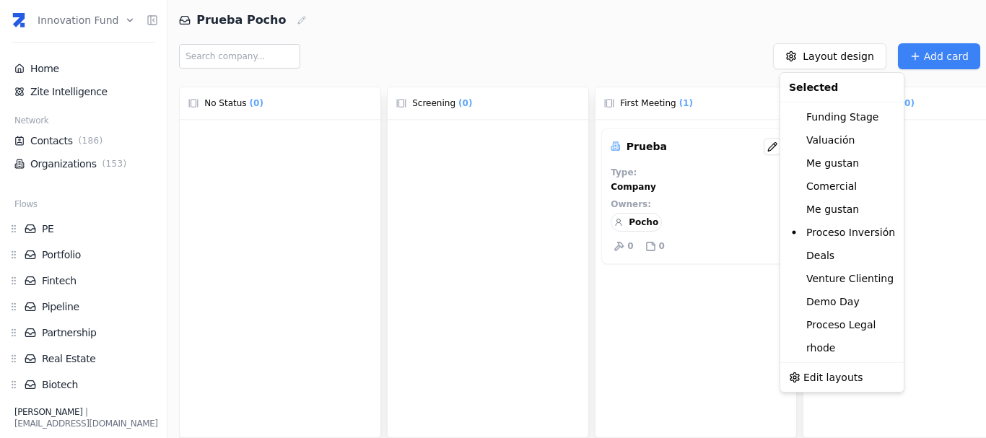
click at [737, 40] on html "Innovation Fund Home Zite Intelligence Network Contacts ( 186 ) Organizations (…" at bounding box center [493, 219] width 986 height 438
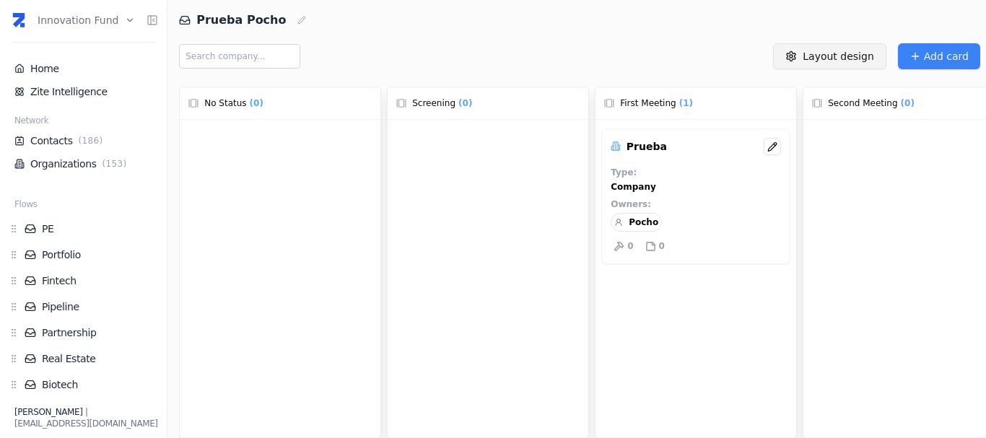
click at [828, 54] on html "Innovation Fund Home Zite Intelligence Network Contacts ( 186 ) Organizations (…" at bounding box center [493, 219] width 986 height 438
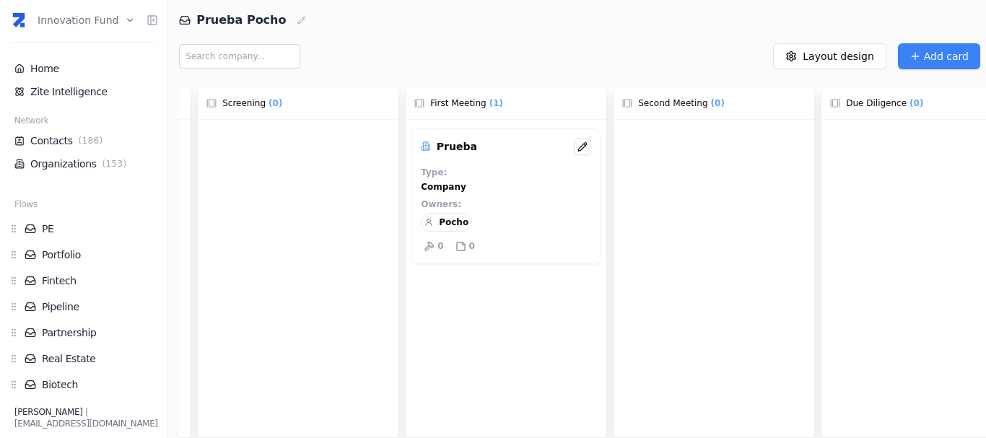
scroll to position [0, 362]
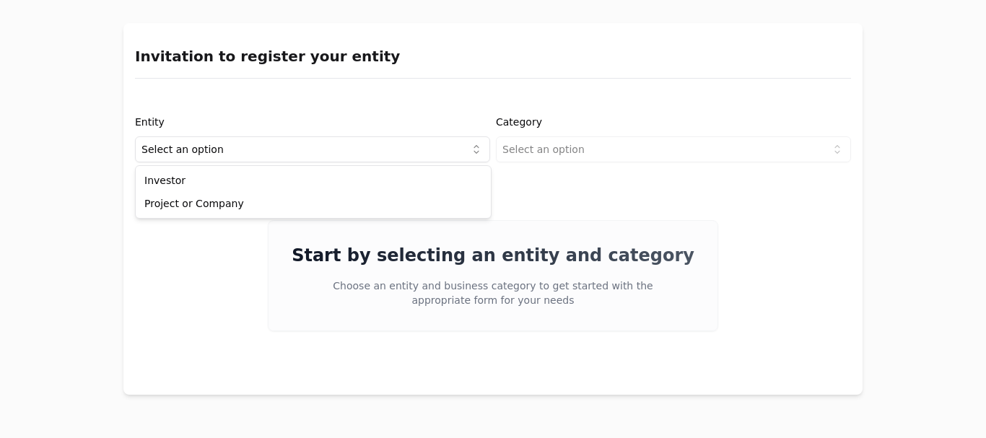
click at [333, 145] on html "Invitation to register your entity Entity Select an option Category Select an o…" at bounding box center [493, 219] width 986 height 438
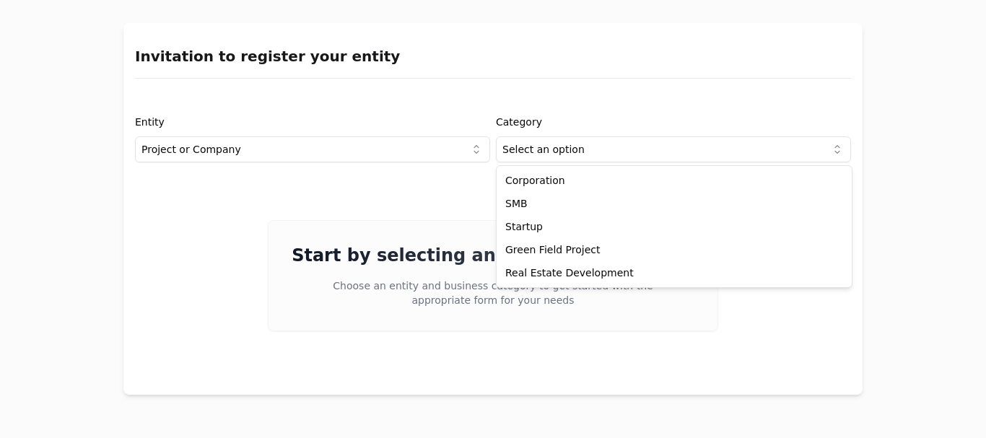
click at [537, 152] on html "Invitation to register your entity Entity Project or Company Category Select an…" at bounding box center [493, 219] width 986 height 438
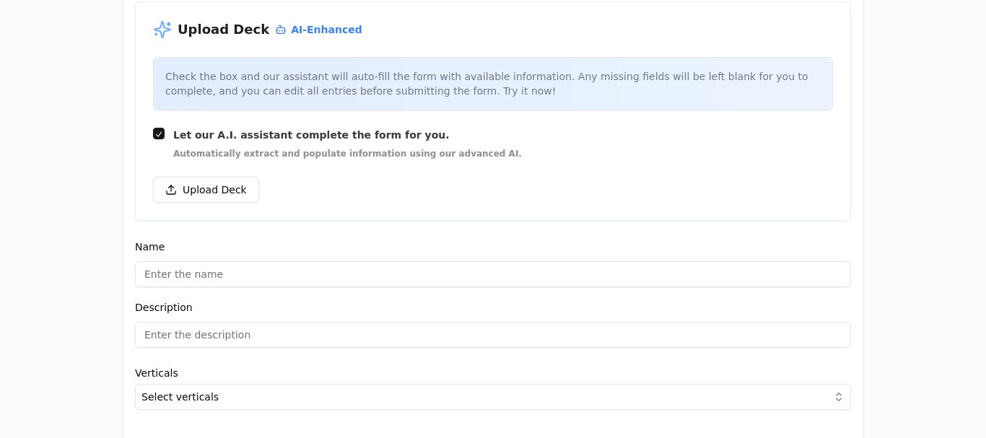
scroll to position [222, 0]
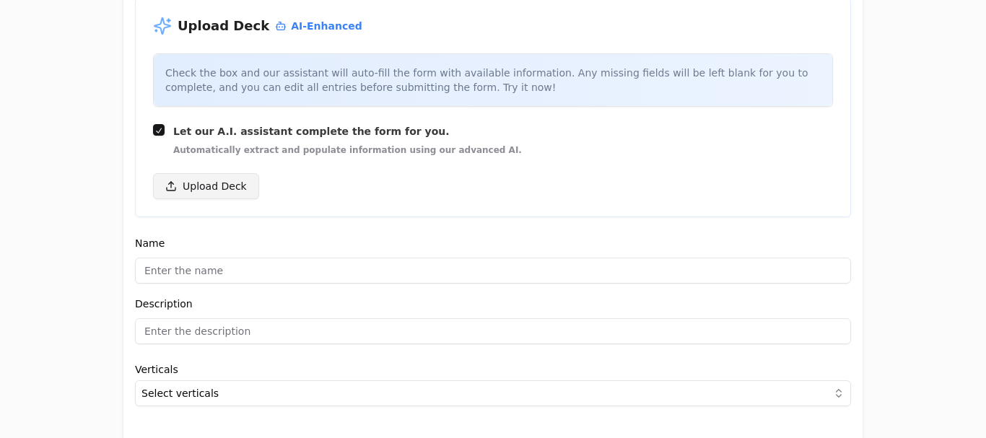
click at [194, 189] on button "Upload Deck" at bounding box center [206, 186] width 106 height 26
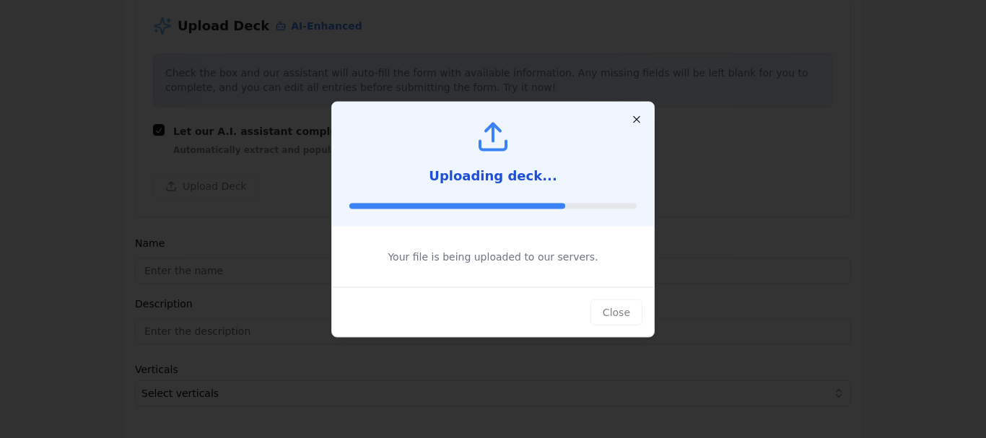
click at [641, 122] on icon "button" at bounding box center [637, 119] width 12 height 12
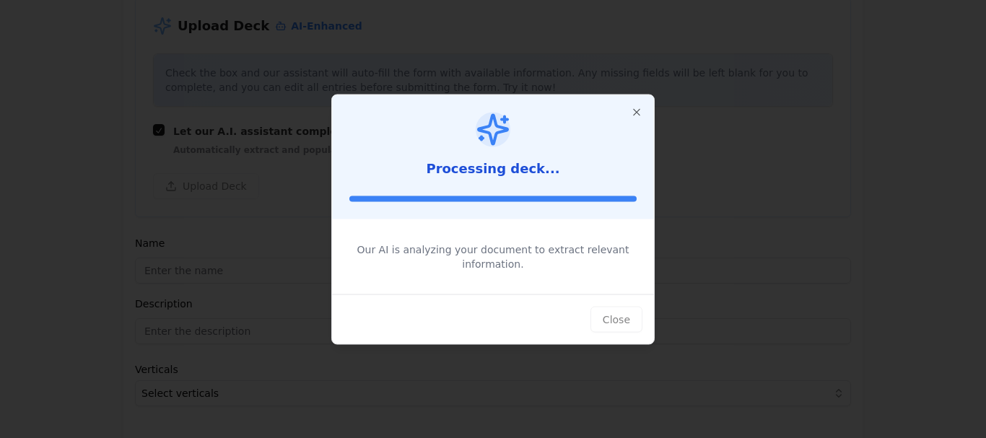
click at [614, 307] on div "Close" at bounding box center [493, 319] width 322 height 50
click at [637, 118] on icon "button" at bounding box center [637, 112] width 12 height 12
type input "Vefy"
type input "Unificá micro-tickets en un SPV."
type textarea "Vefy provides a platform to consolidate individual contributions into a single …"
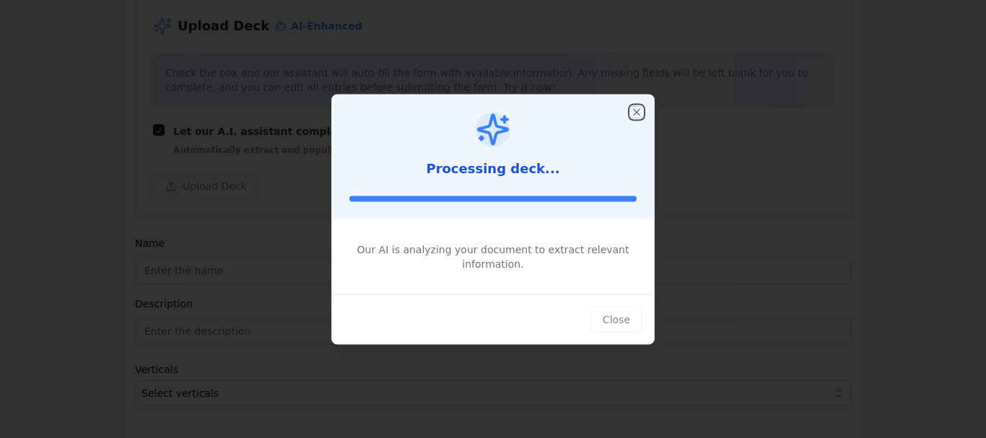
type input "$0"
type textarea "Vefy SPV is the simplest way to group multiple investors into a single line on …"
type textarea "Vefy structures a SPV as a LLC in Delaware, manages onboarding through a digita…"
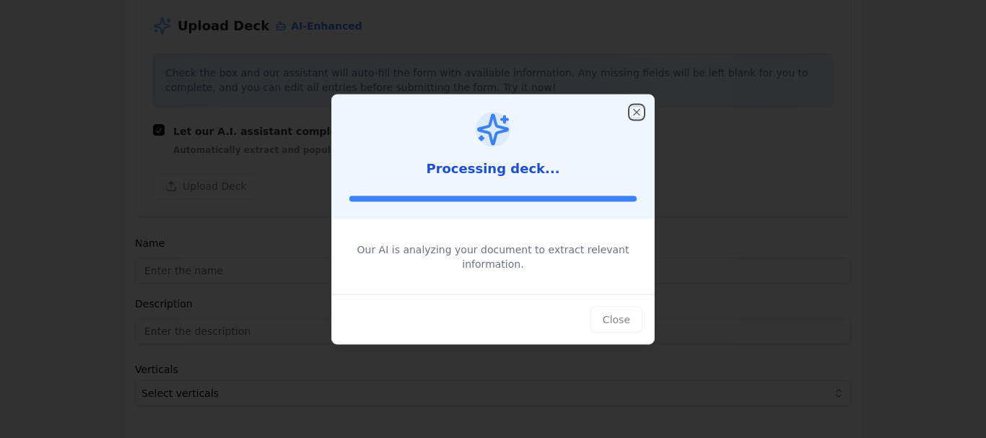
type textarea "Vefy charges USD 3,500 per year for creating and managing an SPV, which include…"
type textarea "The target users are founders raising capital in pre-seed or seed stages, and i…"
type textarea "Vefy's solution aligns with the need to streamline capital flows and reduce fri…"
type textarea "There is a growing need for simplified investment structures and efficient capi…"
type input "$0"
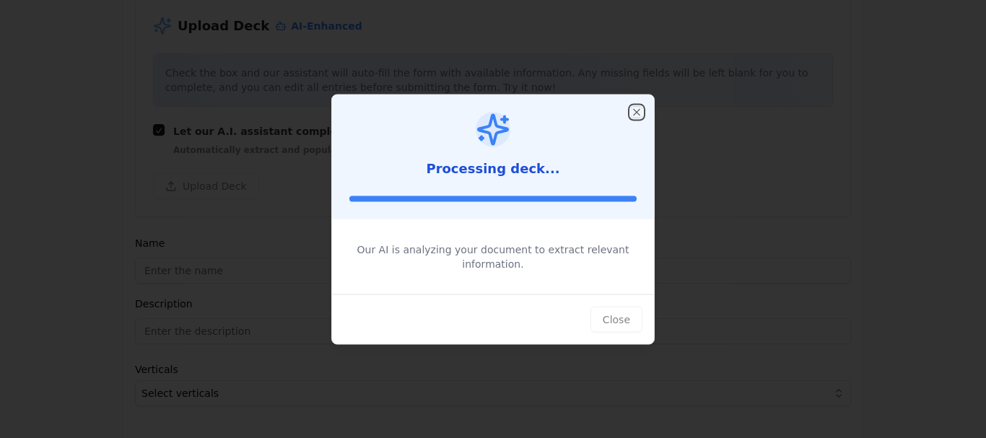
type textarea "The team comprises Genaro Malpeli, an Industrial Engineer focusing on Business …"
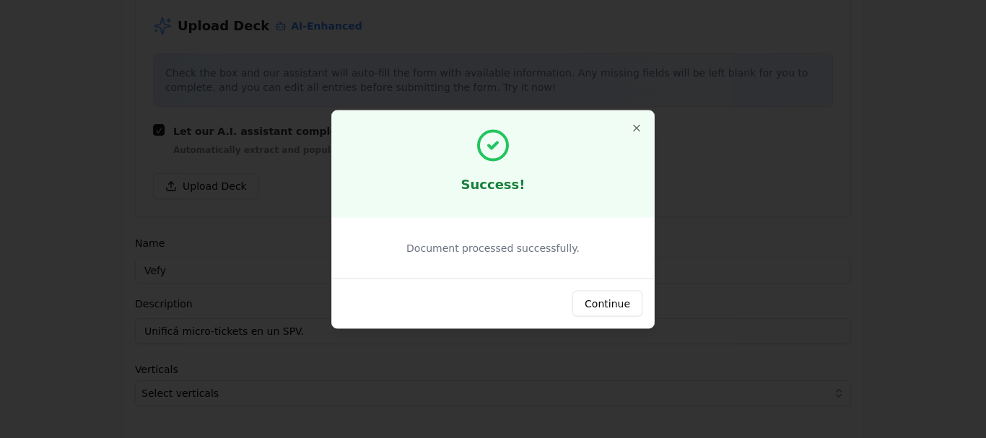
click at [613, 312] on button "Continue" at bounding box center [607, 303] width 70 height 26
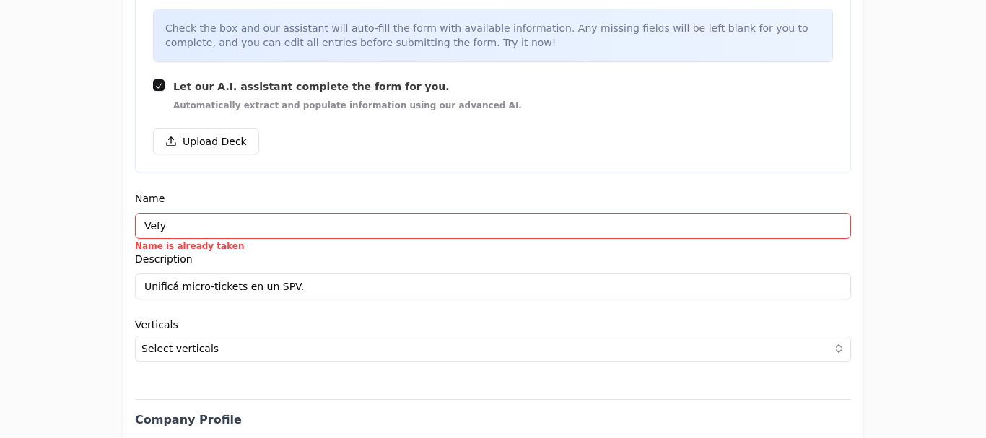
scroll to position [266, 0]
click at [225, 231] on input "Vefy" at bounding box center [493, 227] width 716 height 26
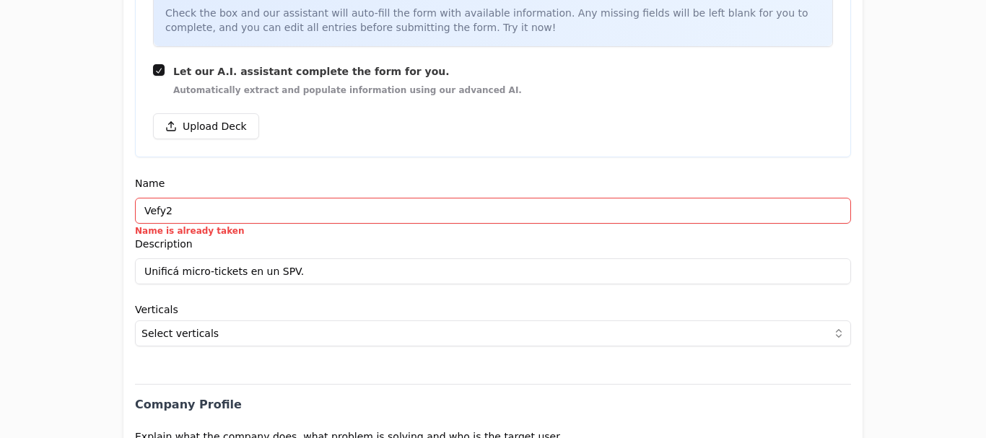
type input "Vefy2"
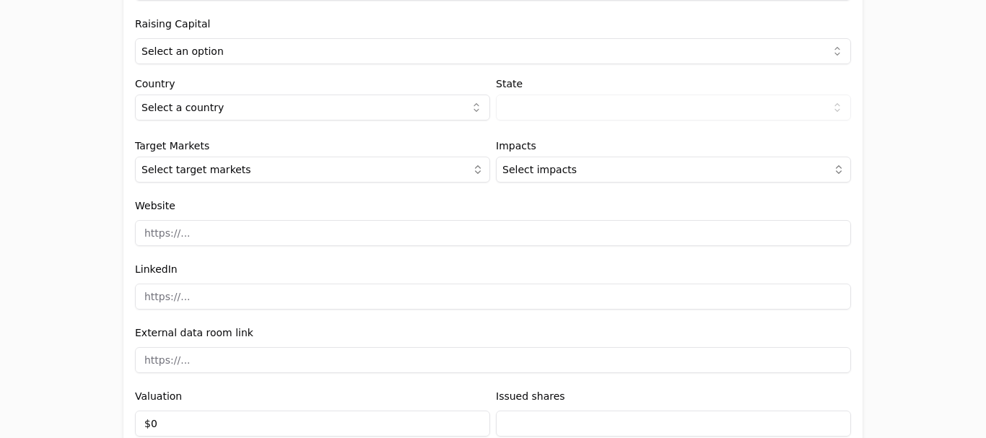
scroll to position [1838, 0]
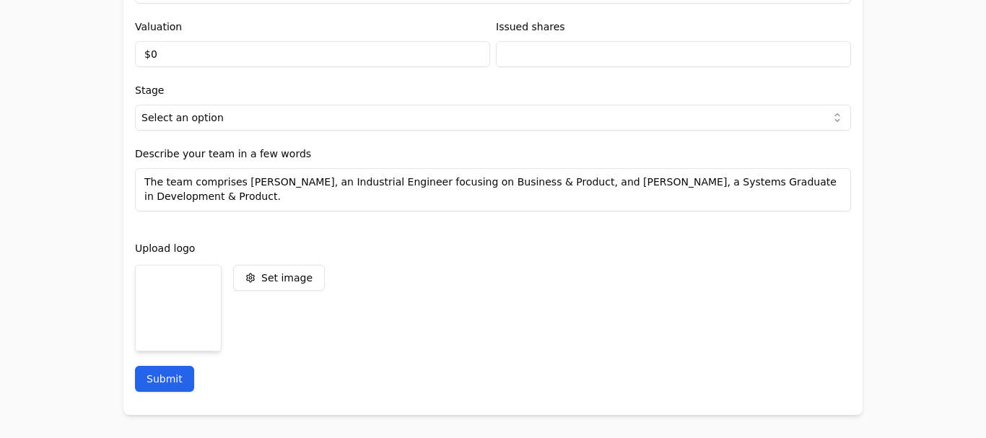
click at [162, 377] on button "Submit" at bounding box center [164, 379] width 59 height 26
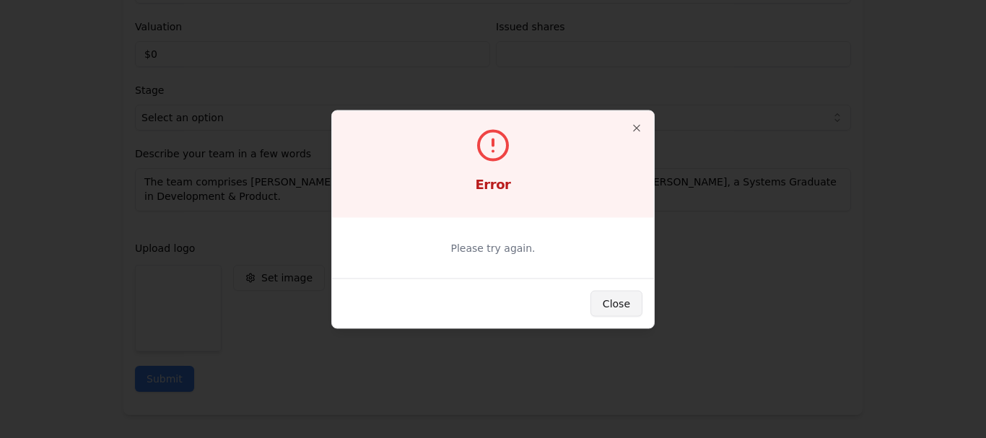
click at [621, 305] on button "Close" at bounding box center [616, 303] width 52 height 26
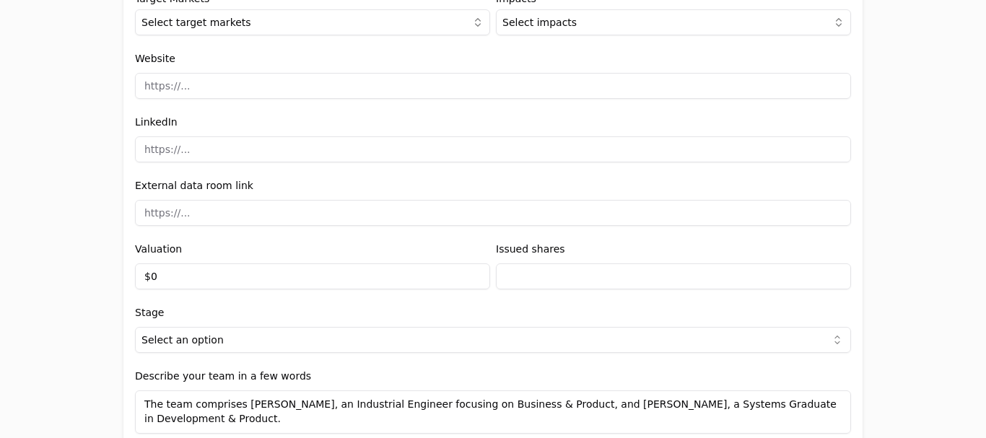
scroll to position [1589, 0]
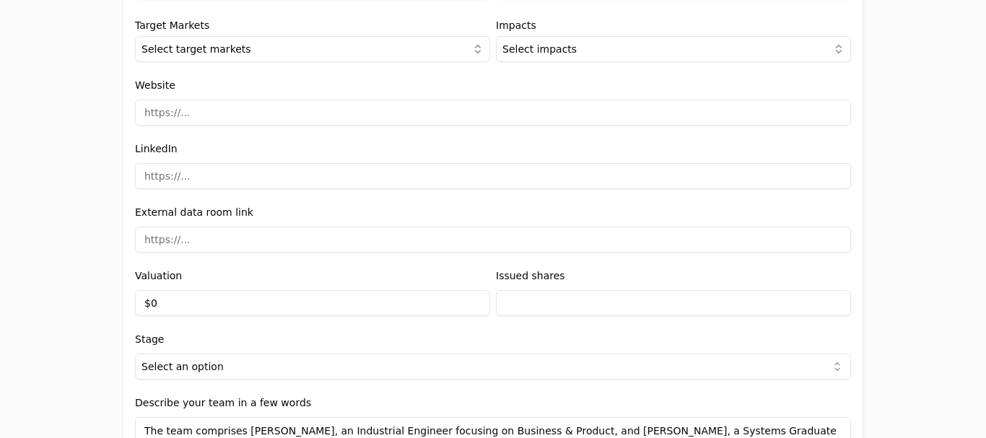
click at [248, 113] on input at bounding box center [493, 113] width 716 height 26
type input "https://www.vefy.site/"
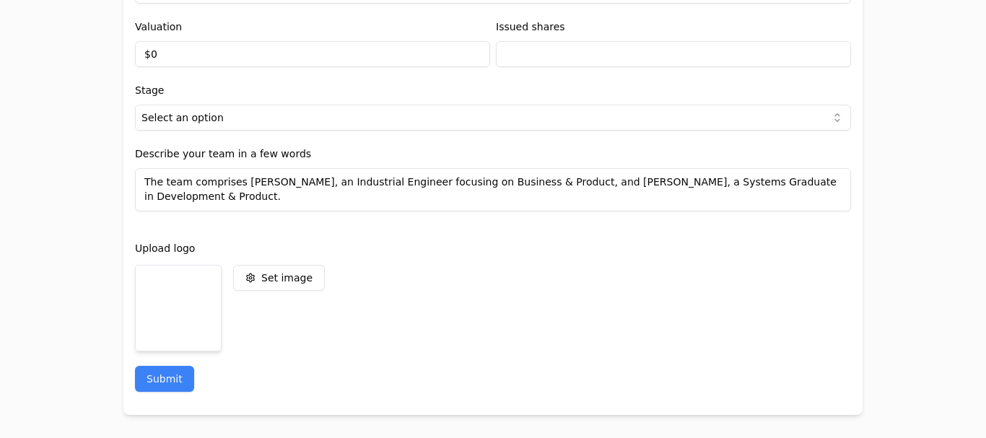
scroll to position [1837, 0]
click at [170, 379] on button "Submit" at bounding box center [164, 380] width 59 height 26
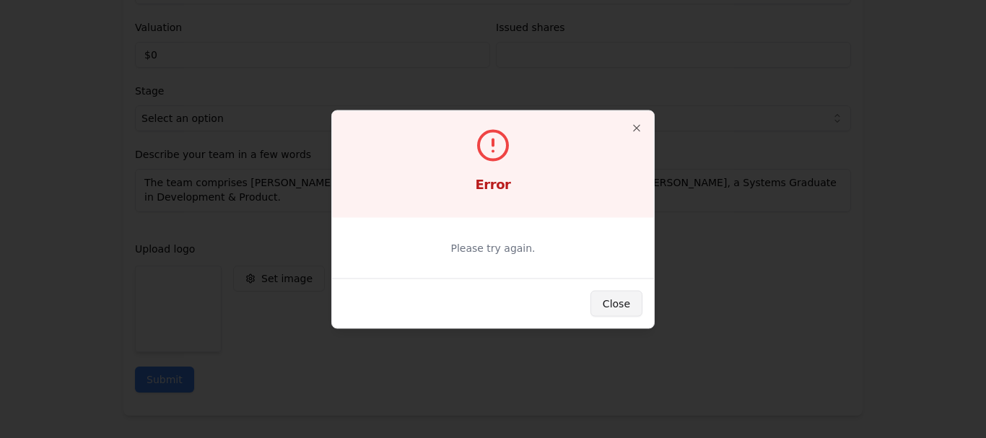
click at [614, 312] on button "Close" at bounding box center [616, 303] width 52 height 26
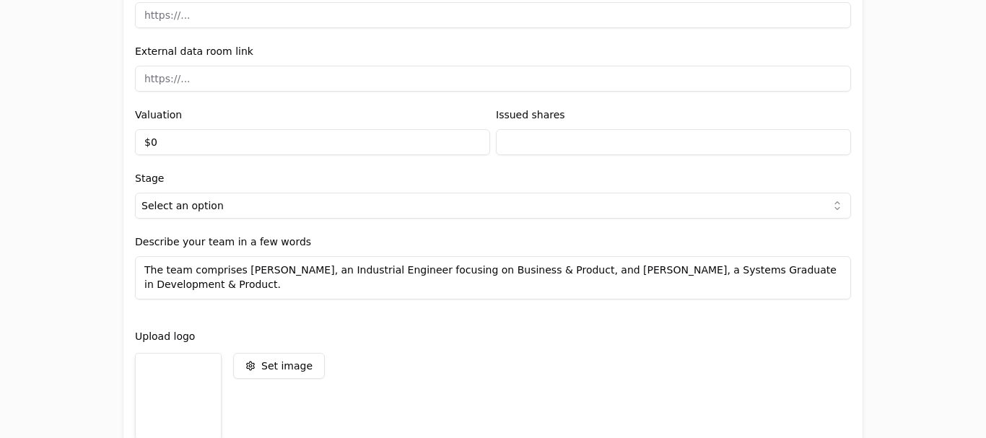
scroll to position [1749, 0]
click at [222, 143] on input "$0" at bounding box center [312, 143] width 355 height 26
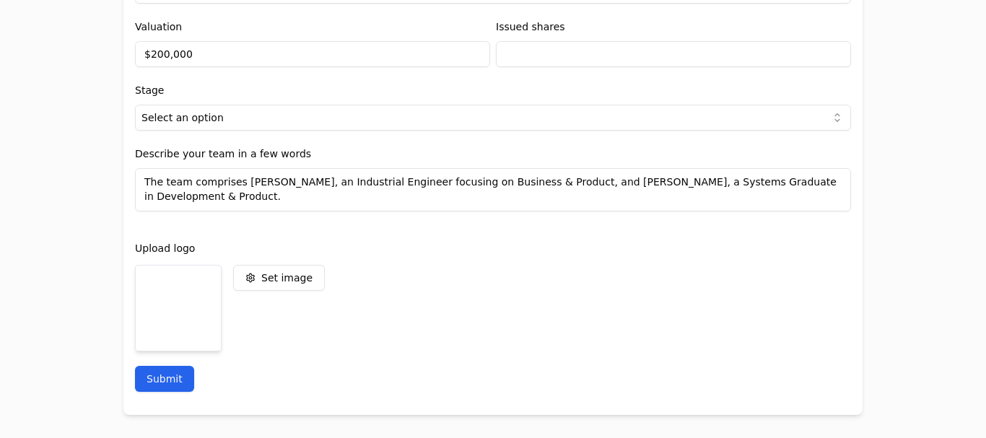
type input "$200,000"
click at [146, 381] on button "Submit" at bounding box center [164, 379] width 59 height 26
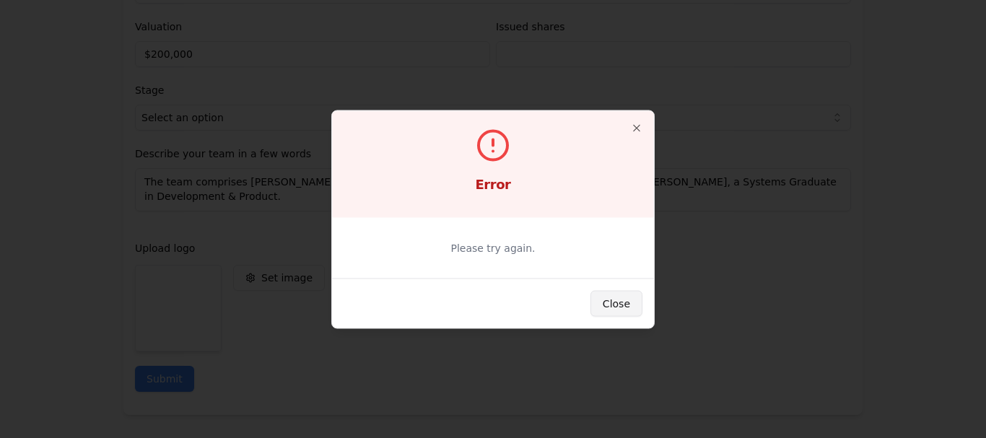
click at [616, 311] on button "Close" at bounding box center [616, 303] width 52 height 26
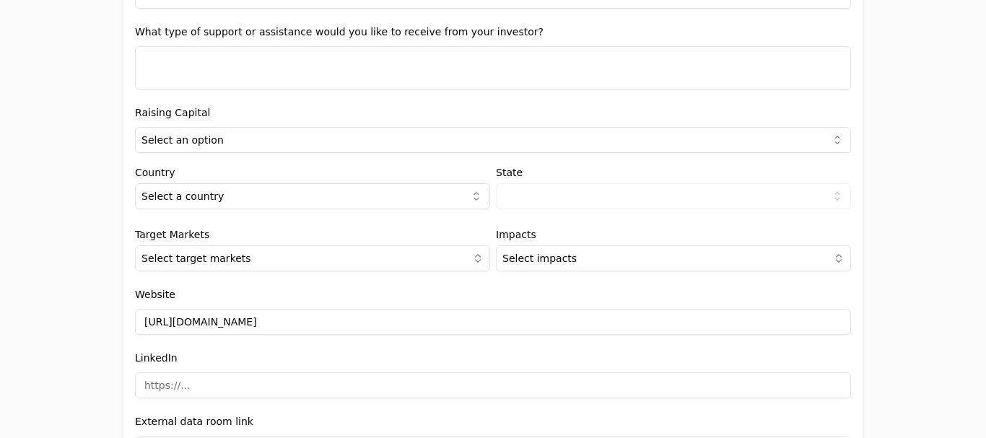
scroll to position [1378, 0]
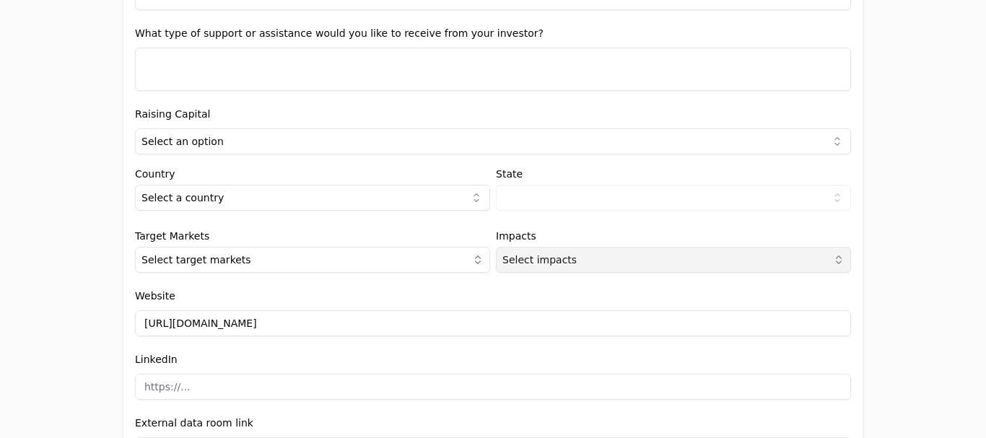
click at [553, 266] on span "Select impacts" at bounding box center [539, 260] width 74 height 14
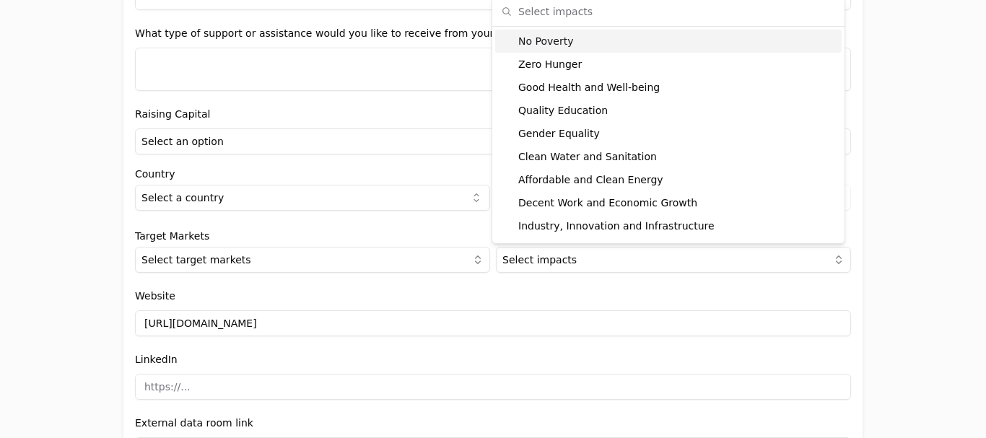
click at [569, 161] on div "Clean Water and Sanitation" at bounding box center [668, 156] width 346 height 23
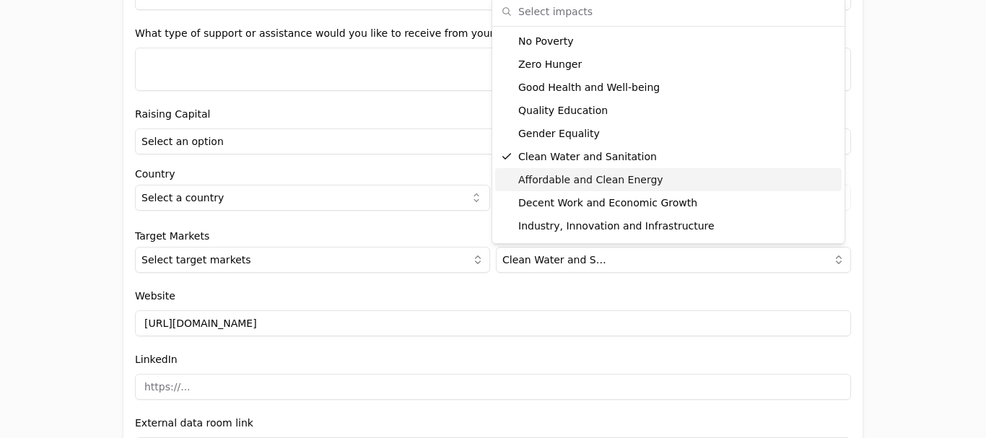
click at [342, 243] on div "Target Markets Select target markets" at bounding box center [312, 252] width 355 height 42
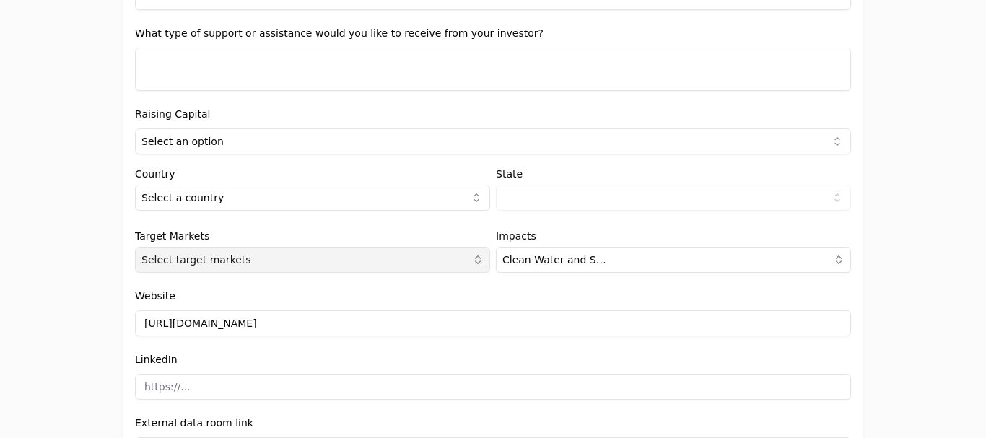
click at [352, 258] on button "Select target markets" at bounding box center [312, 260] width 355 height 26
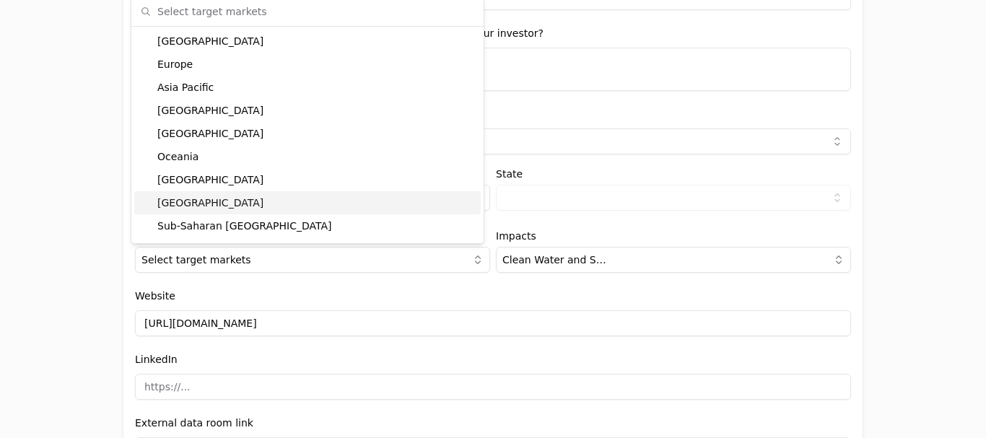
click at [302, 193] on div "Africa" at bounding box center [307, 202] width 346 height 23
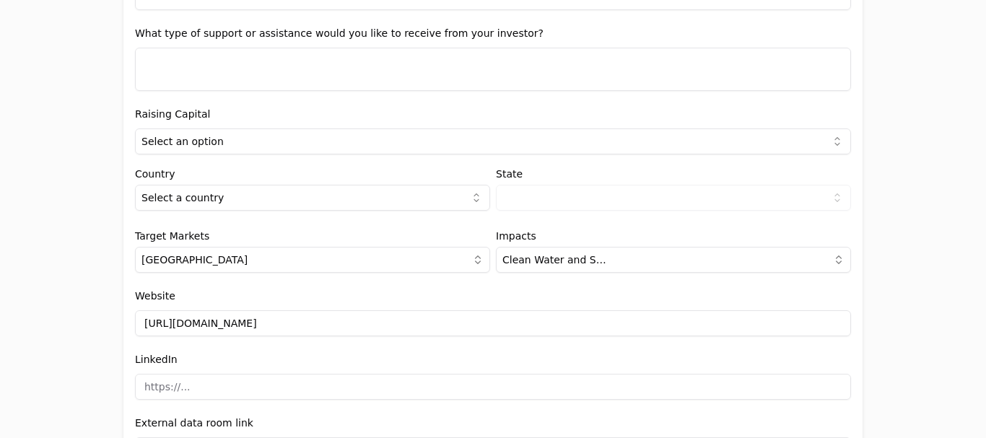
click at [419, 197] on html "Invitation to register your entity Entity Project or Company Category Startup A…" at bounding box center [493, 219] width 986 height 438
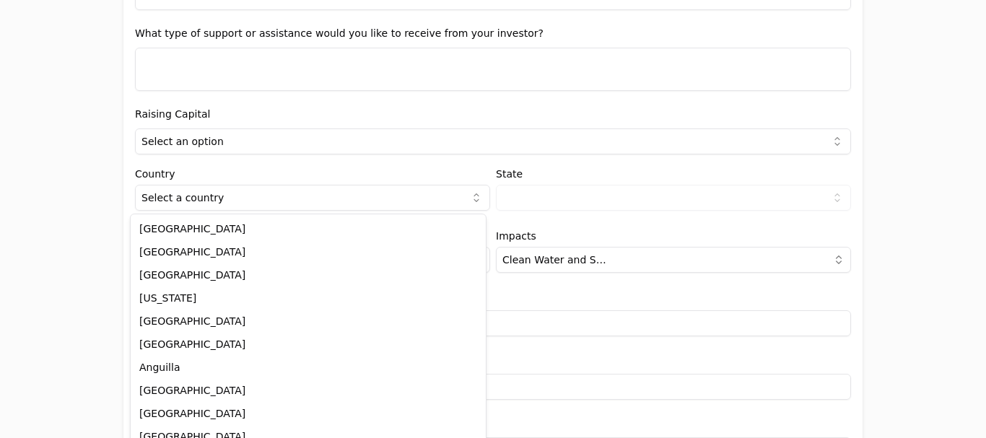
select select "cc527f83-c34e-4519-9b0a-8ba177e21189"
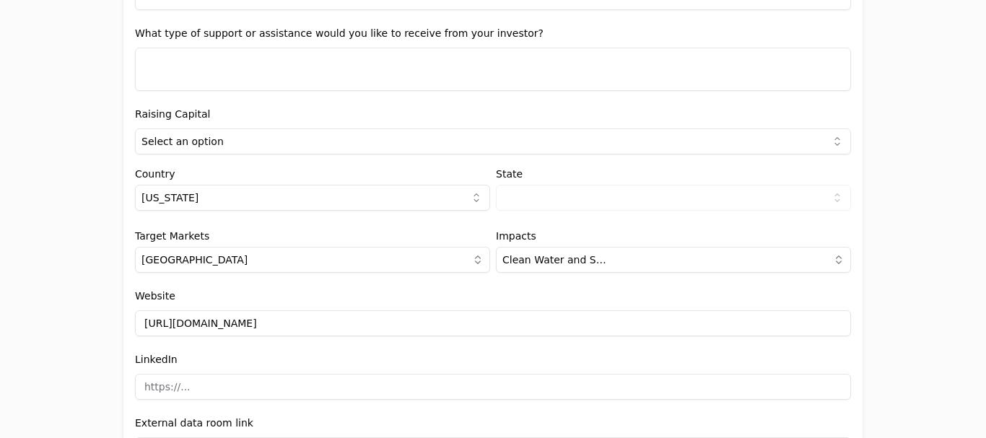
click at [198, 139] on html "Invitation to register your entity Entity Project or Company Category Startup A…" at bounding box center [493, 219] width 986 height 438
select select "false"
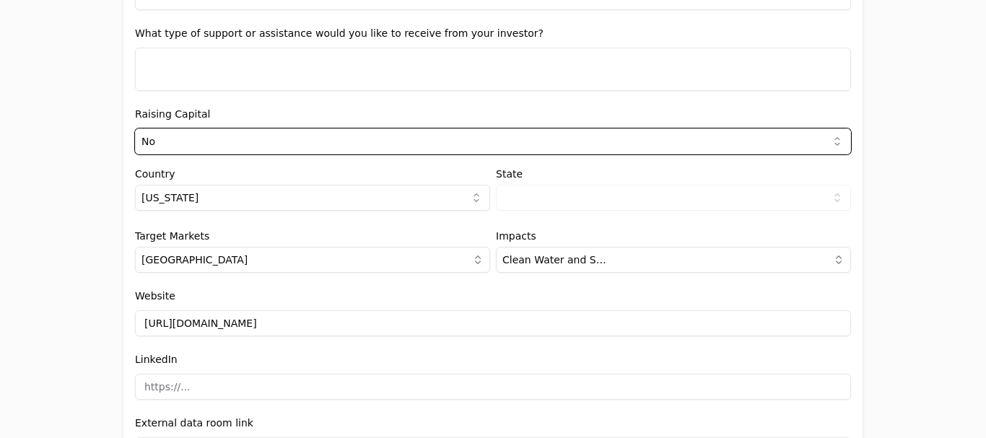
scroll to position [1838, 0]
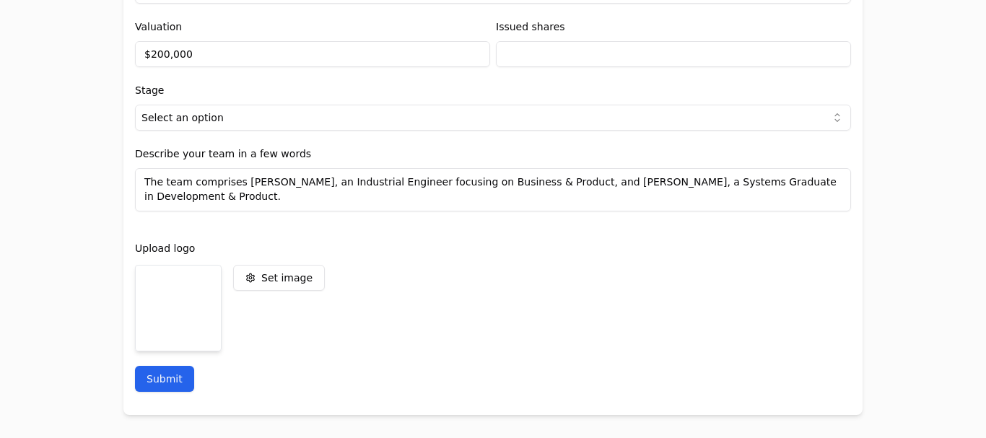
click at [157, 376] on button "Submit" at bounding box center [164, 379] width 59 height 26
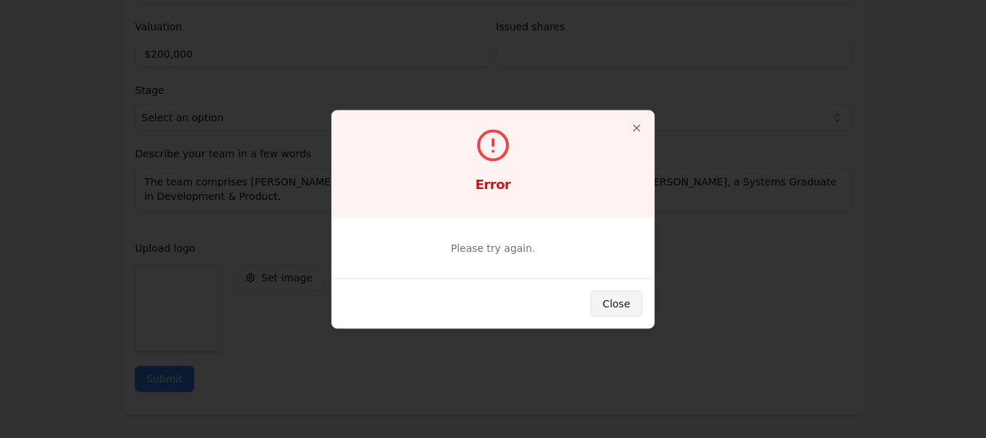
click at [615, 303] on button "Close" at bounding box center [616, 303] width 52 height 26
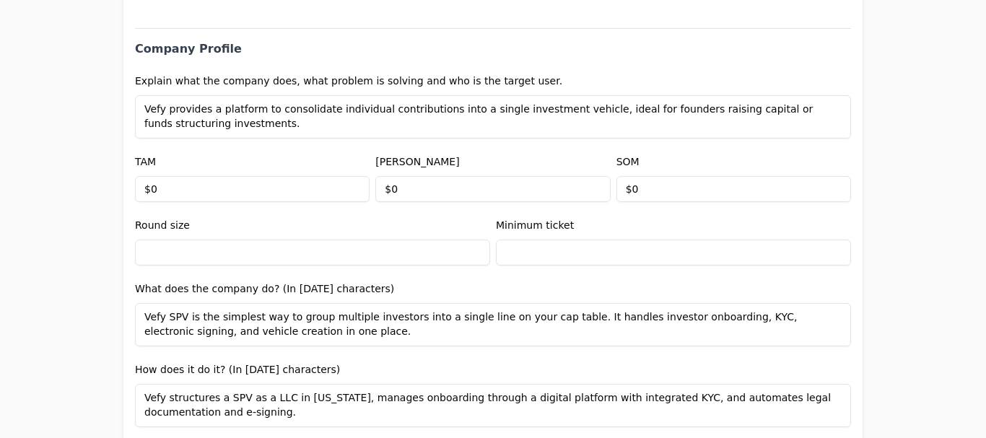
scroll to position [637, 0]
click at [174, 201] on input "$0" at bounding box center [252, 190] width 235 height 26
type input "$20,000,000"
type input "$2,000"
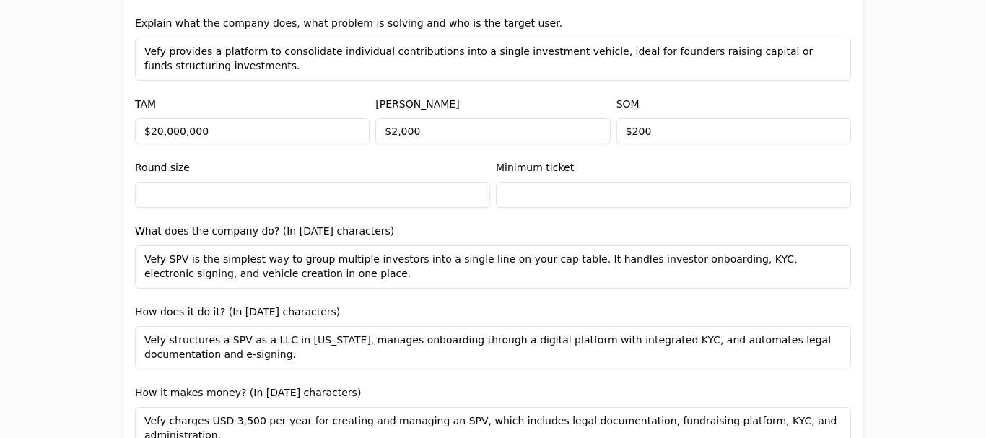
type input "$200"
click at [174, 201] on input "text" at bounding box center [312, 195] width 355 height 26
type input "$3,333"
click at [521, 177] on div "Minimum ticket" at bounding box center [673, 183] width 355 height 49
click at [522, 189] on input "text" at bounding box center [673, 195] width 355 height 26
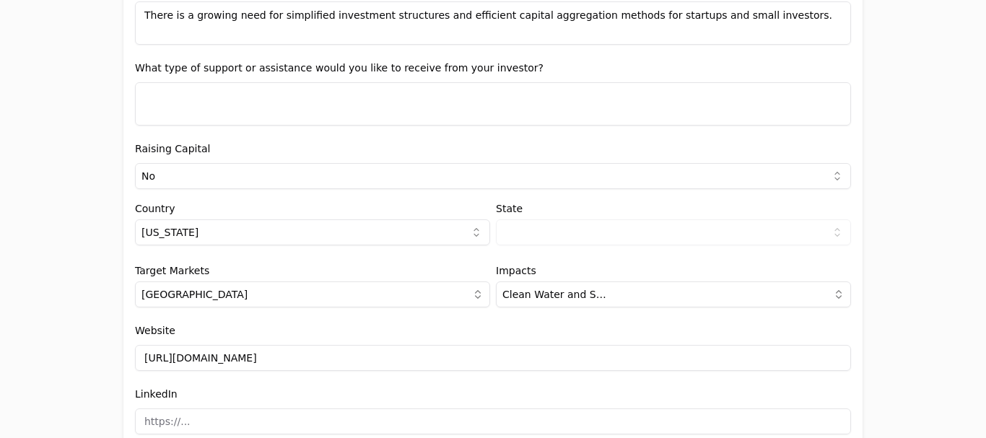
scroll to position [1344, 0]
type input "$33"
click at [240, 105] on textarea at bounding box center [493, 103] width 716 height 43
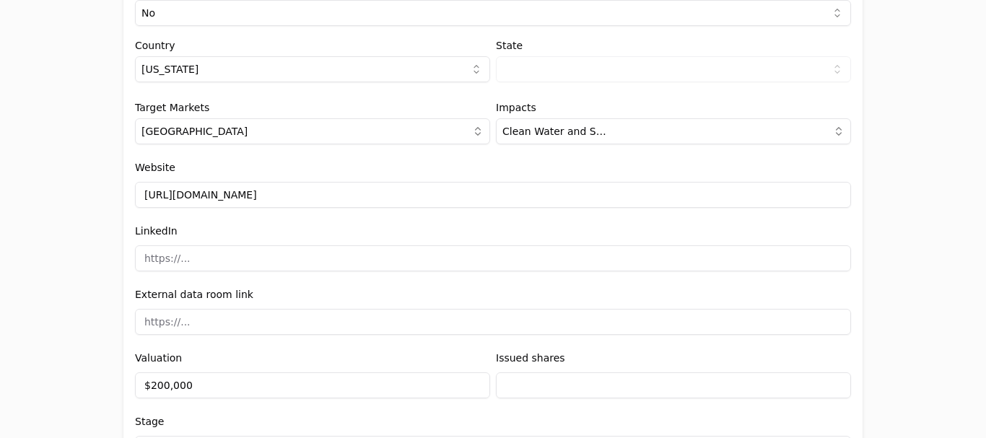
scroll to position [1838, 0]
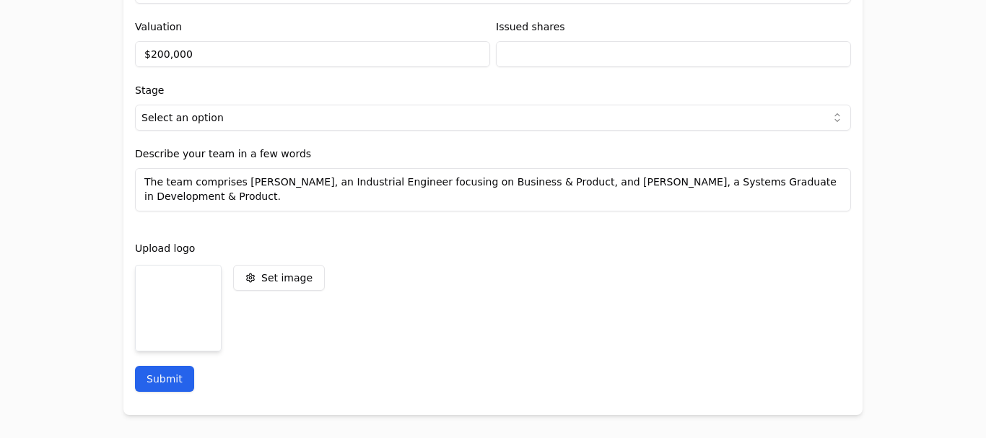
type textarea "dfsdcsdc"
click at [176, 377] on button "Submit" at bounding box center [164, 379] width 59 height 26
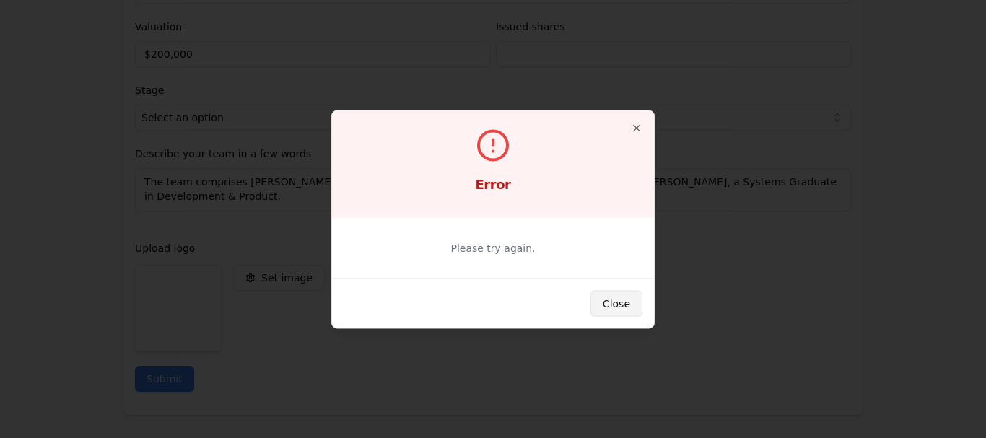
click at [637, 294] on button "Close" at bounding box center [616, 303] width 52 height 26
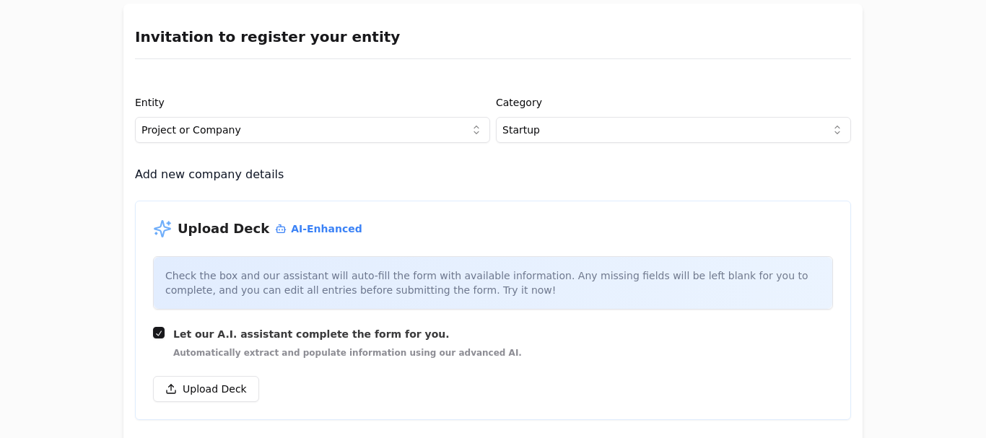
scroll to position [0, 0]
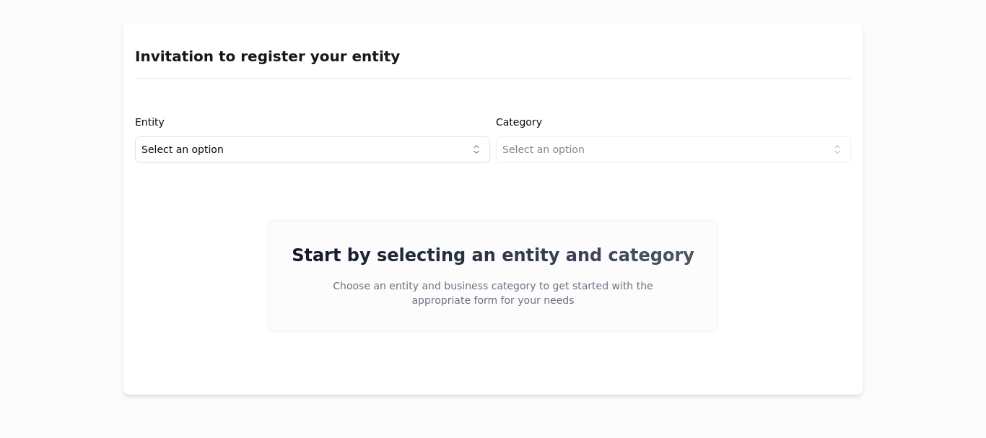
click at [223, 158] on body "Invitation to register your entity Entity Select an option Category Select an o…" at bounding box center [493, 219] width 986 height 438
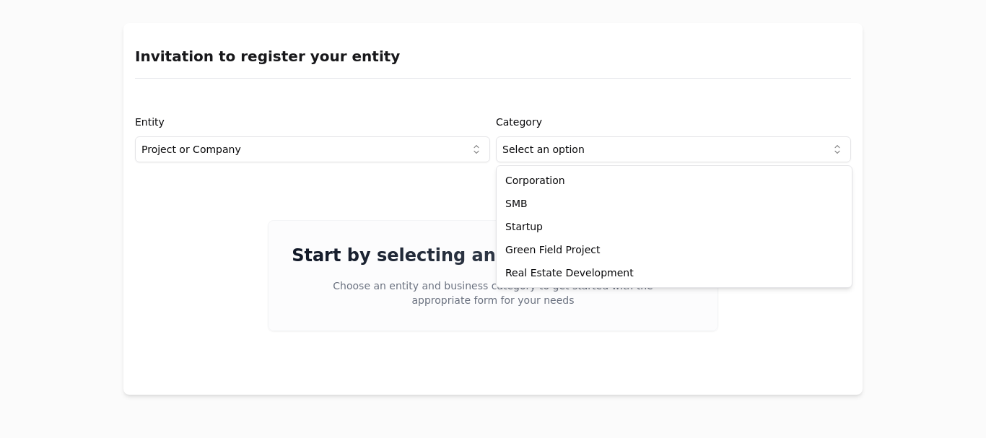
click at [533, 147] on html "Invitation to register your entity Entity Project or Company Category Select an…" at bounding box center [493, 219] width 986 height 438
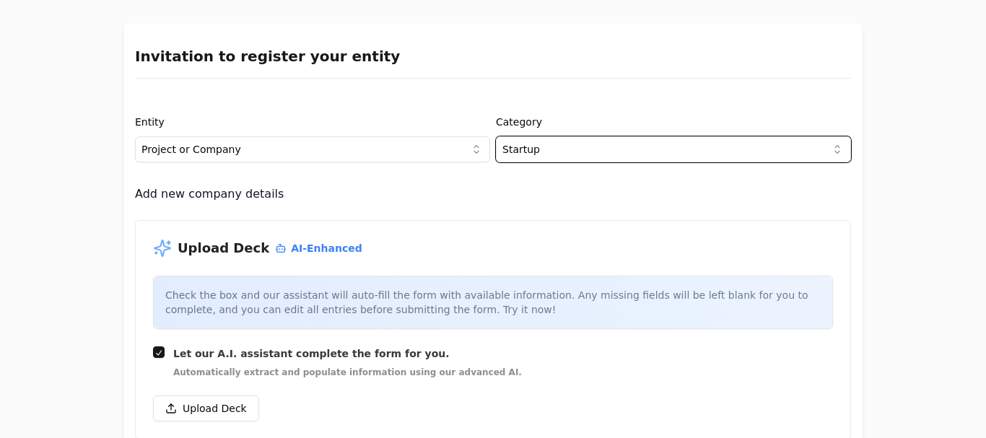
scroll to position [91, 0]
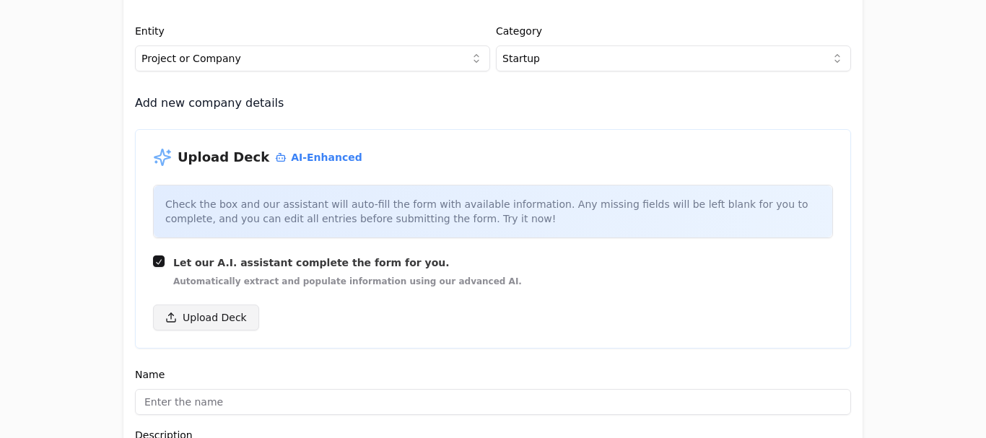
click at [205, 313] on button "Upload Deck" at bounding box center [206, 318] width 106 height 26
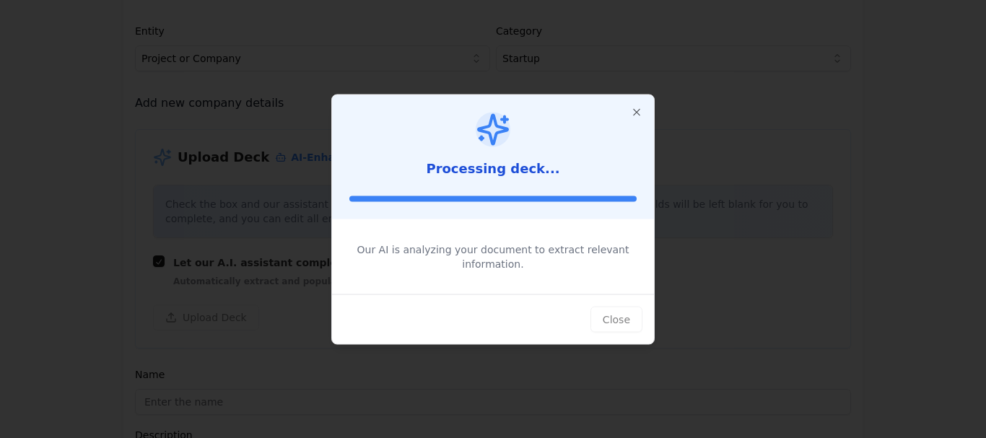
type input "Vefy"
type input "Unite individual contributions into one SPV, ideal for founders raising capital."
type textarea "Vefy facilitates capital flow by simplifying the structure for pre-seed and see…"
type input "$0"
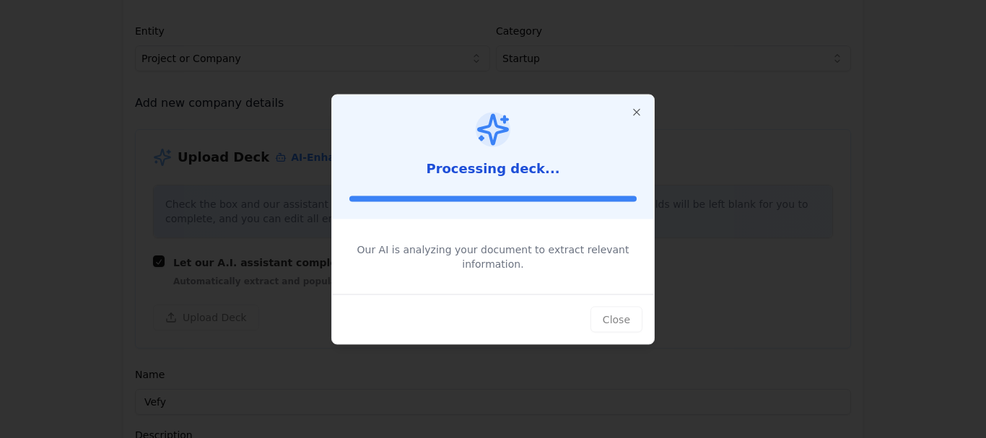
type input "$0"
type textarea "Vefy groups individual investors into a single SPV line on a cap table, coverin…"
type textarea "Vefy LLC manages the SPV by administering accounts, signing documents, and exec…"
type textarea "Vefy charges USD 3,500 annually for creating and managing the SPV, which includ…"
type textarea "Founders seeking to raise capital in pre-seed and seed stages, and small-scale …"
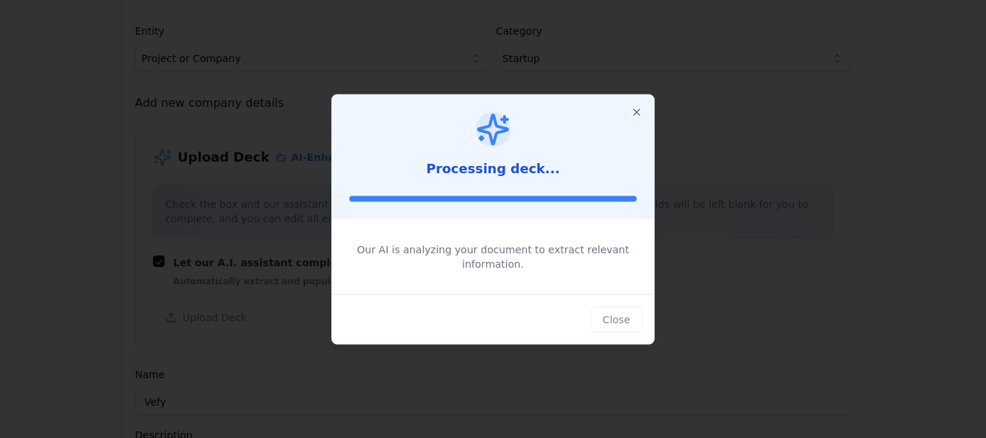
type textarea "The need for fast and efficient capitalization mechanisms is crucial as local e…"
type textarea "There's a demand for simplified investment structures that allow easy investor …"
type textarea "Vefy is looking to onboard more founders and investors onto their platform, exp…"
type input "$0"
type textarea "[PERSON_NAME], Business & Product Engineer, and [PERSON_NAME], Developer & Prod…"
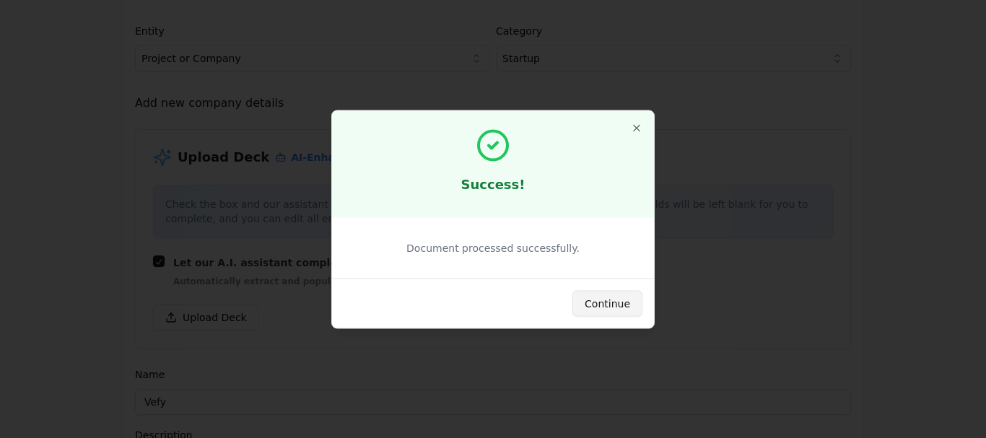
click at [616, 313] on button "Continue" at bounding box center [607, 303] width 70 height 26
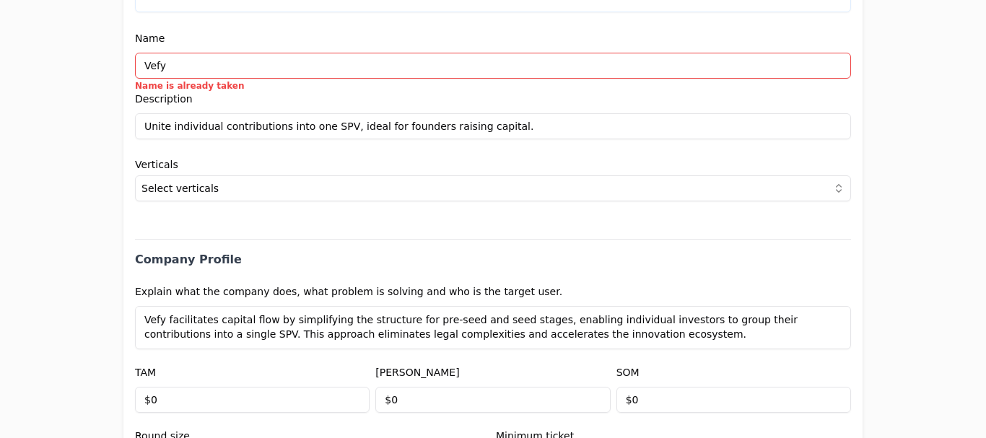
scroll to position [428, 0]
click at [176, 64] on input "Vefy" at bounding box center [493, 65] width 716 height 26
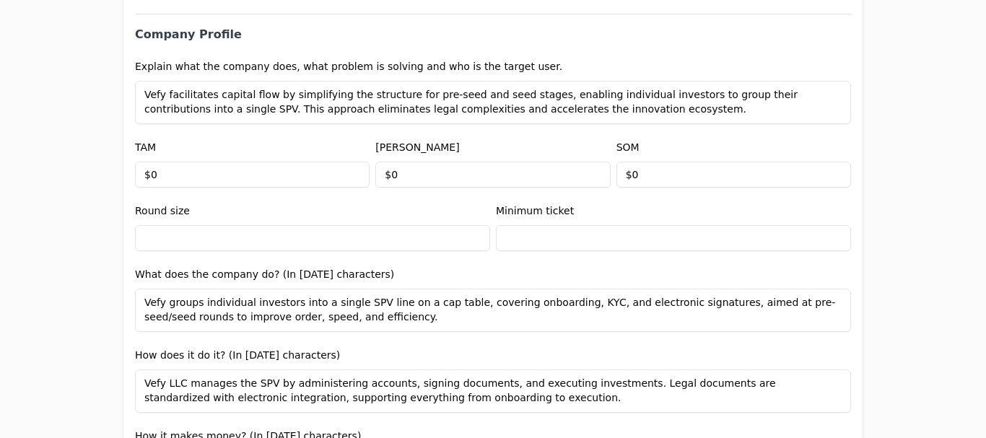
scroll to position [653, 0]
type input "Vefy2"
click at [270, 176] on input "$0" at bounding box center [252, 174] width 235 height 26
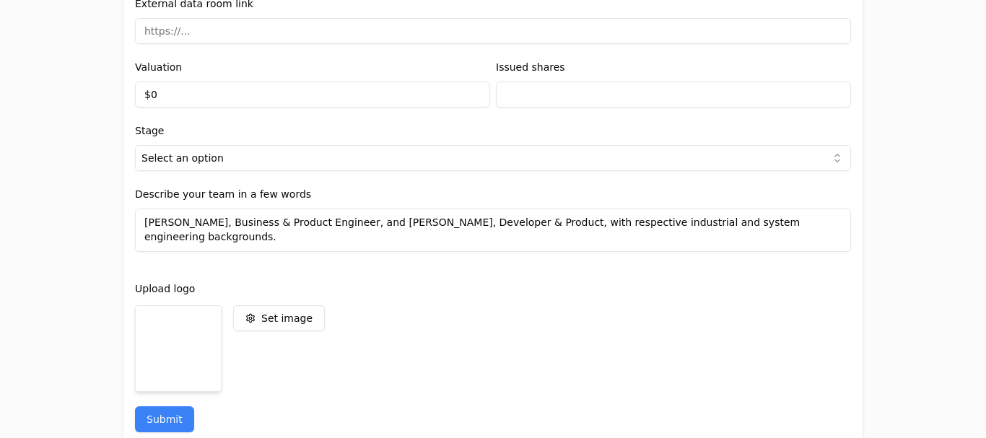
scroll to position [1838, 0]
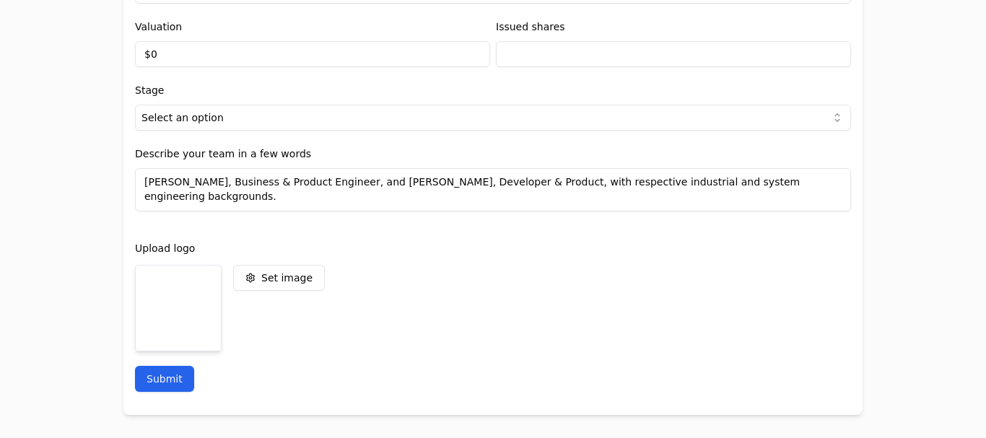
click at [150, 389] on button "Submit" at bounding box center [164, 379] width 59 height 26
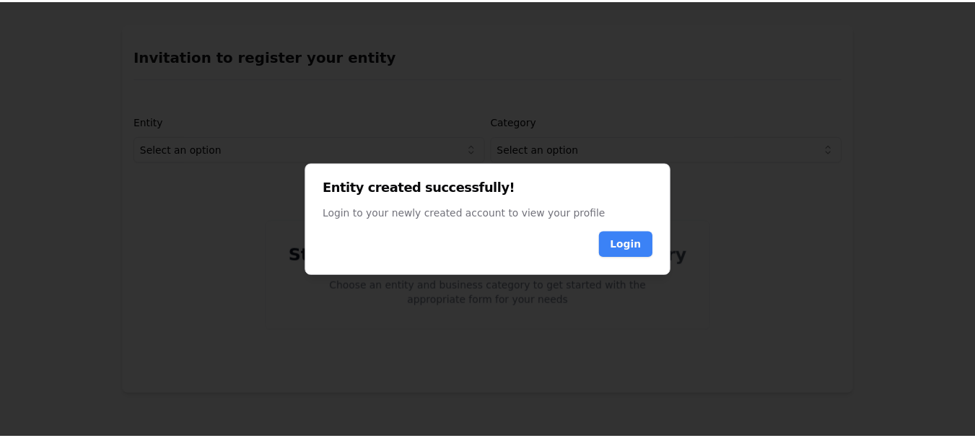
scroll to position [0, 0]
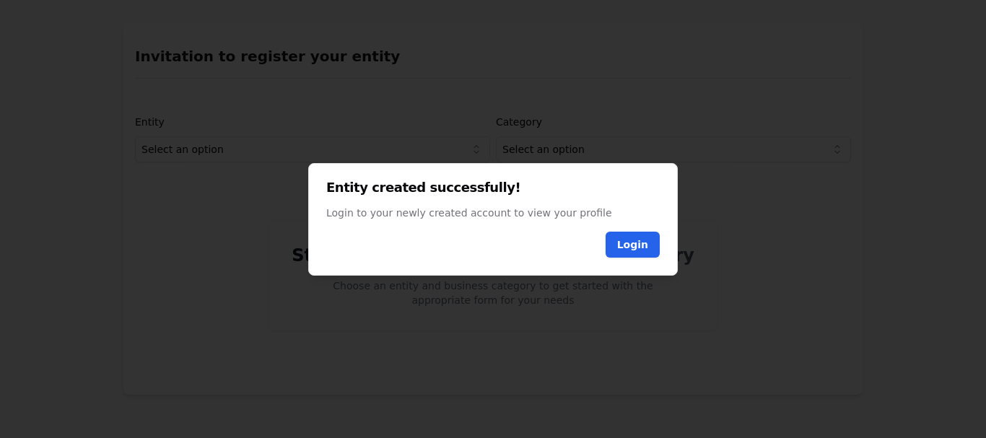
click at [639, 247] on link "Login" at bounding box center [632, 244] width 31 height 14
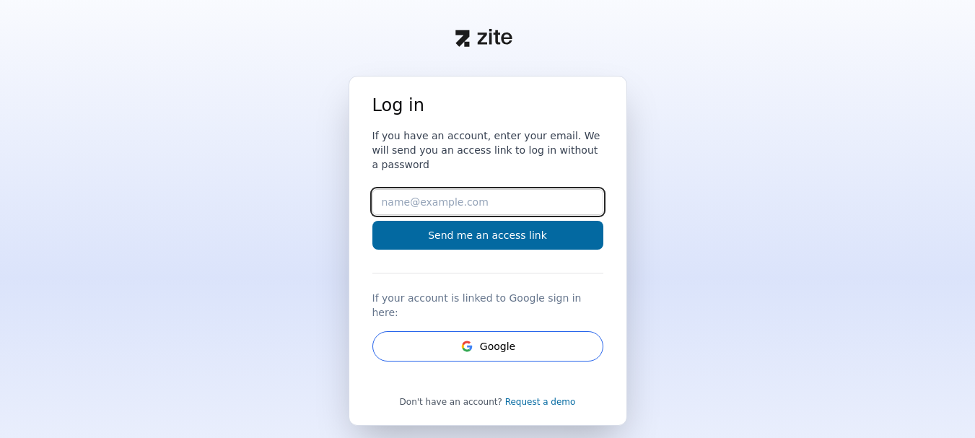
click at [481, 189] on input "Email" at bounding box center [487, 202] width 231 height 26
type input "[EMAIL_ADDRESS][DOMAIN_NAME]"
click at [447, 191] on input "[EMAIL_ADDRESS][DOMAIN_NAME]" at bounding box center [487, 202] width 231 height 26
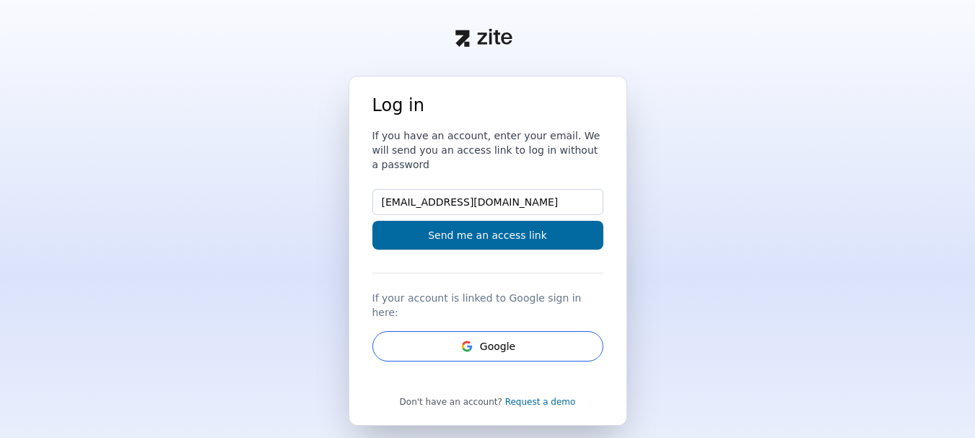
click at [315, 223] on div "Log in If you have an account, enter your email. We will send you an access lin…" at bounding box center [487, 316] width 975 height 480
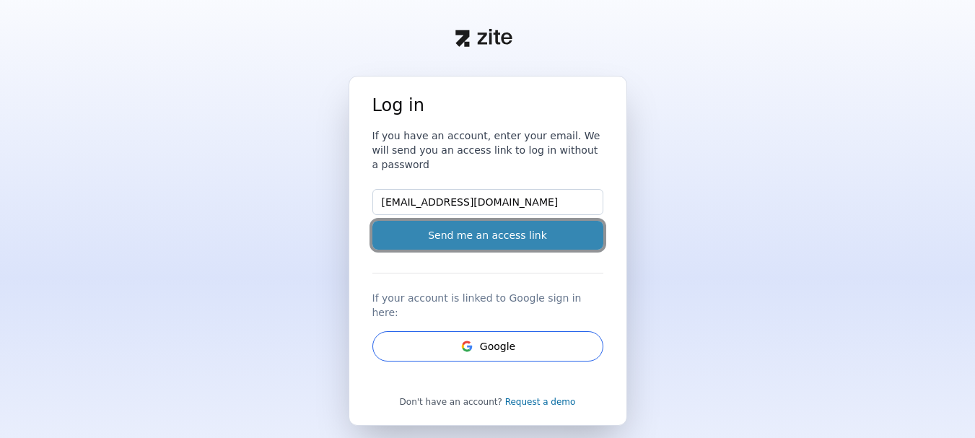
click at [500, 232] on button "Send me an access link" at bounding box center [487, 235] width 231 height 29
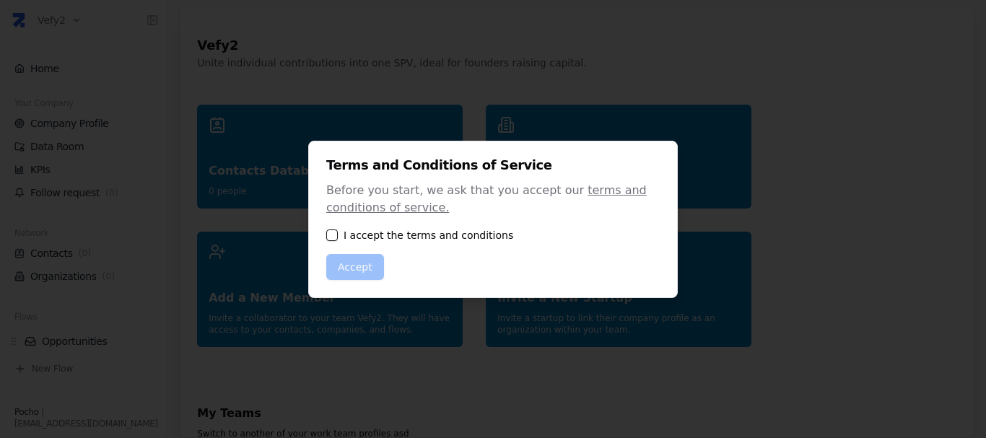
click at [335, 235] on button "button" at bounding box center [332, 235] width 12 height 12
click at [344, 270] on button "Accept" at bounding box center [355, 267] width 58 height 26
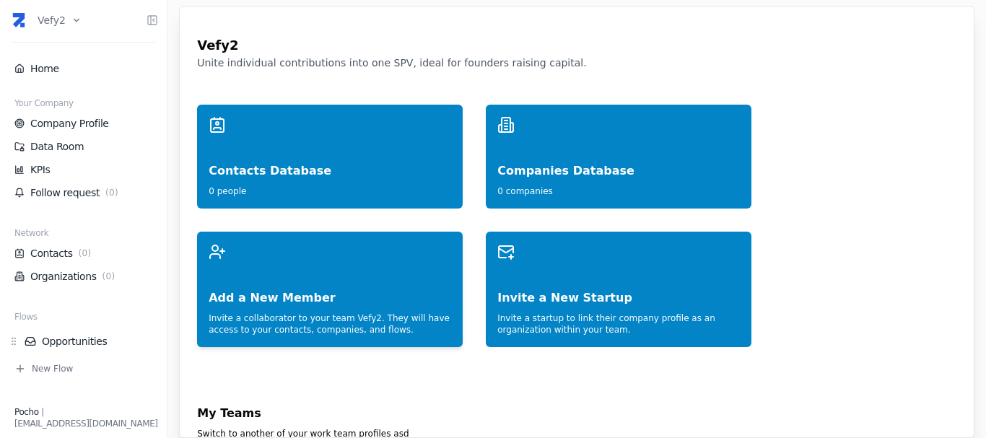
click at [354, 262] on div "Add a New Member" at bounding box center [330, 283] width 242 height 46
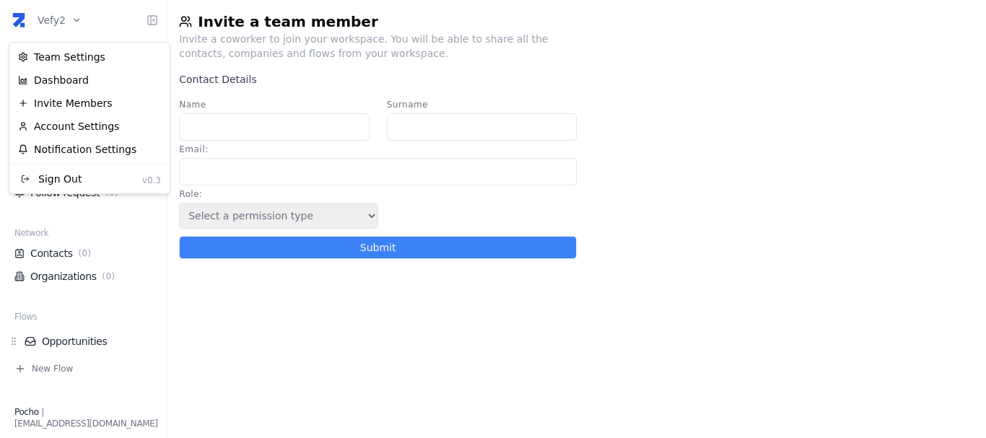
click at [51, 25] on html "Vefy2 Home Your Company Company Profile Data Room KPIs Follow request ( 0 ) Net…" at bounding box center [493, 219] width 986 height 438
click at [55, 22] on html "Vefy2 Home Your Company Company Profile Data Room KPIs Follow request ( 0 ) Net…" at bounding box center [493, 219] width 986 height 438
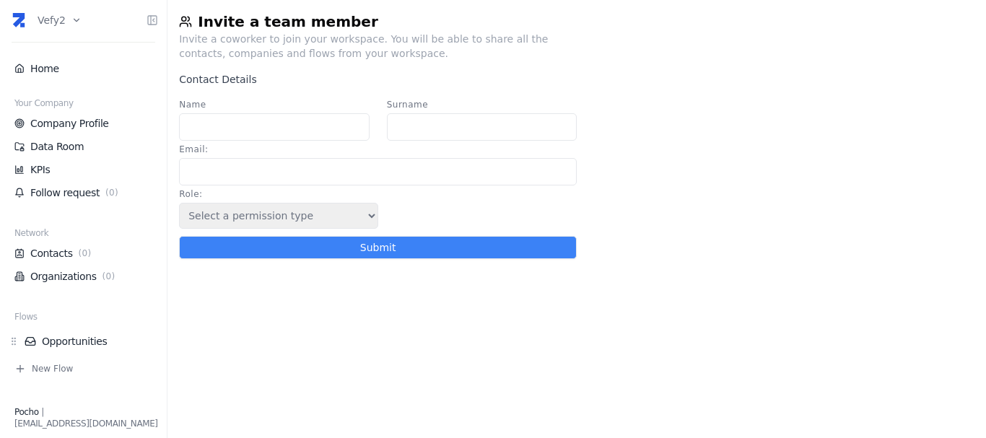
click at [56, 56] on div "Home Your Company Company Profile Data Room KPIs Follow request ( 0 ) Network C…" at bounding box center [83, 214] width 149 height 320
click at [56, 64] on link "Home" at bounding box center [83, 68] width 138 height 14
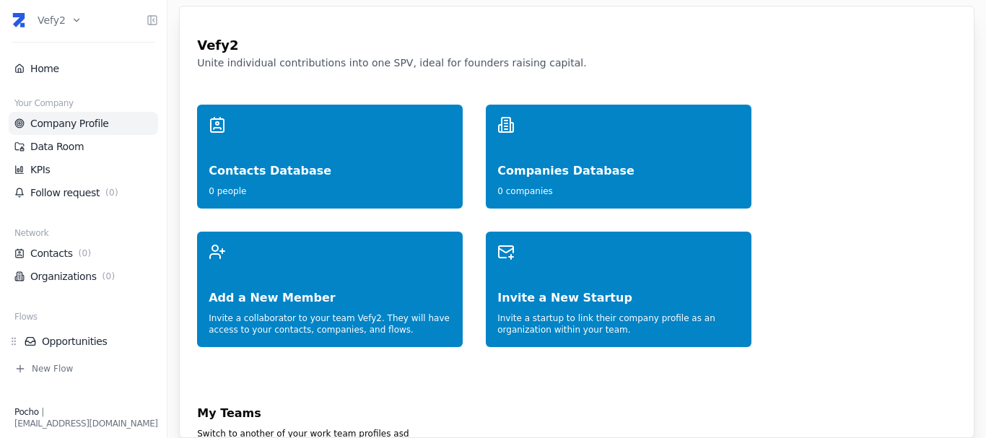
click at [91, 126] on link "Company Profile" at bounding box center [83, 123] width 138 height 14
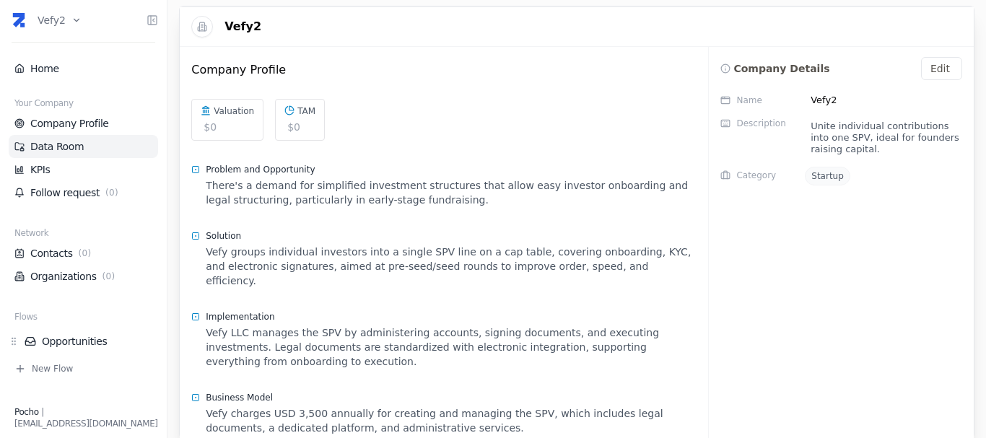
click at [95, 146] on link "Data Room" at bounding box center [83, 146] width 138 height 14
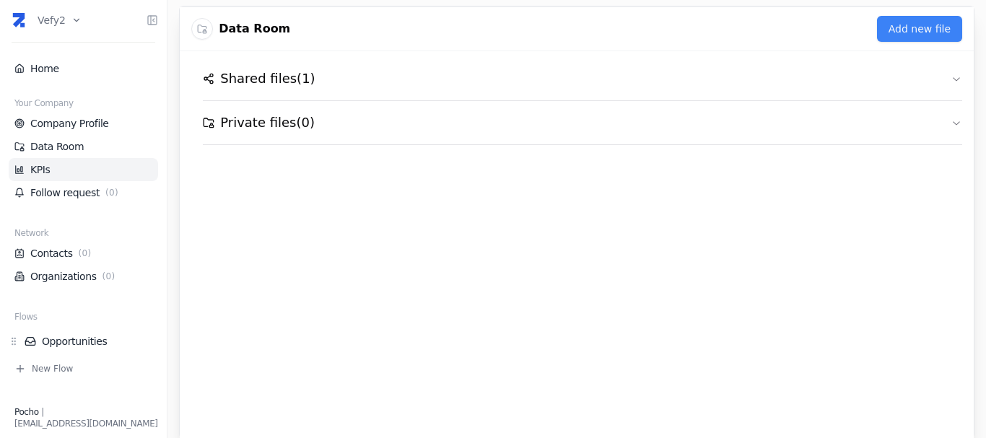
click at [74, 173] on link "KPIs" at bounding box center [83, 169] width 138 height 14
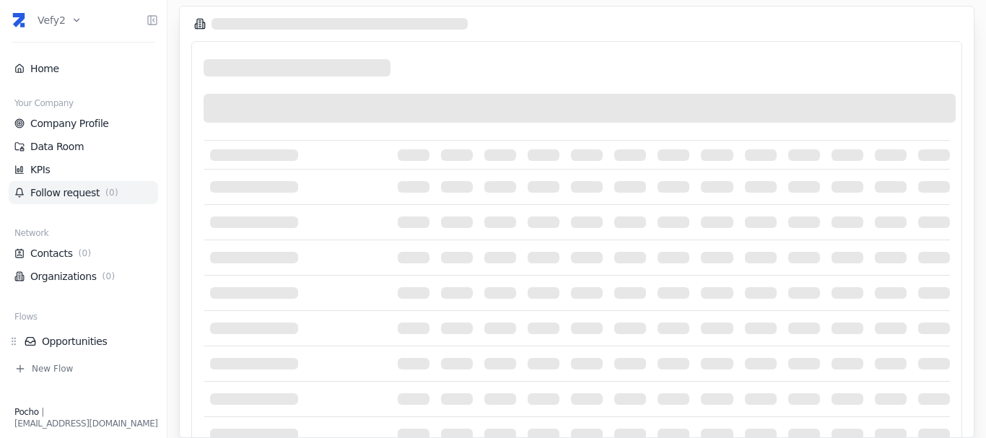
click at [62, 197] on link "Follow request ( 0 )" at bounding box center [83, 192] width 138 height 14
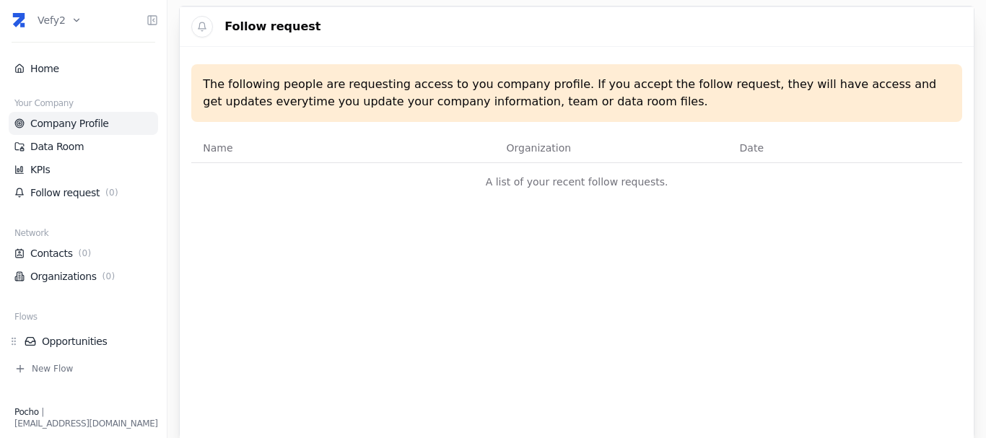
click at [86, 126] on link "Company Profile" at bounding box center [83, 123] width 138 height 14
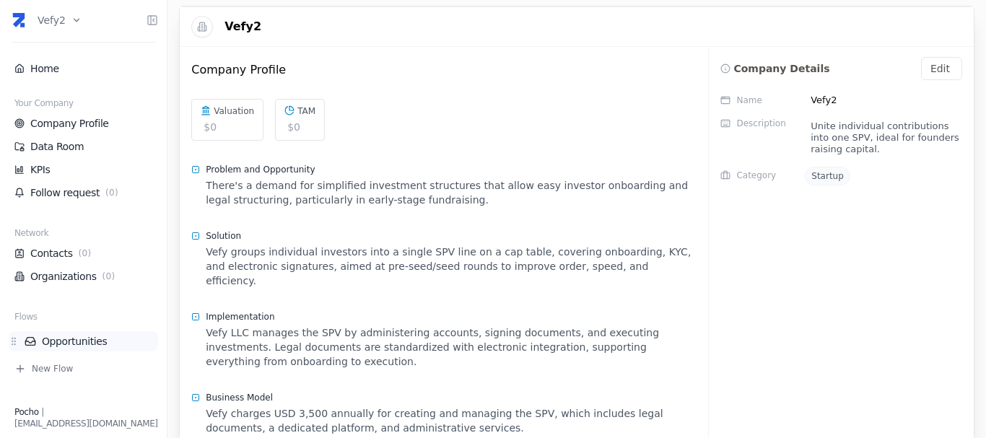
click at [74, 340] on link "Opportunities" at bounding box center [91, 341] width 133 height 14
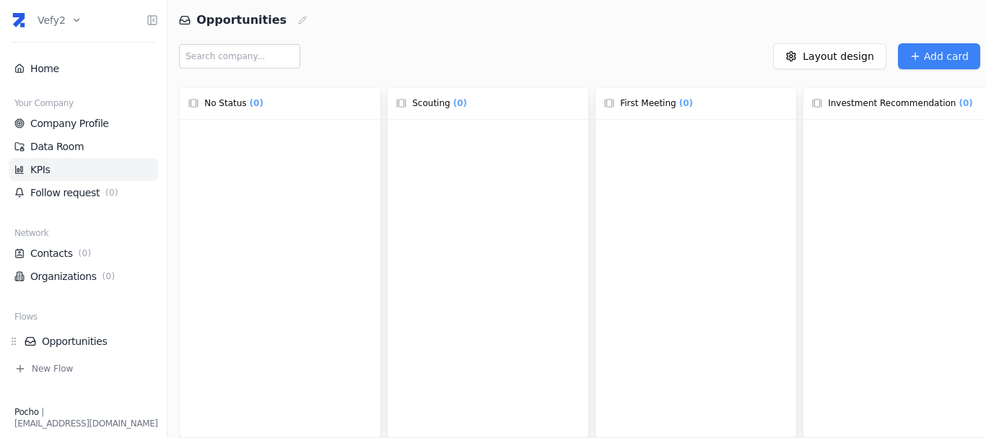
click at [53, 168] on link "KPIs" at bounding box center [83, 169] width 138 height 14
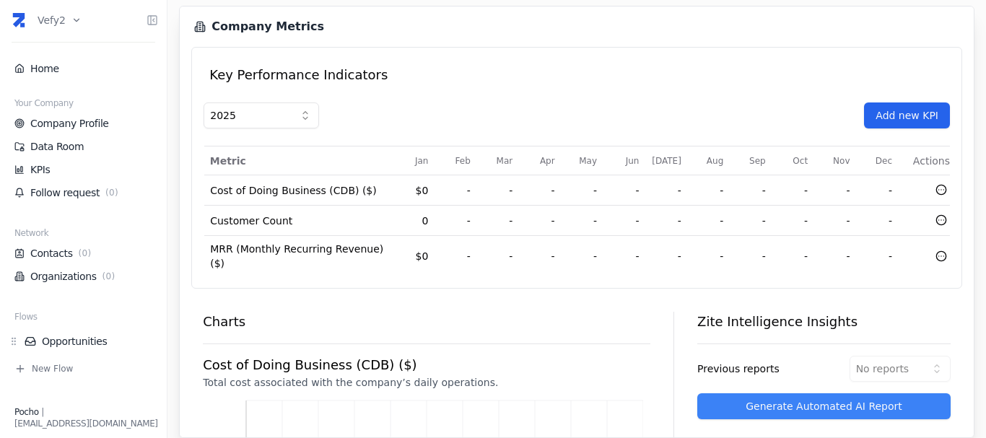
click at [898, 110] on button "Add new KPI" at bounding box center [907, 115] width 86 height 26
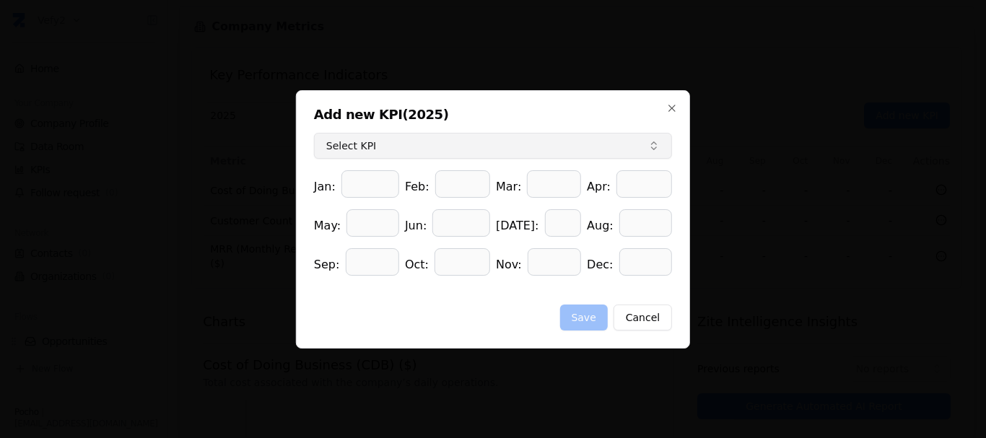
click at [364, 146] on button "Select KPI" at bounding box center [493, 146] width 358 height 26
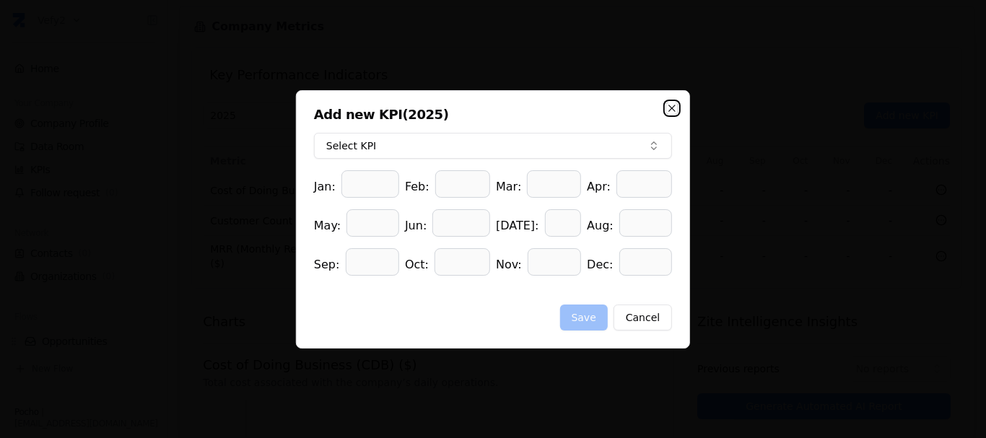
click at [671, 111] on icon "button" at bounding box center [672, 108] width 12 height 12
